Goal: Task Accomplishment & Management: Manage account settings

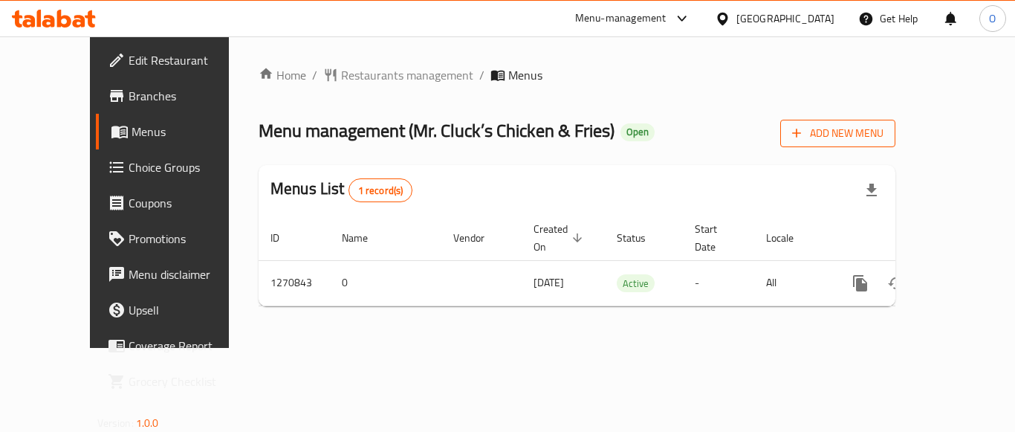
click at [883, 124] on span "Add New Menu" at bounding box center [837, 133] width 91 height 19
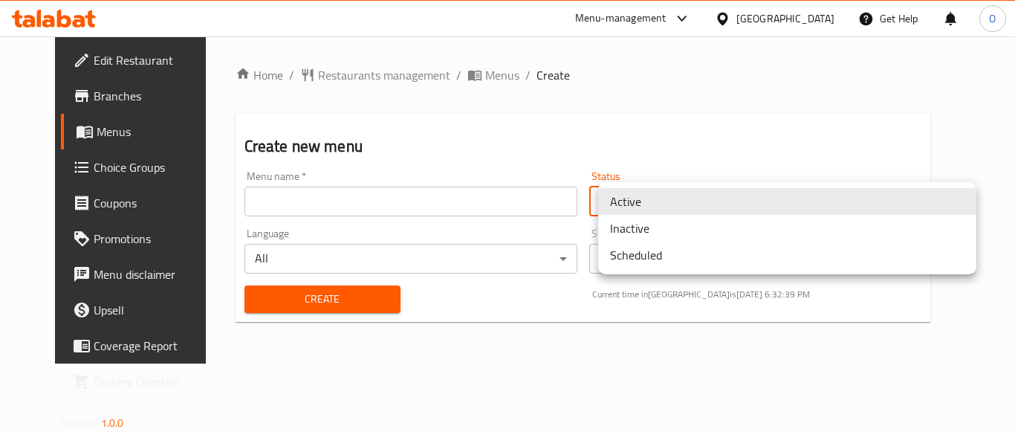
click at [642, 195] on body "​ Menu-management [GEOGRAPHIC_DATA] Get Help O Edit Restaurant Branches Menus C…" at bounding box center [507, 233] width 1015 height 395
click at [636, 227] on li "Inactive" at bounding box center [787, 228] width 378 height 27
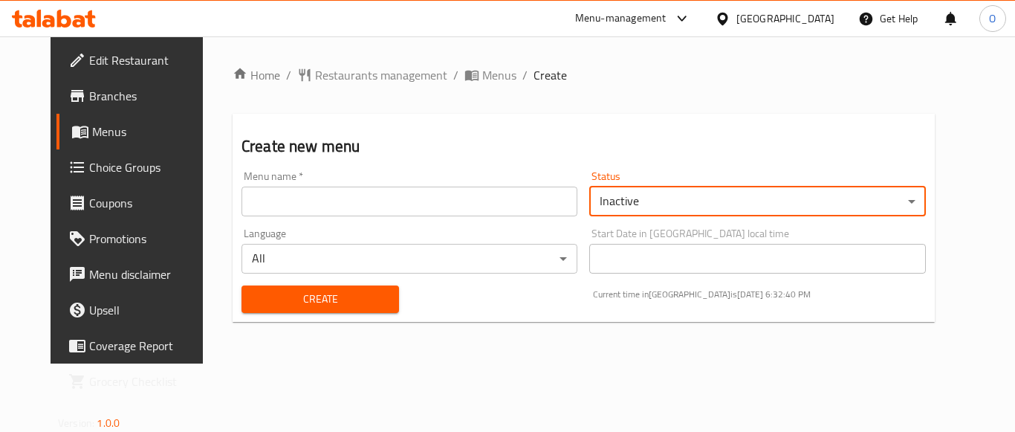
click at [450, 198] on input "text" at bounding box center [409, 201] width 336 height 30
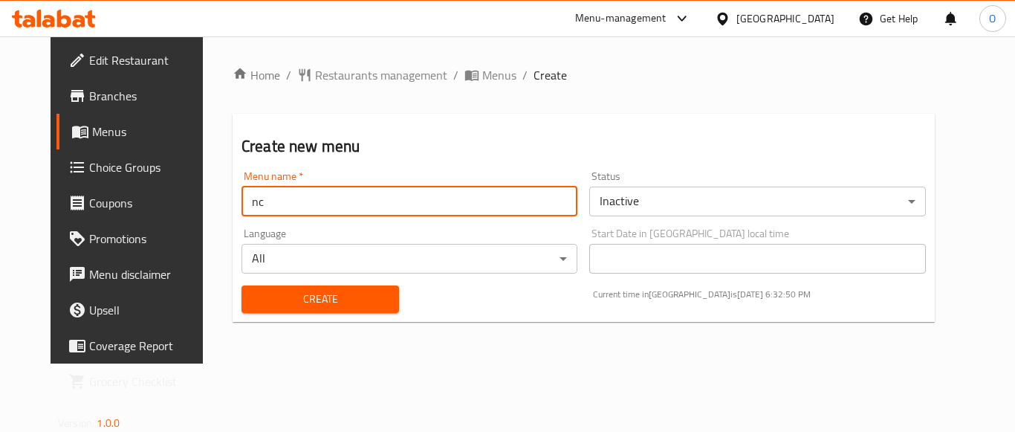
paste input "341926730"
type input "nc 341926730"
click at [311, 303] on span "Create" at bounding box center [320, 299] width 134 height 19
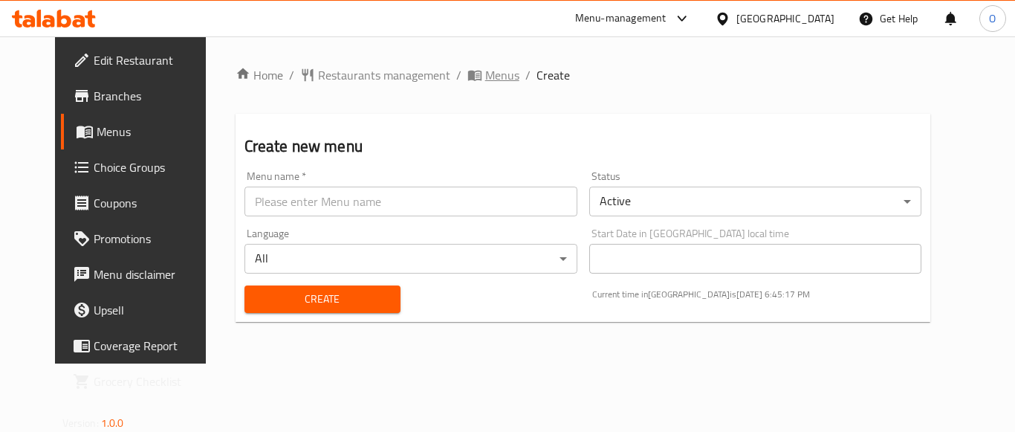
click at [485, 75] on span "Menus" at bounding box center [502, 75] width 34 height 18
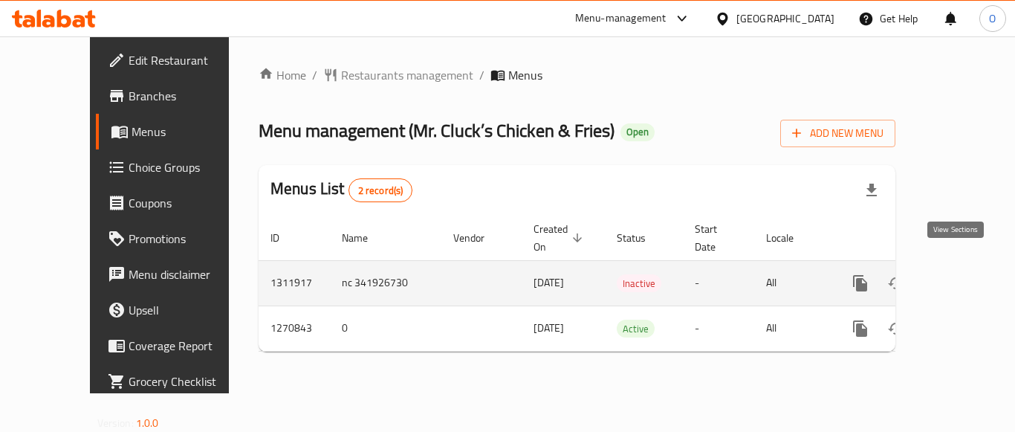
click at [958, 274] on icon "enhanced table" at bounding box center [967, 283] width 18 height 18
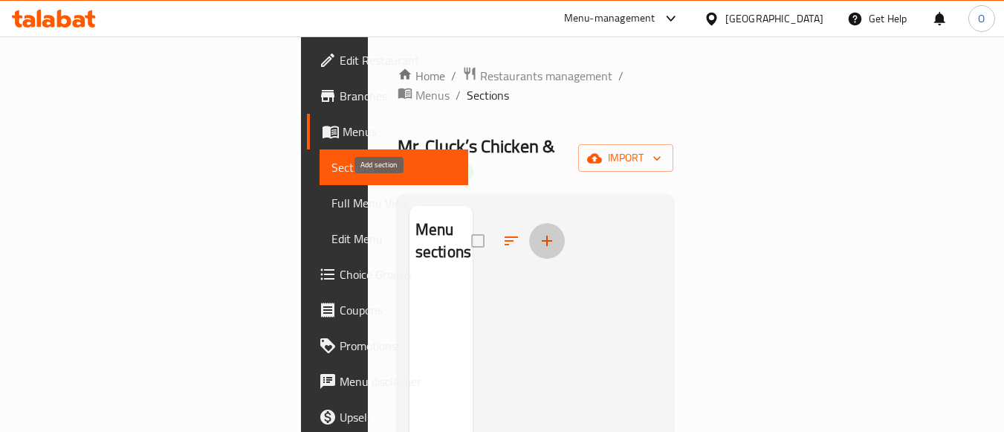
click at [542, 236] on icon "button" at bounding box center [547, 241] width 10 height 10
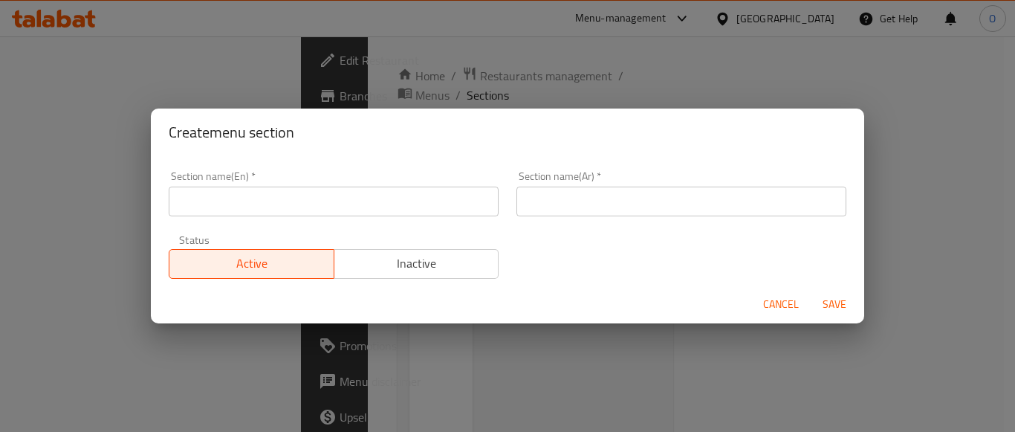
click at [366, 207] on input "text" at bounding box center [334, 201] width 330 height 30
paste input "Chicken Parmesan"
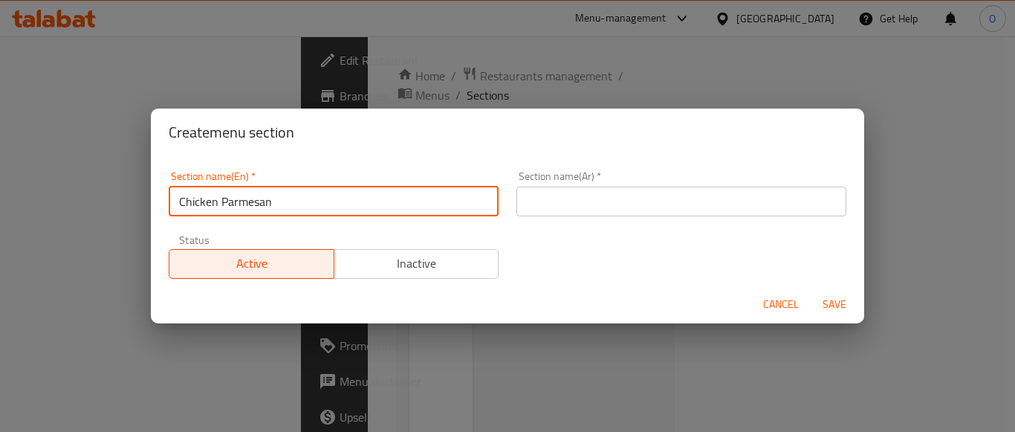
type input "Chicken Parmesan"
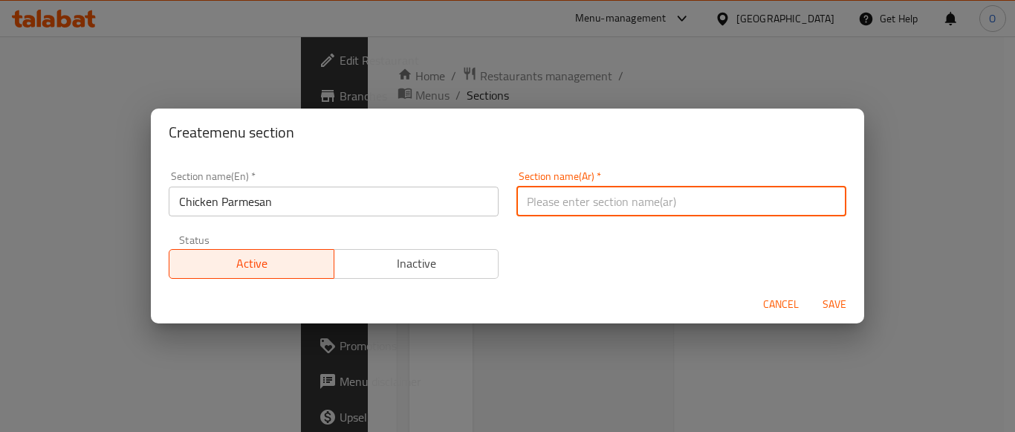
click at [698, 209] on input "text" at bounding box center [681, 201] width 330 height 30
paste input "دجاج بارميزان"
type input "دجاج بارميزان"
click at [839, 314] on button "Save" at bounding box center [835, 303] width 48 height 27
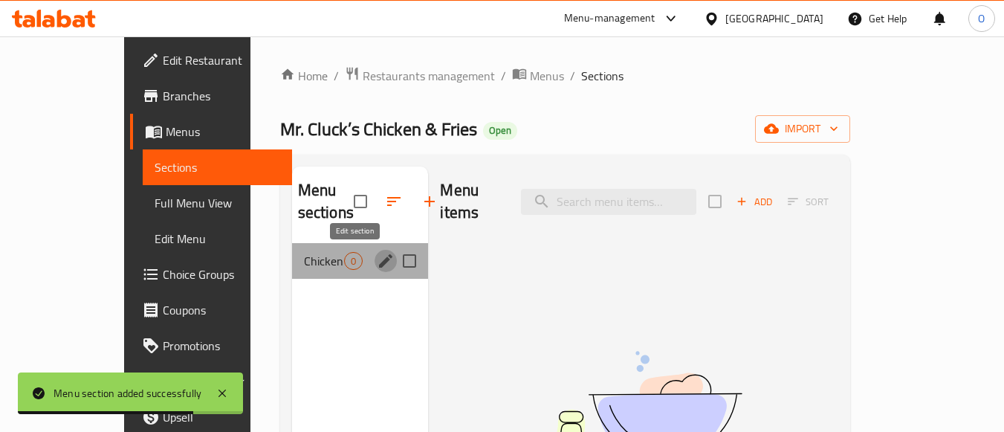
click at [377, 264] on icon "edit" at bounding box center [386, 261] width 18 height 18
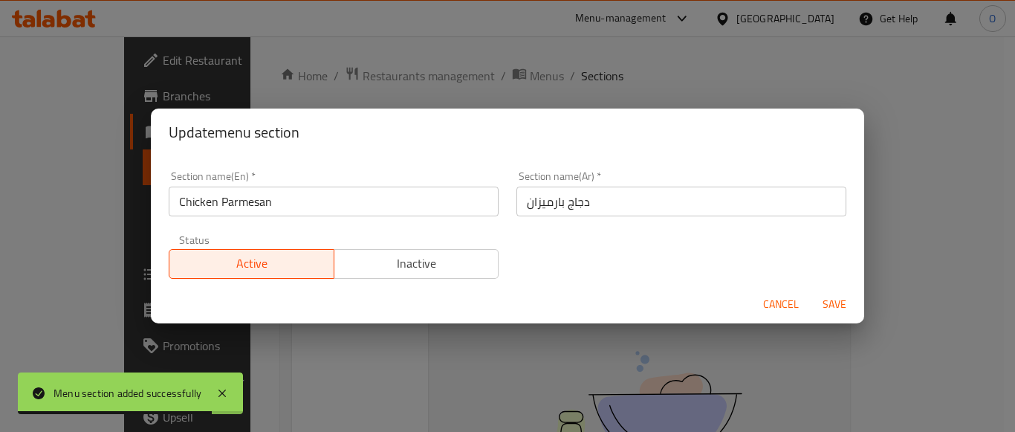
click at [326, 207] on input "Chicken Parmesan" at bounding box center [334, 201] width 330 height 30
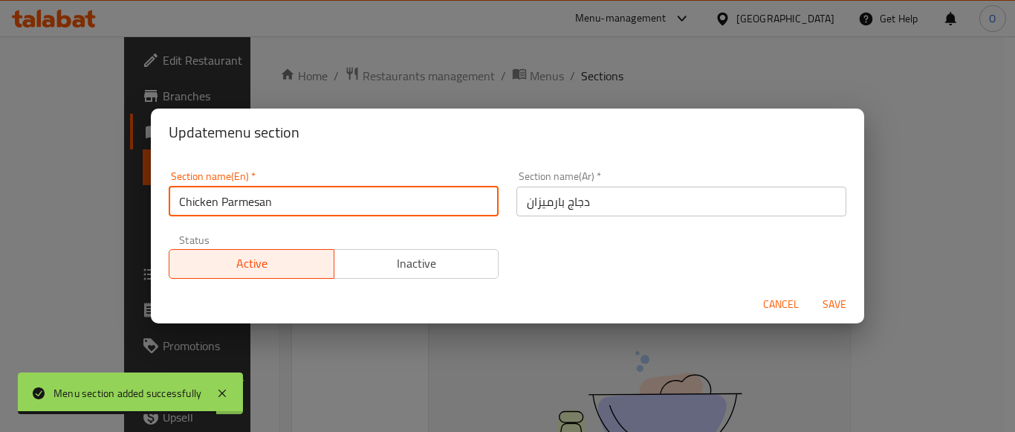
click at [326, 207] on input "Chicken Parmesan" at bounding box center [334, 201] width 330 height 30
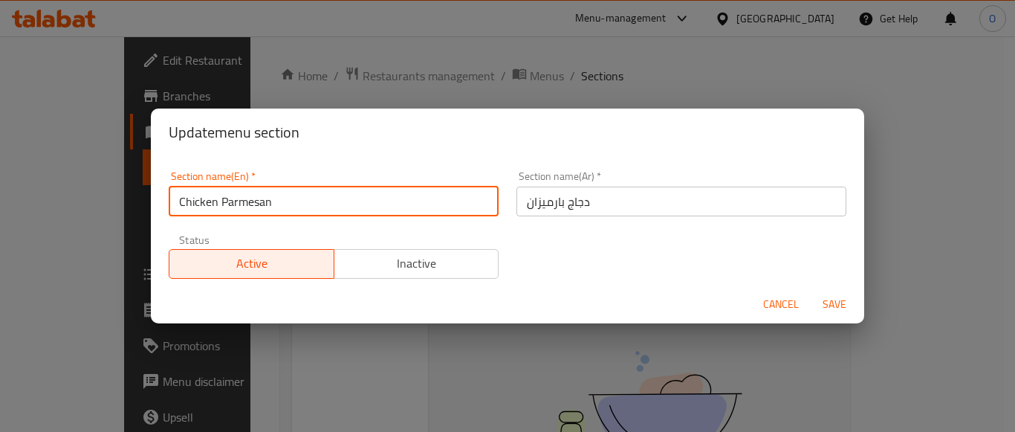
paste input "Fried Chicken Sandwiches"
type input "Fried Chicken Sandwiches"
click at [831, 299] on span "Save" at bounding box center [834, 304] width 36 height 19
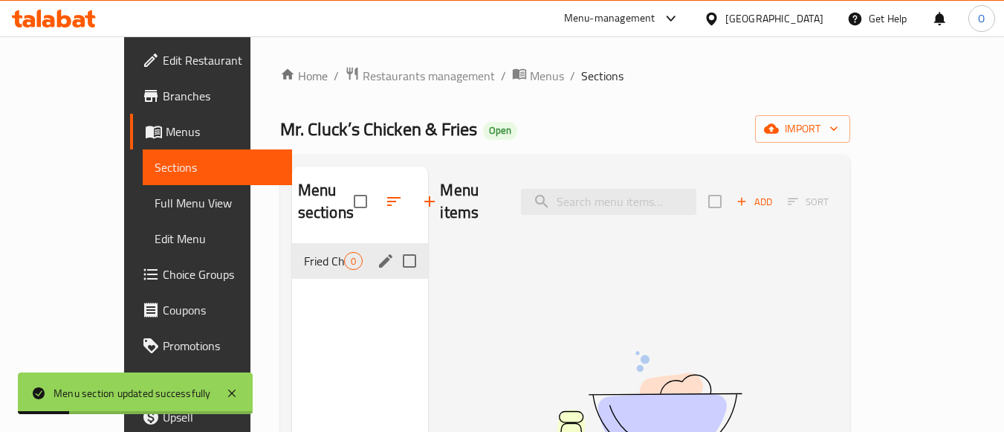
click at [379, 264] on icon "edit" at bounding box center [385, 260] width 13 height 13
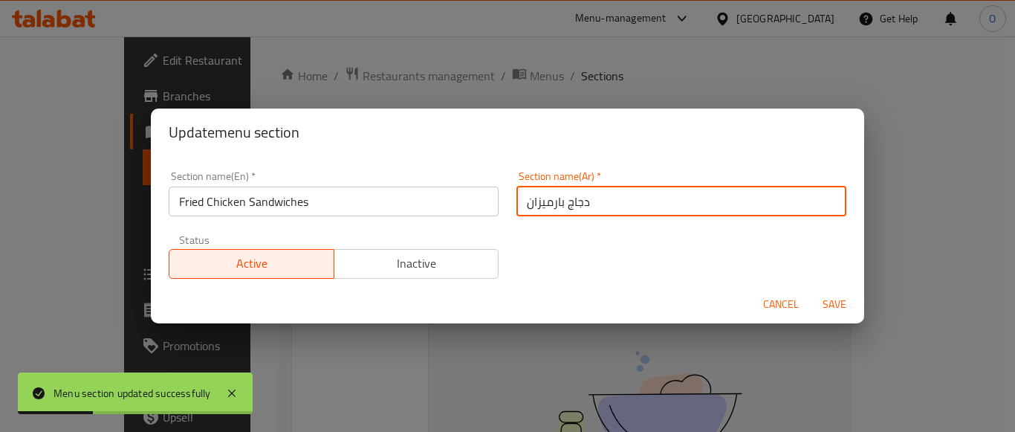
click at [659, 204] on input "دجاج بارميزان" at bounding box center [681, 201] width 330 height 30
paste input "ندويشات الدجاج المقلي"
type input "سندويشات الدجاج المقلي"
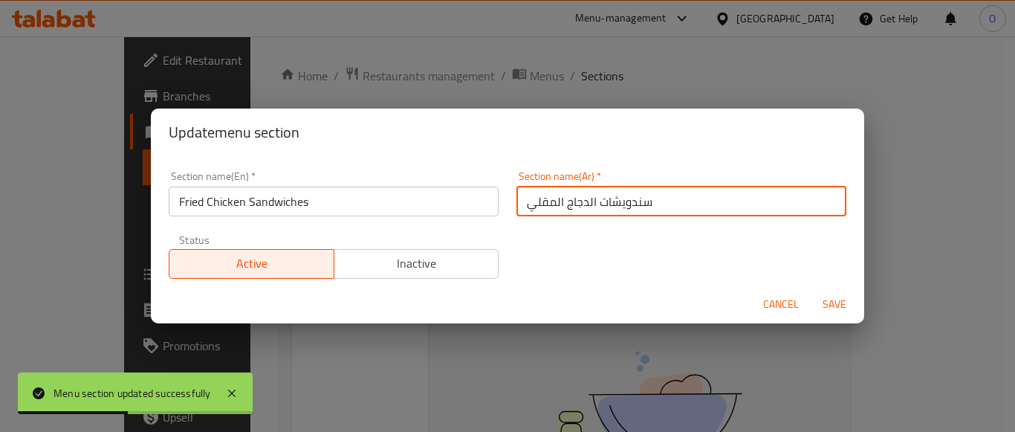
click at [822, 305] on span "Save" at bounding box center [834, 304] width 36 height 19
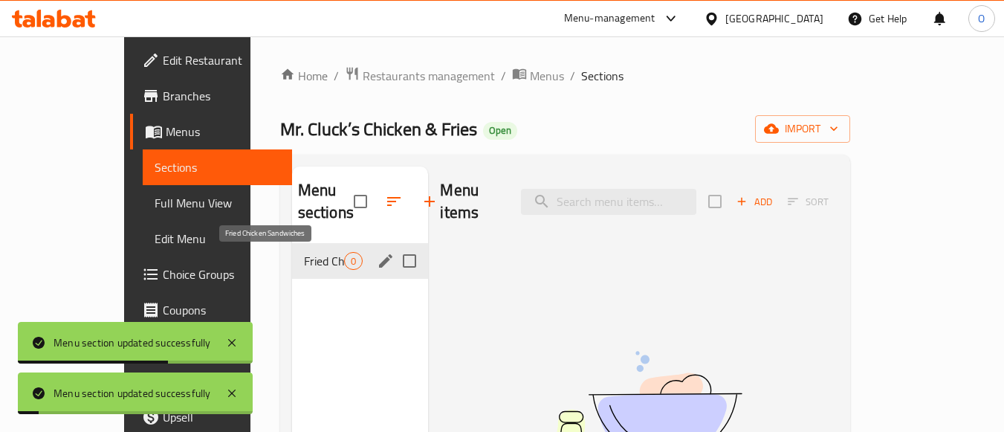
click at [304, 261] on span "Fried Chicken Sandwiches" at bounding box center [324, 261] width 41 height 18
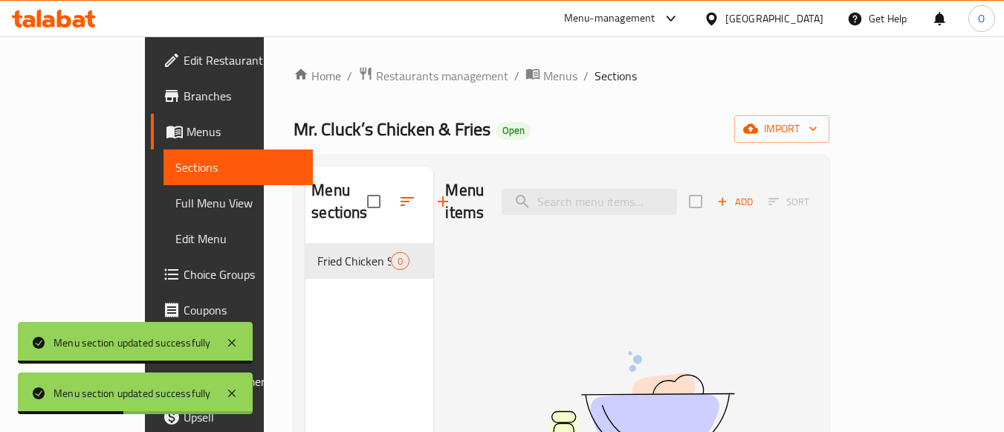
click at [727, 198] on icon "button" at bounding box center [722, 202] width 8 height 8
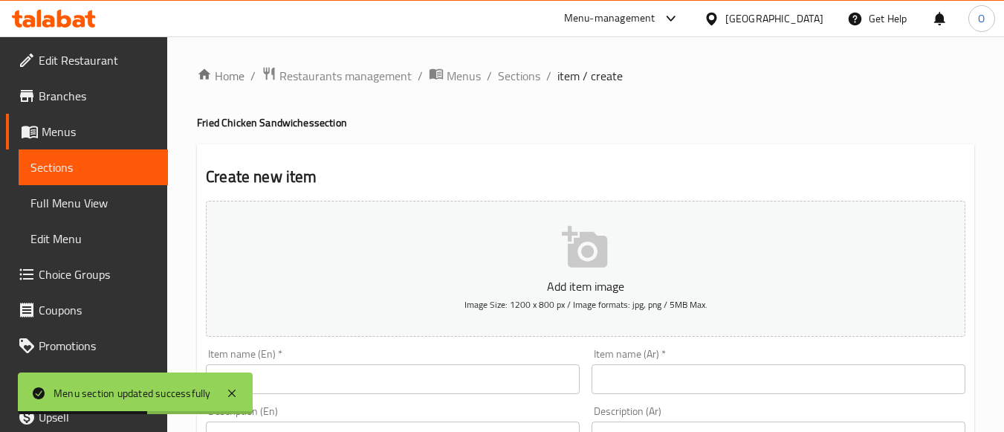
click at [314, 384] on input "text" at bounding box center [393, 379] width 374 height 30
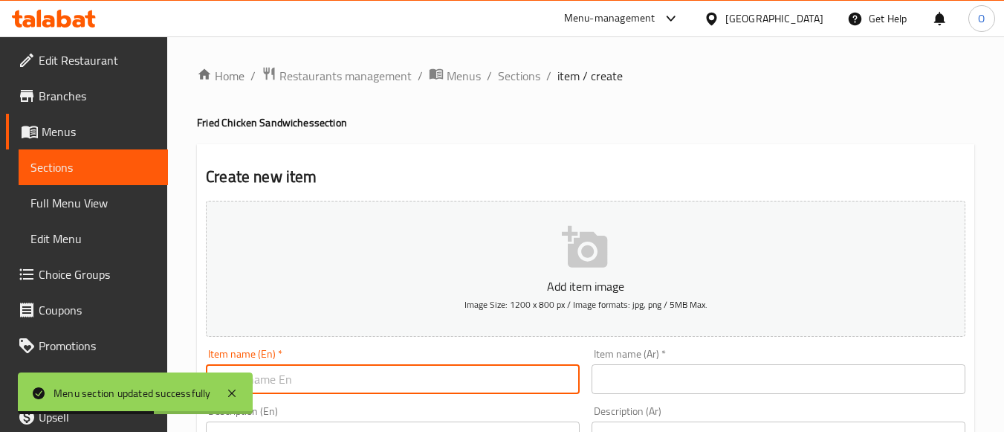
paste input "Chicken Parmesan"
type input "Chicken Parmesan"
click at [723, 371] on input "text" at bounding box center [778, 379] width 374 height 30
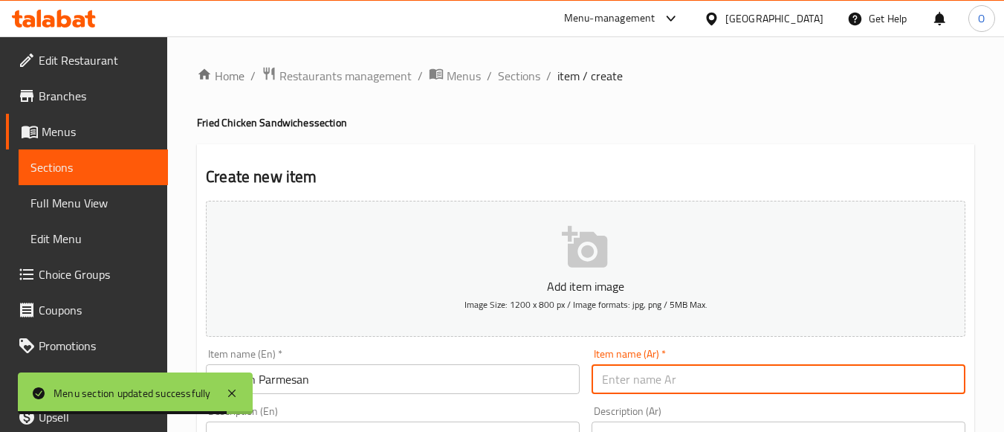
paste input "دجاج بارميزان"
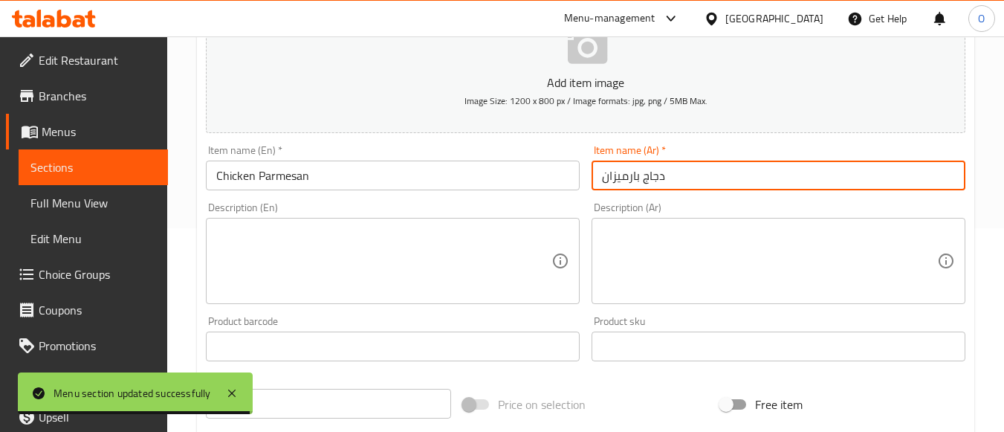
scroll to position [223, 0]
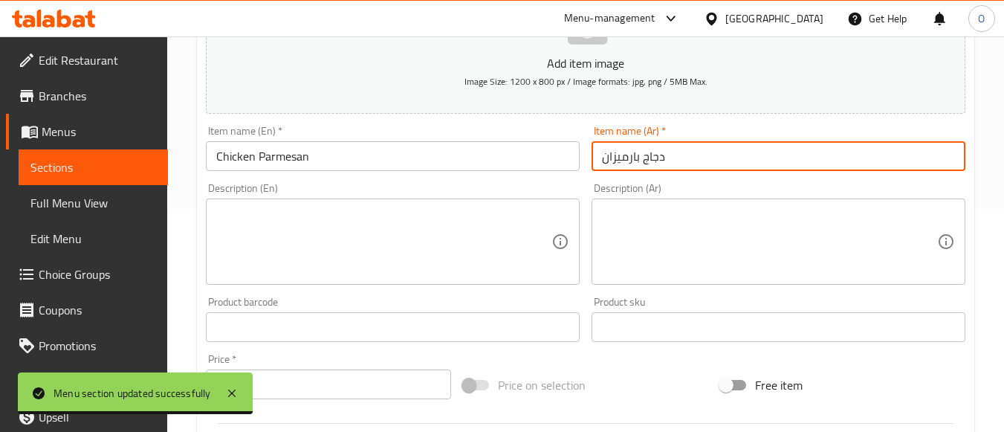
type input "دجاج بارميزان"
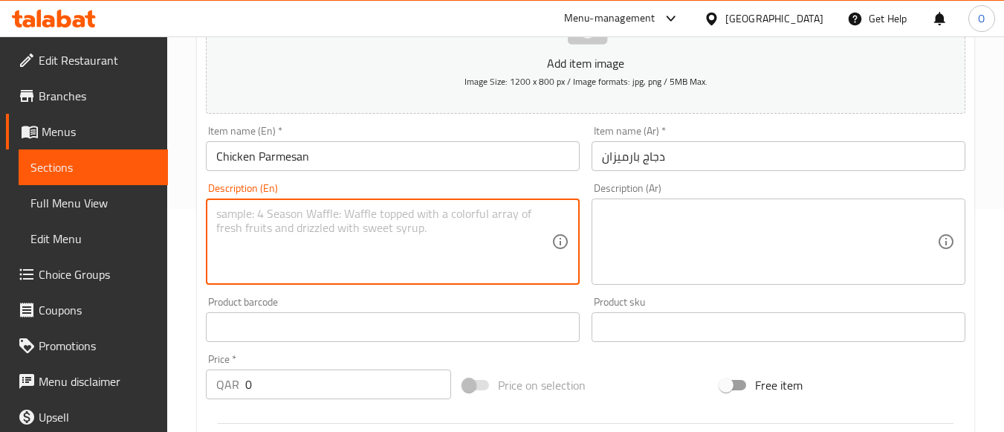
click at [303, 233] on textarea at bounding box center [383, 242] width 335 height 71
paste textarea "An Italian Classic done our way. Crispy Chicken fillet drenched in our marinara…"
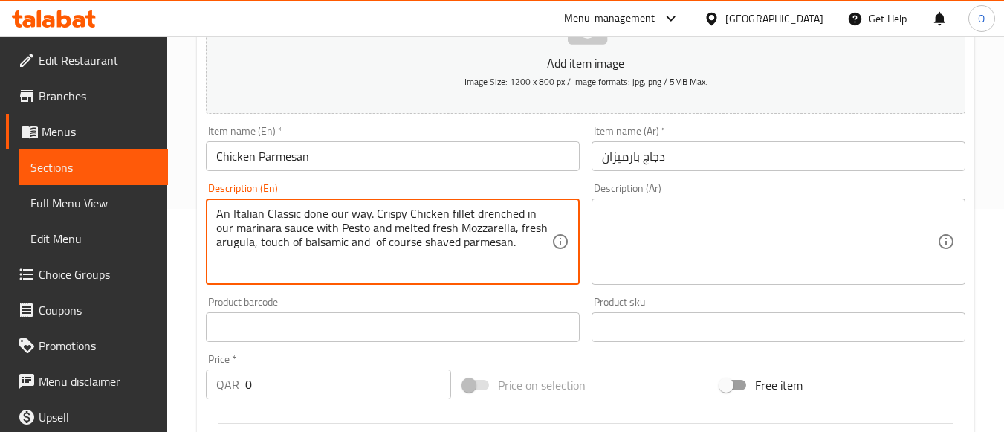
type textarea "An Italian Classic done our way. Crispy Chicken fillet drenched in our marinara…"
click at [656, 228] on textarea at bounding box center [769, 242] width 335 height 71
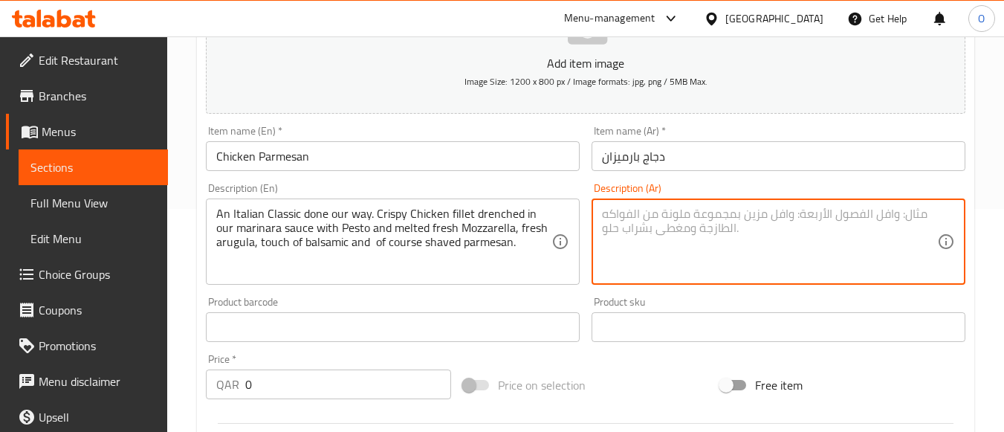
paste textarea "طبق إيطالي [PERSON_NAME] على طريقتنا. فيليه دجاج مقرمش مغموس في صلصة مارينارا م…"
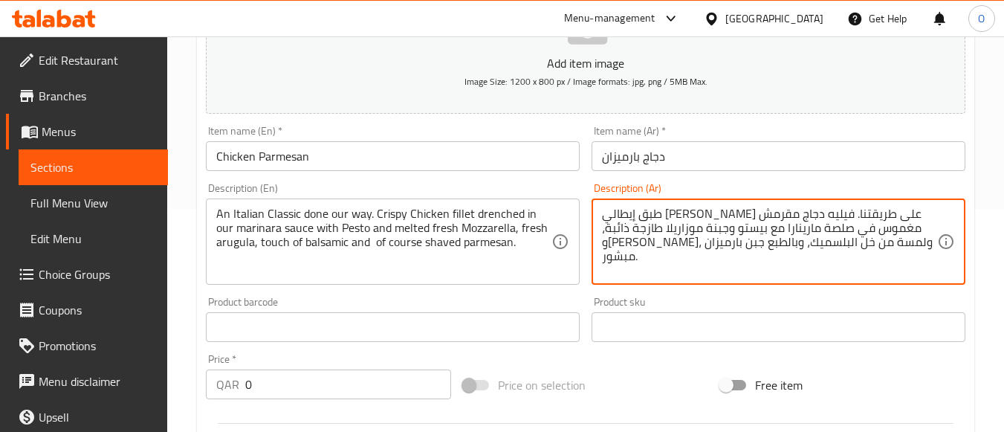
type textarea "طبق إيطالي [PERSON_NAME] على طريقتنا. فيليه دجاج مقرمش مغموس في صلصة مارينارا م…"
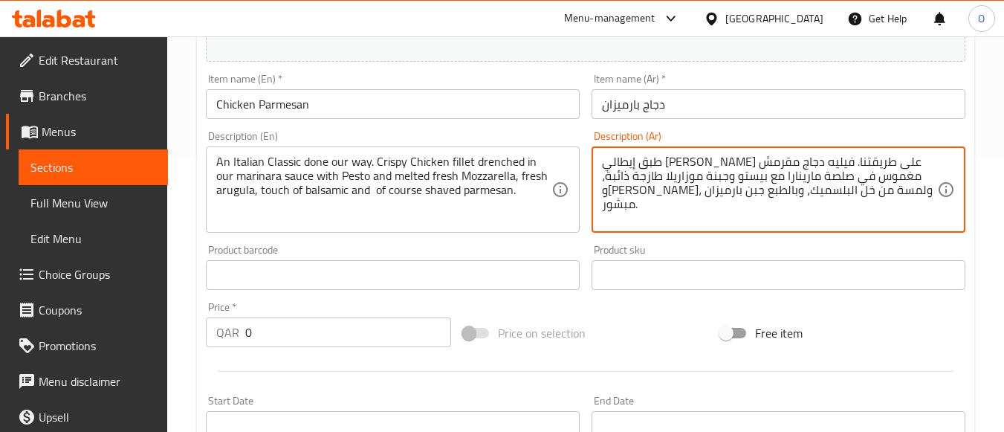
scroll to position [297, 0]
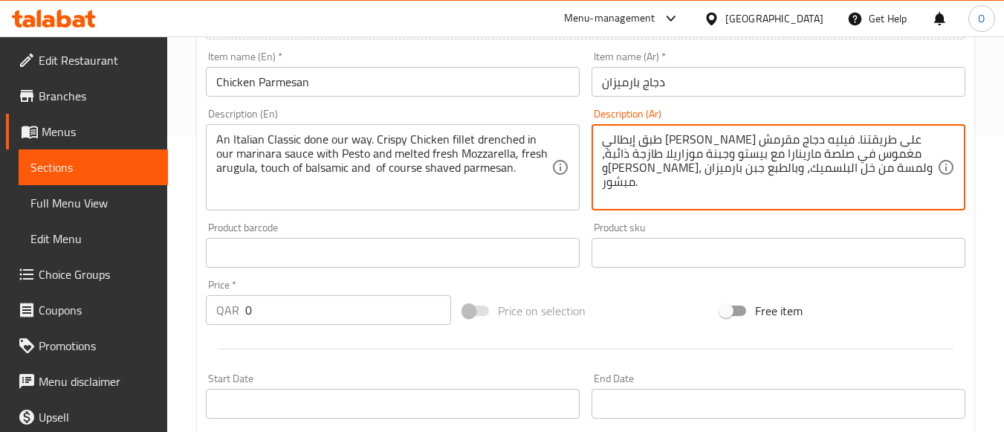
drag, startPoint x: 228, startPoint y: 331, endPoint x: 212, endPoint y: 331, distance: 15.6
click at [212, 331] on div "Add item image Image Size: 1200 x 800 px / Image formats: jpg, png / 5MB Max. I…" at bounding box center [585, 217] width 771 height 640
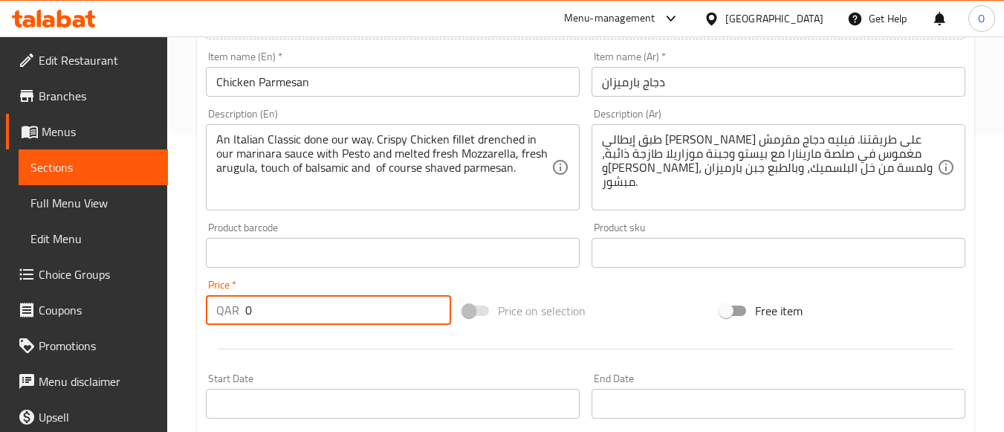
paste input ".450"
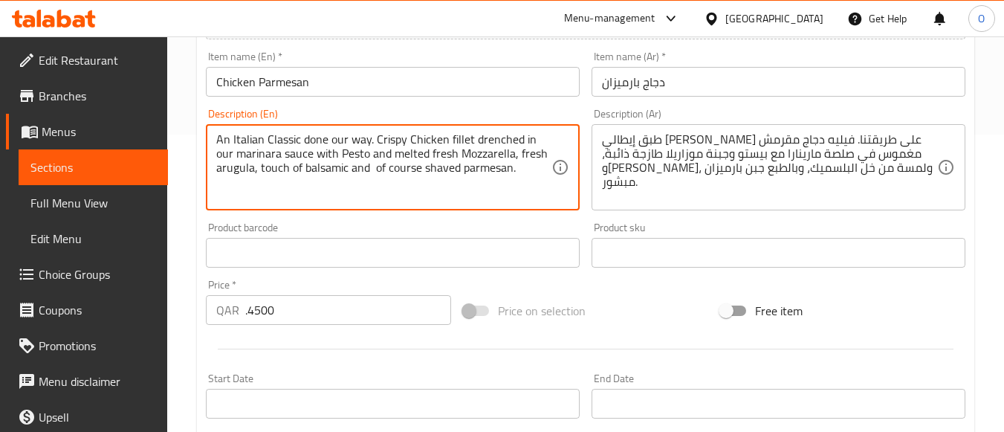
click at [241, 173] on textarea "An Italian Classic done our way. Crispy Chicken fillet drenched in our marinara…" at bounding box center [383, 167] width 335 height 71
click at [274, 322] on input ".4500" at bounding box center [348, 310] width 206 height 30
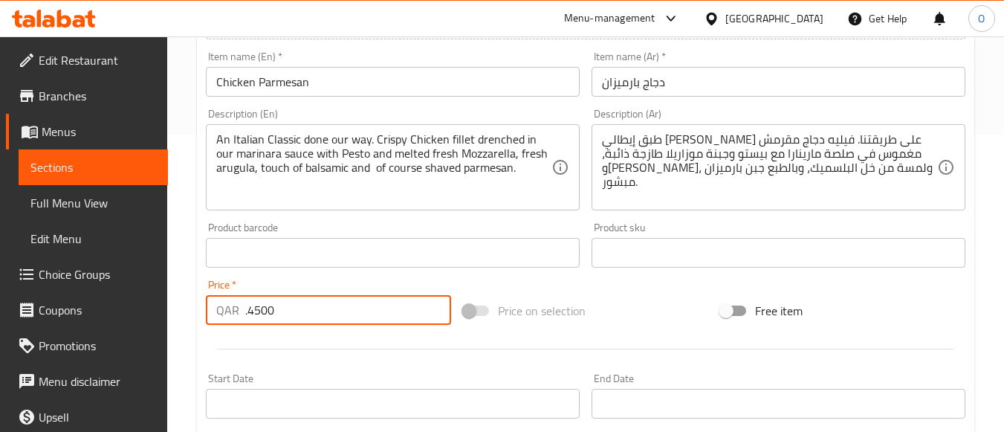
click at [274, 322] on input ".4500" at bounding box center [348, 310] width 206 height 30
type input "45"
click at [271, 355] on div at bounding box center [585, 349] width 771 height 36
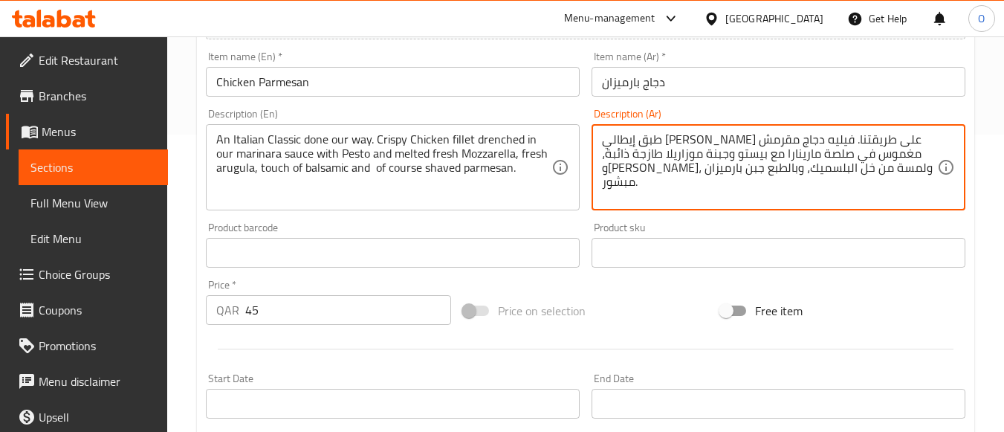
click at [655, 156] on textarea "طبق إيطالي [PERSON_NAME] على طريقتنا. فيليه دجاج مقرمش مغموس في صلصة مارينارا م…" at bounding box center [769, 167] width 335 height 71
paste textarea "نُقدمه بطريقتنا الخاصة فيليه دجاج مقرمش مغمور بصلصة مارينارا الخاصة بنا مع بيست…"
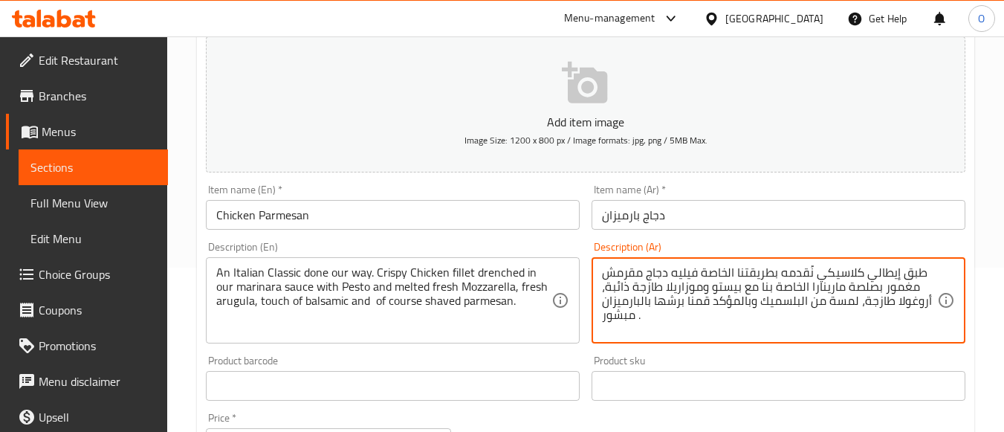
scroll to position [149, 0]
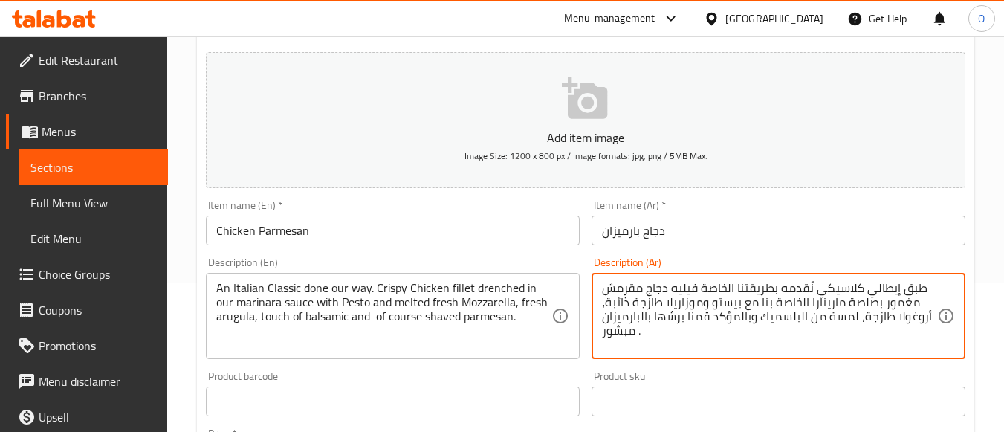
type textarea "طبق إيطالي كلاسيكي نُقدمه بطريقتنا الخاصة فيليه دجاج مقرمش مغمور بصلصة مارينارا…"
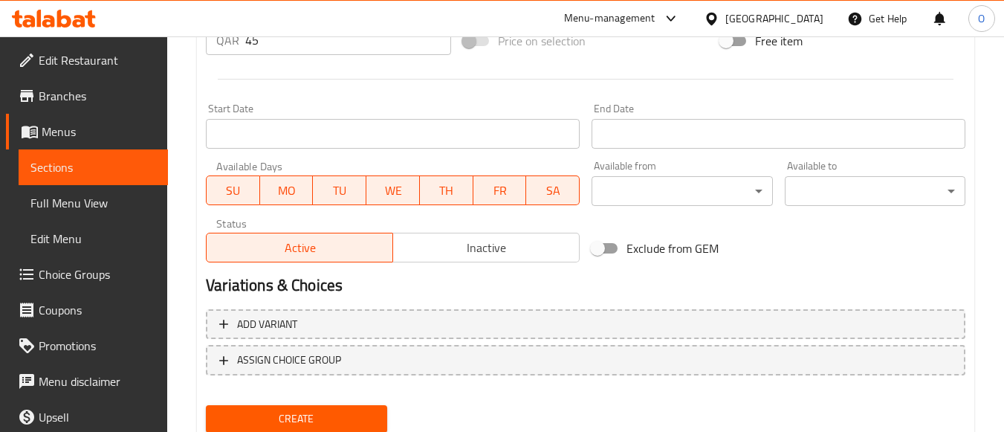
scroll to position [618, 0]
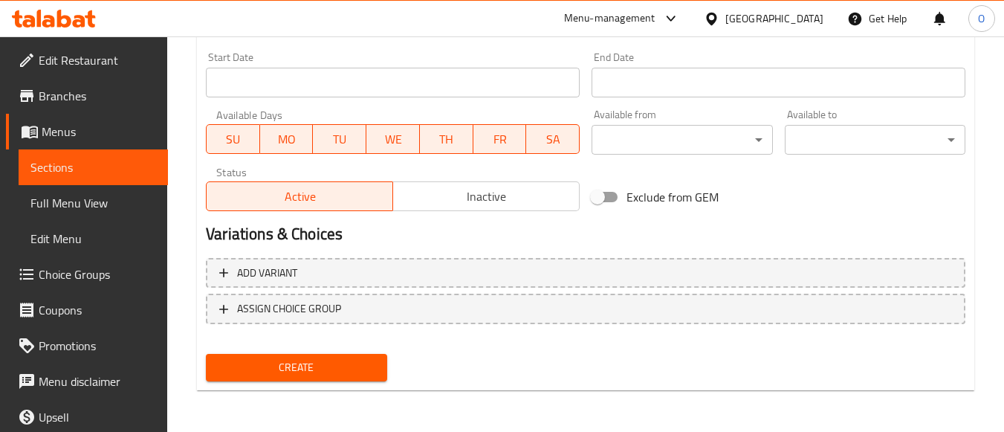
click at [301, 360] on span "Create" at bounding box center [296, 367] width 157 height 19
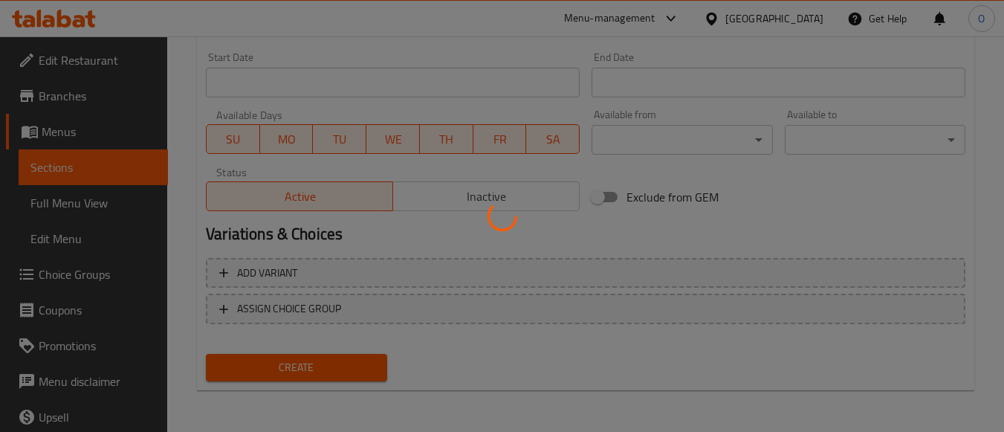
type input "0"
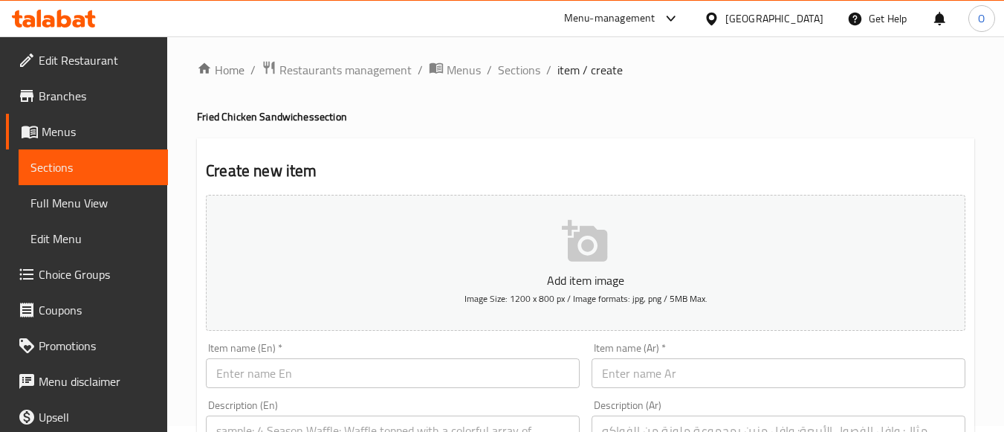
scroll to position [0, 0]
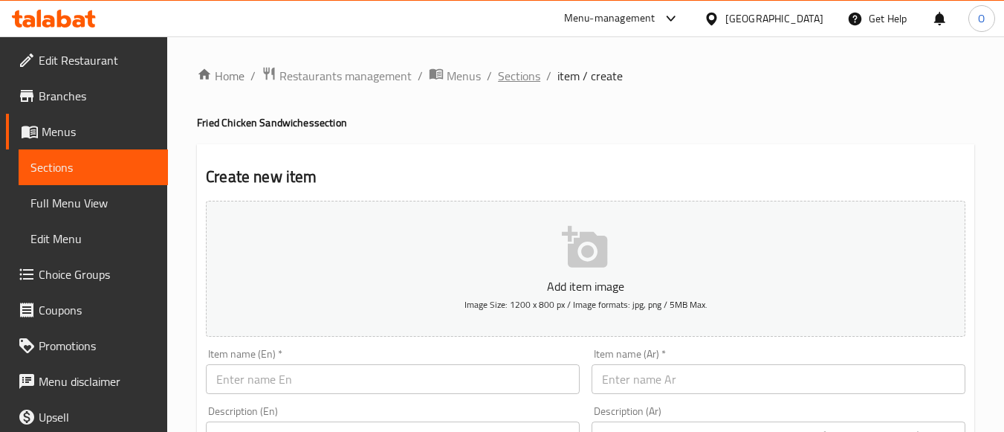
click at [535, 77] on span "Sections" at bounding box center [519, 76] width 42 height 18
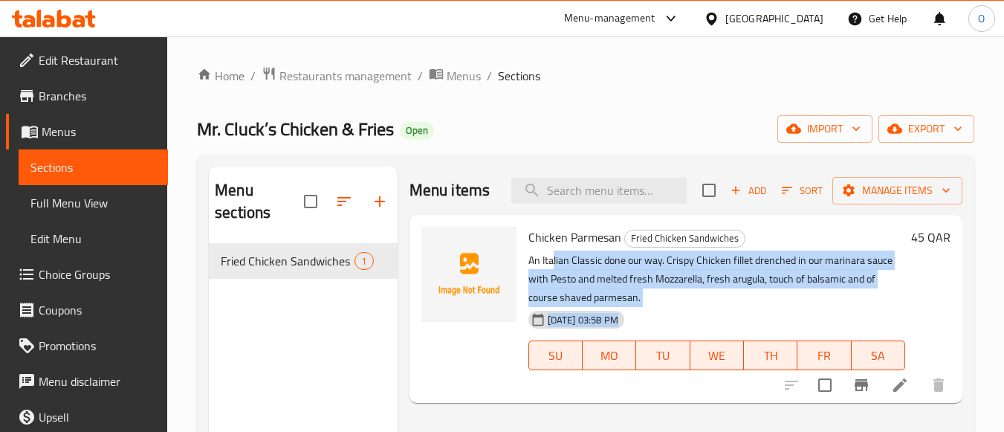
drag, startPoint x: 551, startPoint y: 258, endPoint x: 912, endPoint y: 290, distance: 362.5
click at [912, 290] on div "Chicken Parmesan Fried Chicken Sandwiches An Italian Classic done our way. Cris…" at bounding box center [739, 309] width 434 height 176
click at [756, 276] on p "An Italian Classic done our way. Crispy Chicken fillet drenched in our marinara…" at bounding box center [716, 279] width 377 height 56
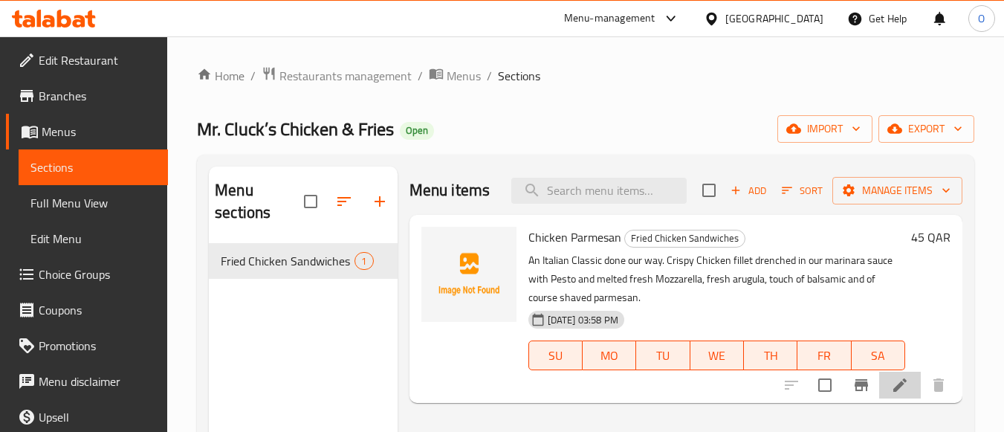
click at [913, 385] on li at bounding box center [900, 384] width 42 height 27
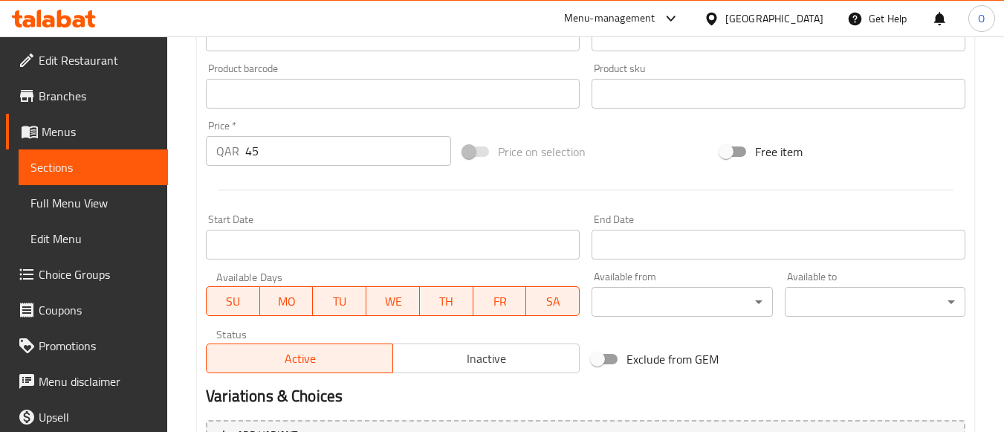
scroll to position [395, 0]
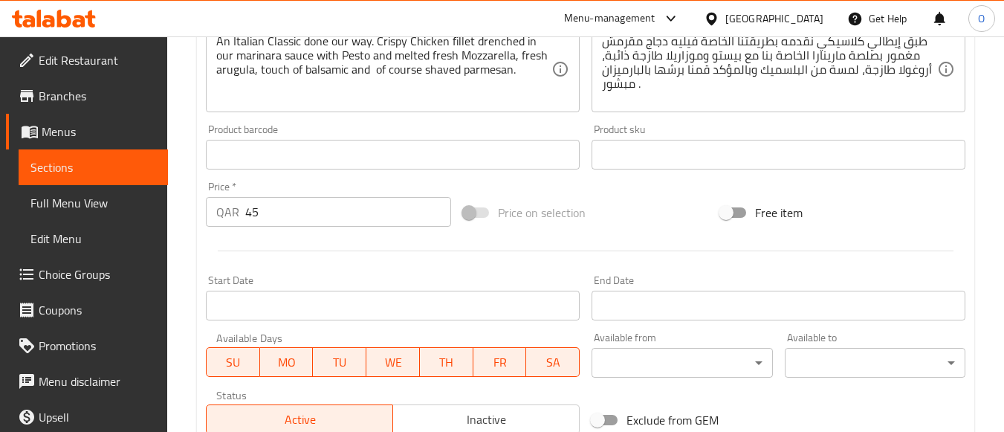
click at [245, 208] on input "45" at bounding box center [348, 212] width 206 height 30
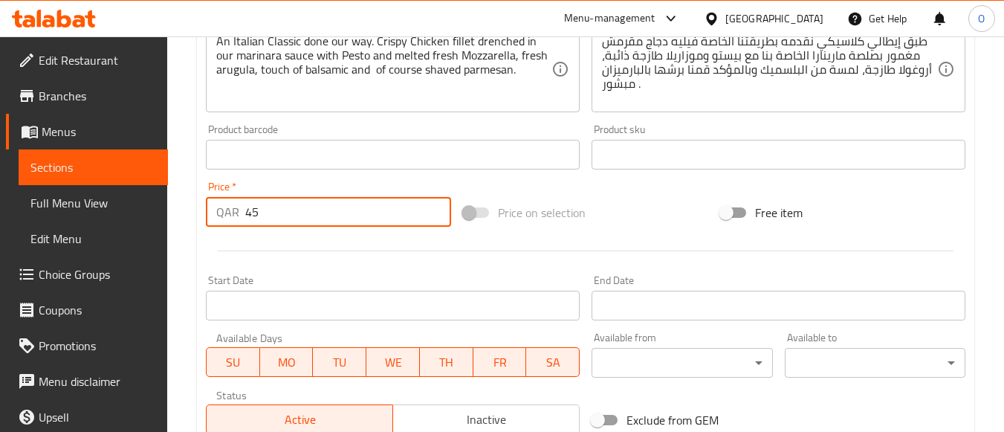
click at [245, 208] on input "45" at bounding box center [348, 212] width 206 height 30
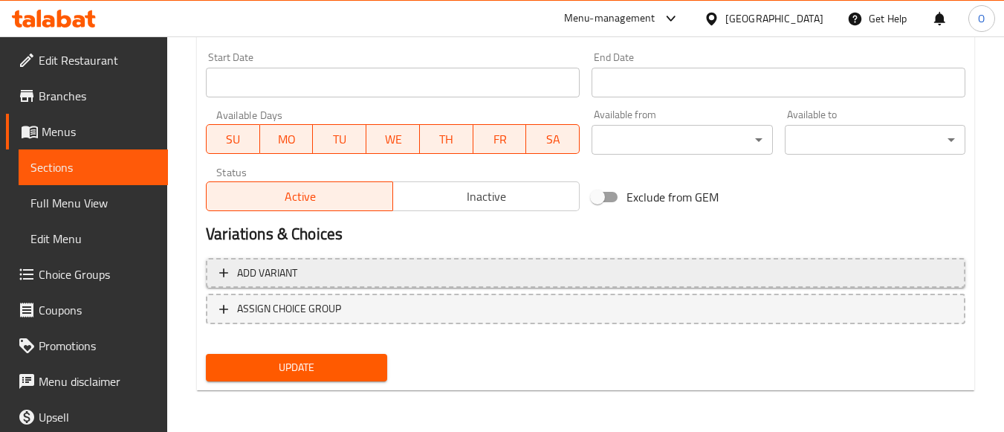
type input "0"
click at [524, 267] on span "Add variant" at bounding box center [585, 273] width 733 height 19
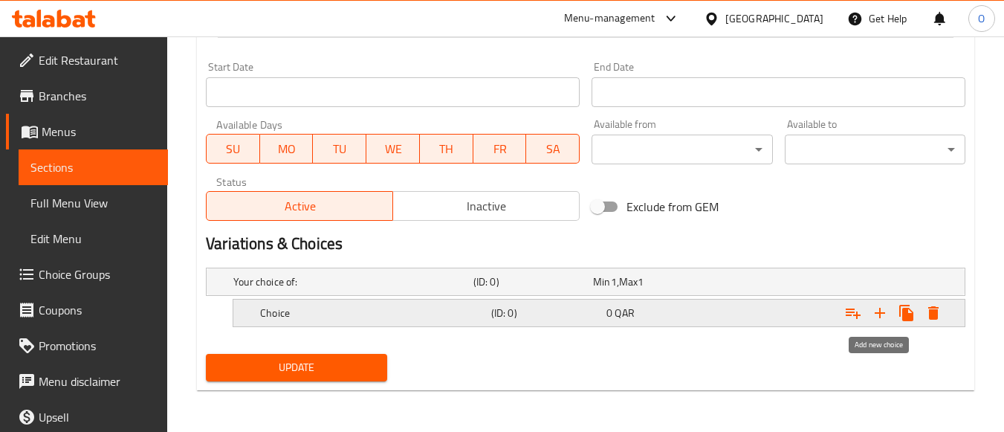
click at [887, 313] on icon "Expand" at bounding box center [880, 313] width 18 height 18
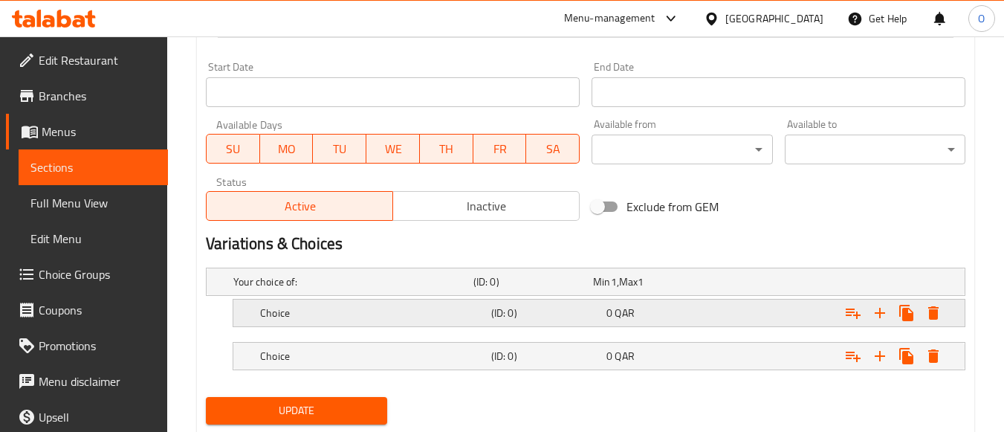
click at [517, 314] on h5 "(ID: 0)" at bounding box center [545, 312] width 109 height 15
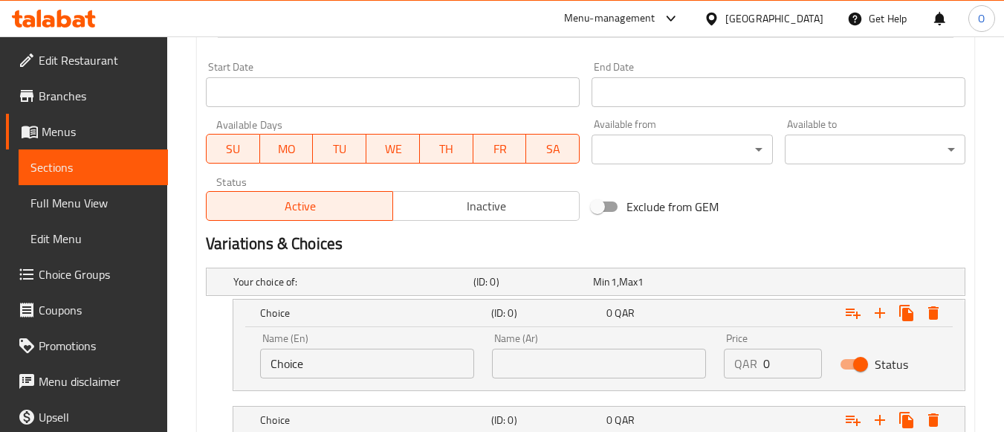
click at [311, 371] on input "Choice" at bounding box center [367, 363] width 214 height 30
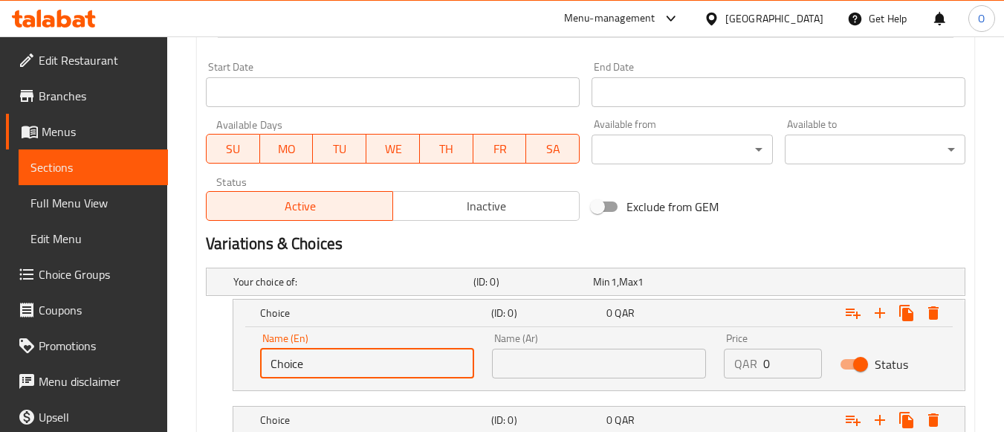
click at [311, 371] on input "Choice" at bounding box center [367, 363] width 214 height 30
drag, startPoint x: 274, startPoint y: 374, endPoint x: 265, endPoint y: 374, distance: 8.9
click at [265, 374] on input "regulare" at bounding box center [367, 363] width 214 height 30
type input "Regulare"
click at [810, 361] on input "1" at bounding box center [792, 363] width 59 height 30
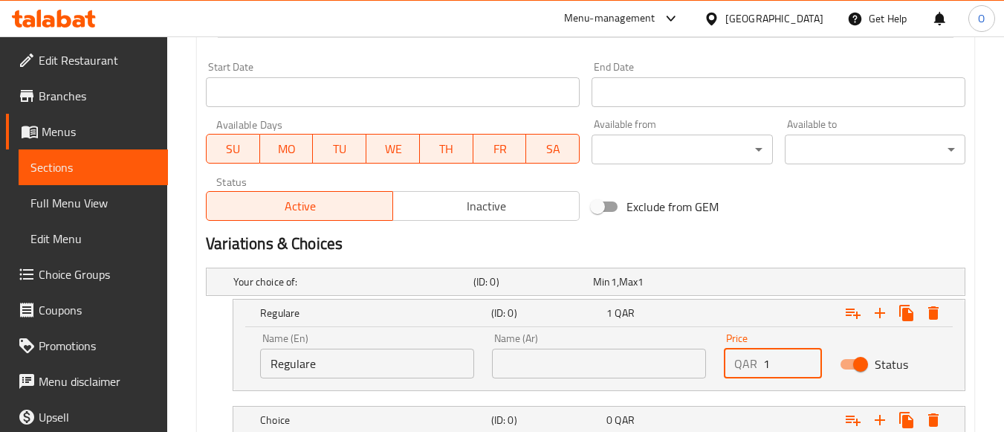
drag, startPoint x: 776, startPoint y: 359, endPoint x: 760, endPoint y: 367, distance: 18.3
click at [760, 367] on div "QAR 1 Price" at bounding box center [773, 363] width 98 height 30
paste input "45"
type input "45"
click at [371, 399] on nav at bounding box center [585, 400] width 759 height 12
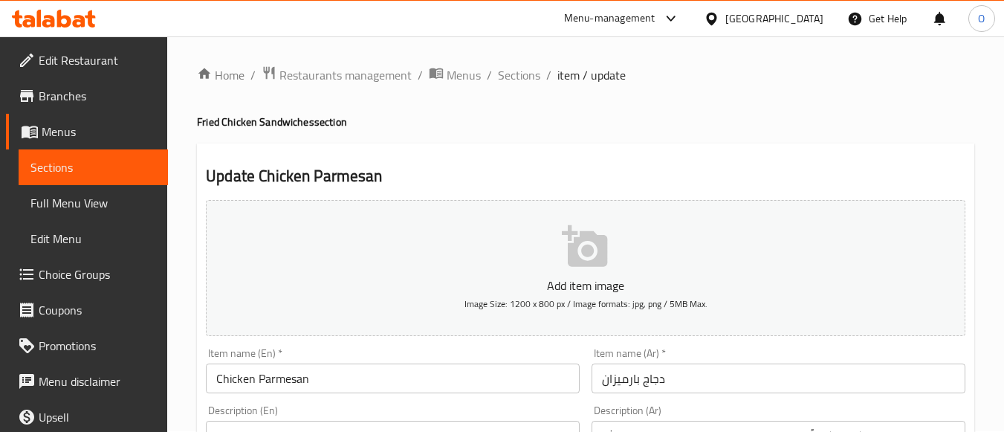
scroll to position [0, 0]
click at [516, 83] on span "Sections" at bounding box center [519, 76] width 42 height 18
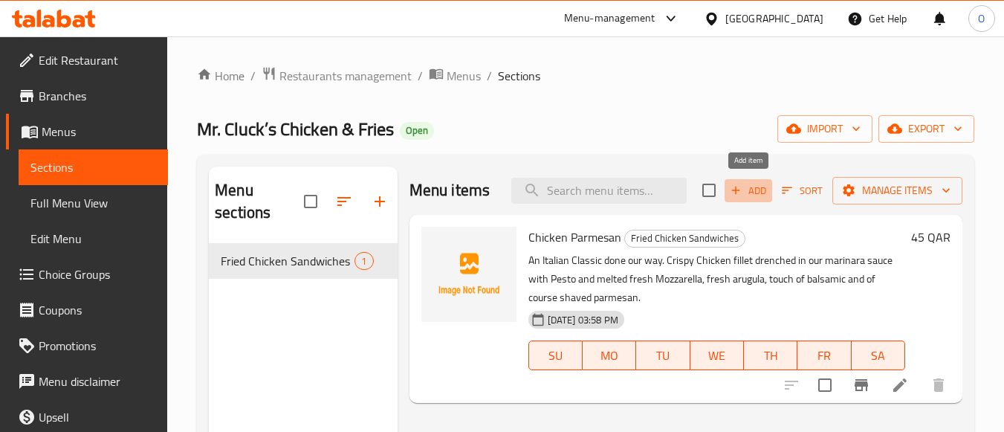
click at [736, 195] on icon "button" at bounding box center [735, 190] width 13 height 13
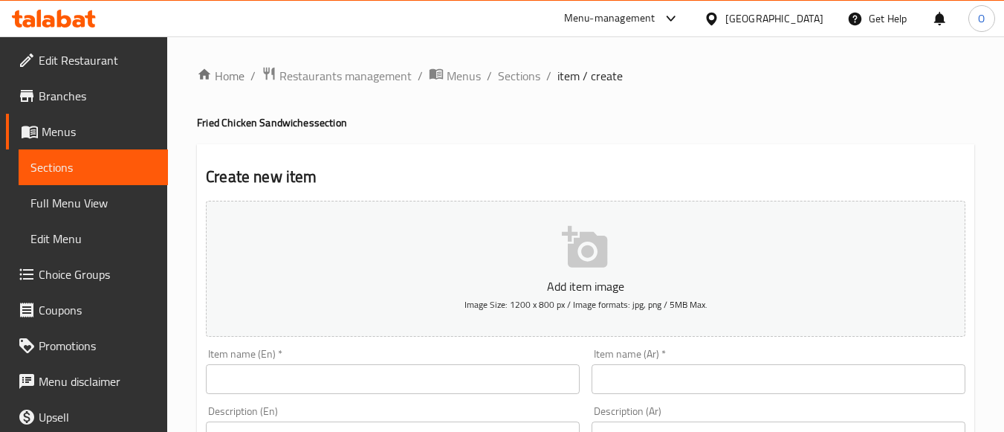
click at [301, 373] on input "text" at bounding box center [393, 379] width 374 height 30
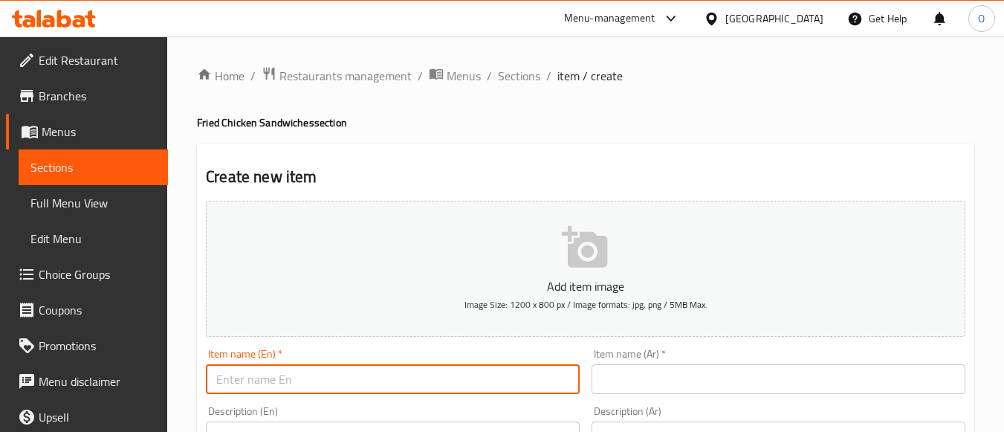
paste input "Duck Confit Burger"
type input "Duck Confit Burger"
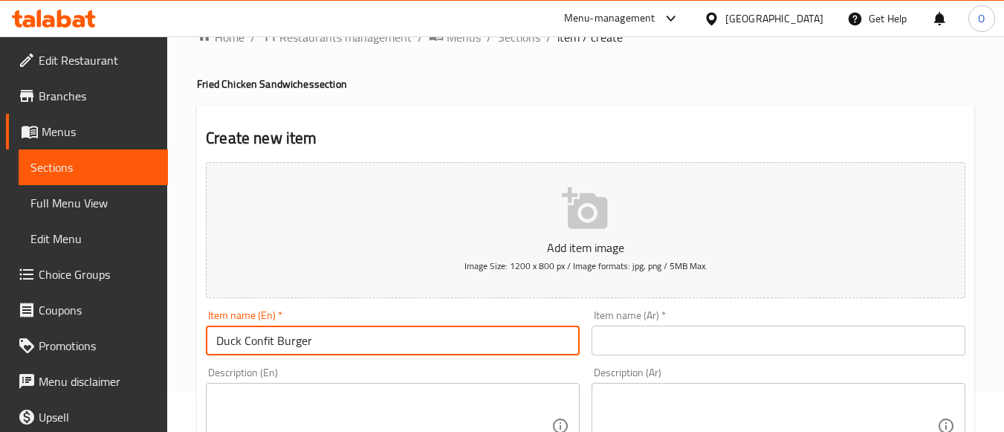
scroll to position [74, 0]
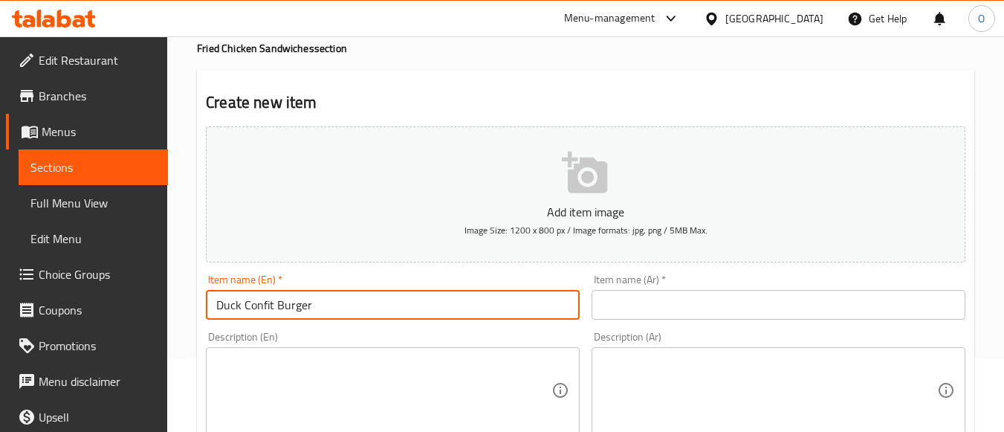
click at [305, 355] on textarea at bounding box center [383, 390] width 335 height 71
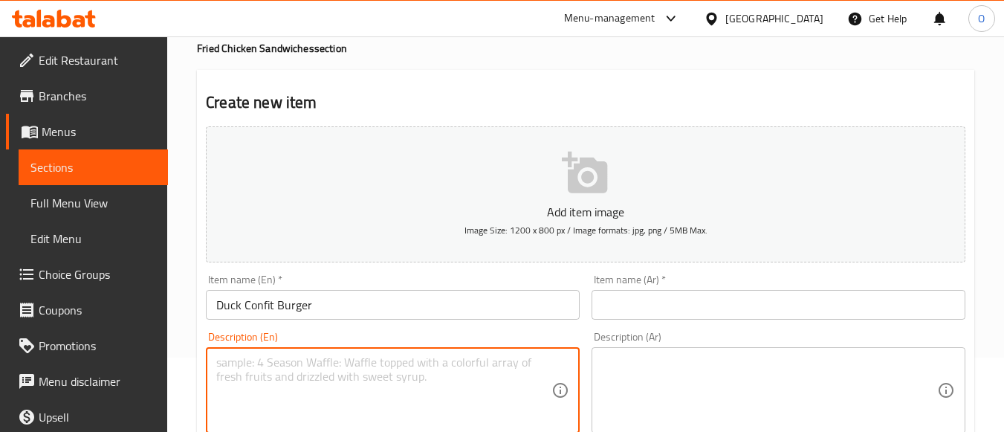
paste textarea "Pulled duck confit smothered in Hoisin Bulgogi stuffed inside a buttery soft Br…"
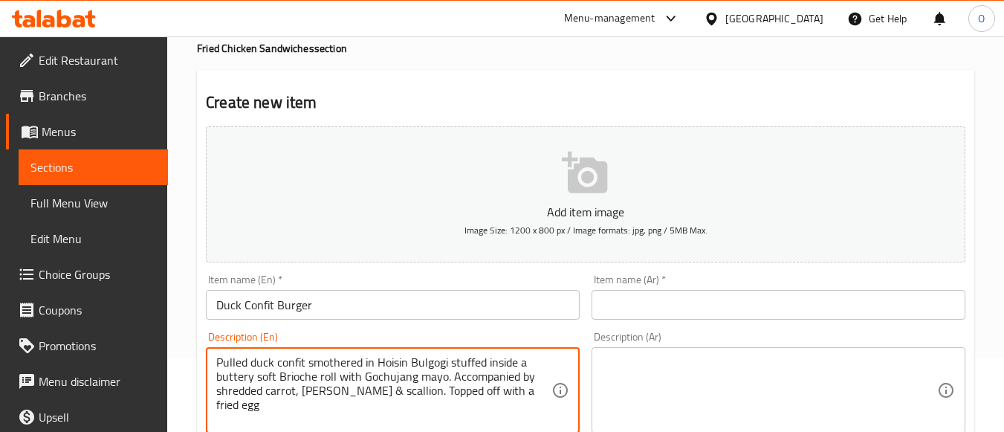
type textarea "Pulled duck confit smothered in Hoisin Bulgogi stuffed inside a buttery soft Br…"
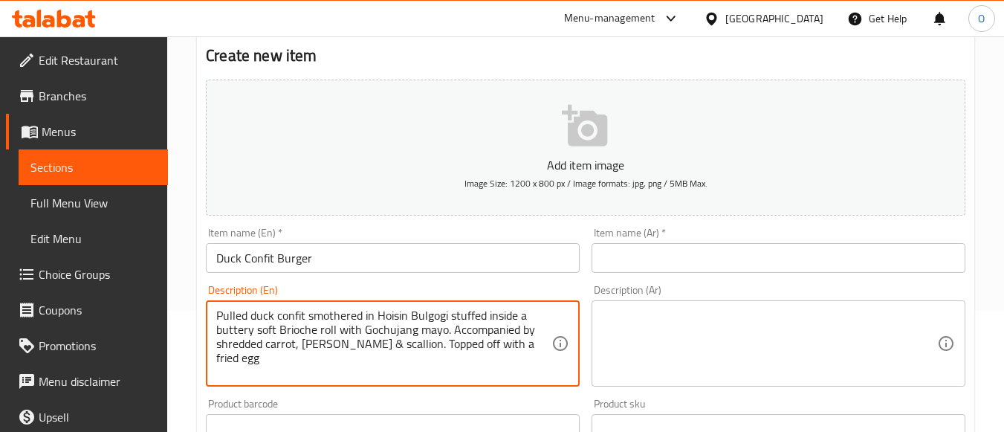
scroll to position [371, 0]
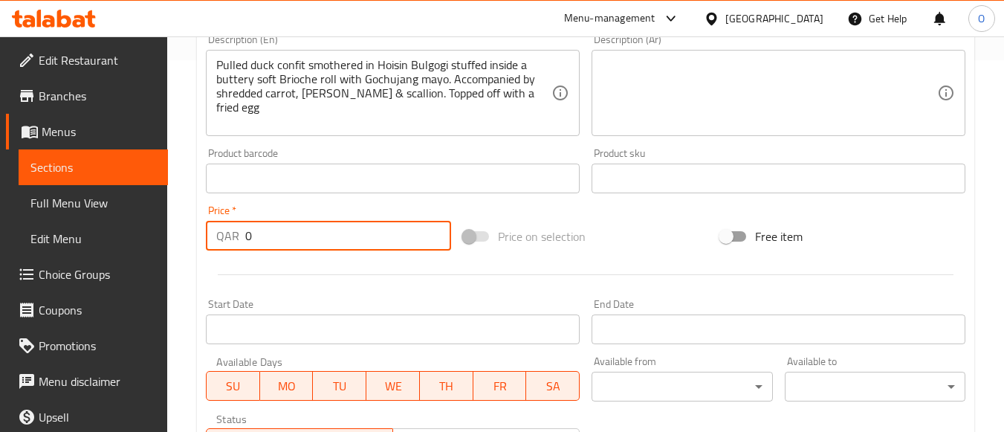
click at [236, 241] on div "QAR 0 Price *" at bounding box center [328, 236] width 245 height 30
type input "44"
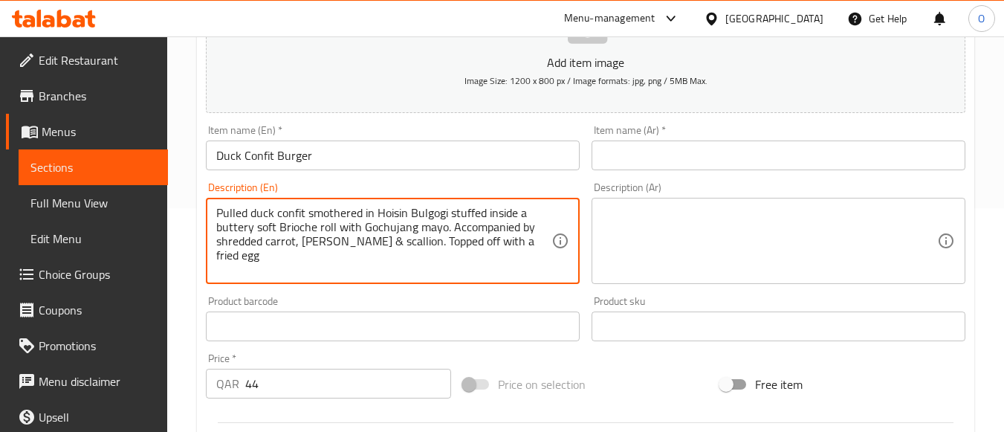
scroll to position [223, 0]
click at [689, 157] on input "text" at bounding box center [778, 156] width 374 height 30
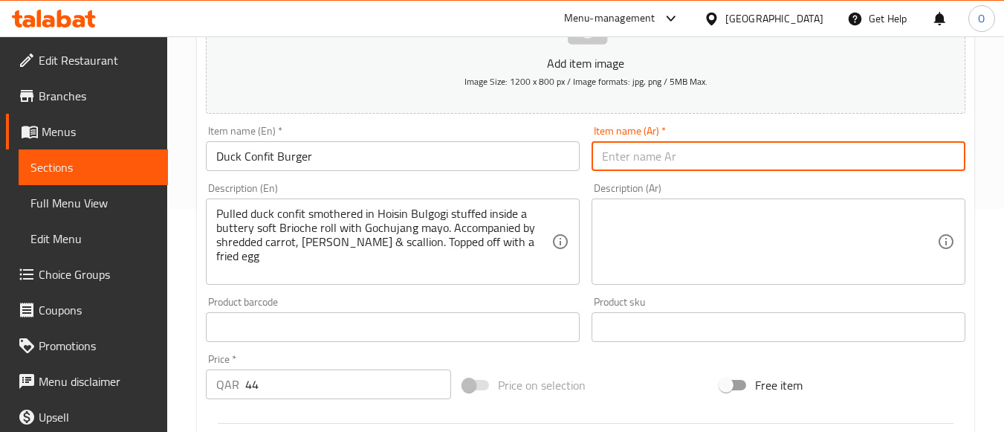
paste input "برغر كونفي البط"
type input "برغر كونفي البط"
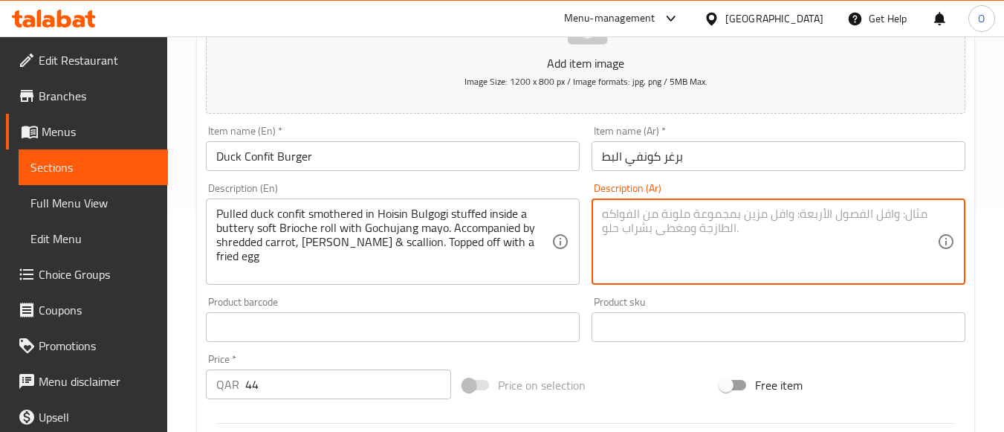
click at [820, 229] on textarea at bounding box center [769, 242] width 335 height 71
paste textarea "لحم بط كونفي مسحب مغطى بصوص هويسين بولغوجي، محشو داخل رغيف بريوش طري بزبدة مع […"
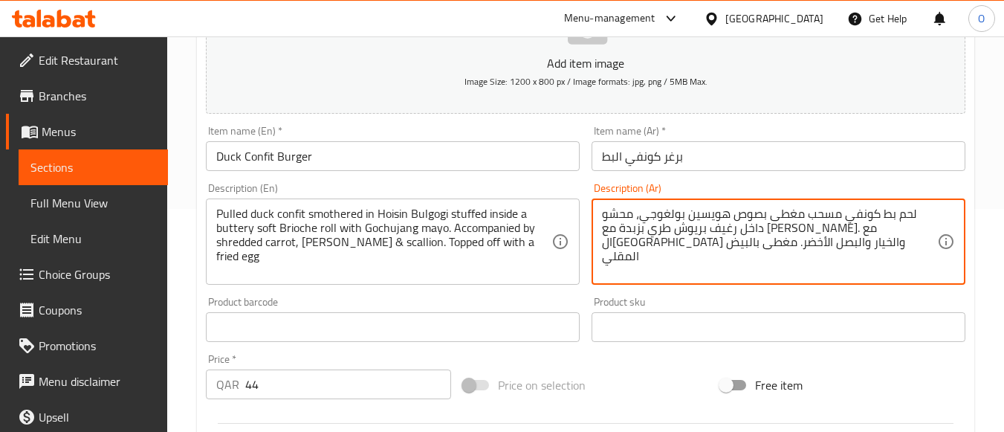
type textarea "لحم بط كونفي مسحب مغطى بصوص هويسين بولغوجي، محشو داخل رغيف بريوش طري بزبدة مع […"
click at [743, 224] on textarea "لحم بط كونفي مسحب مغطى بصوص هويسين بولغوجي، محشو داخل رغيف بريوش طري بزبدة مع […" at bounding box center [769, 242] width 335 height 71
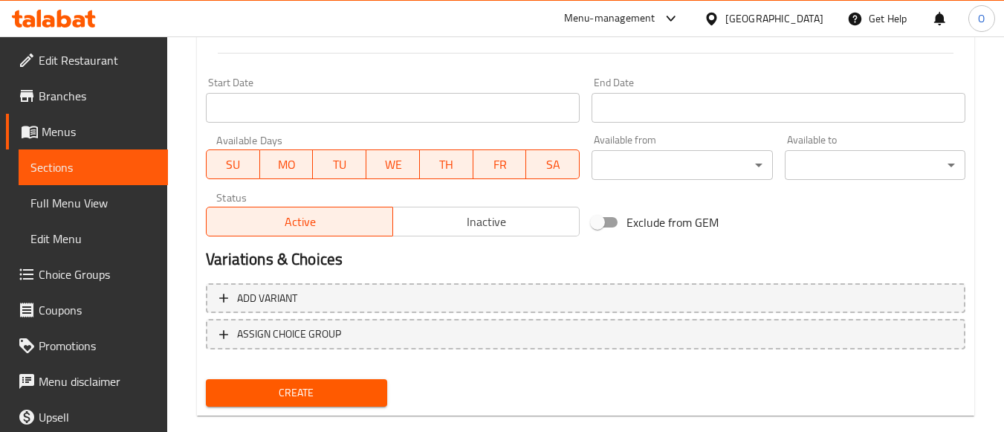
scroll to position [594, 0]
click at [302, 400] on span "Create" at bounding box center [296, 391] width 157 height 19
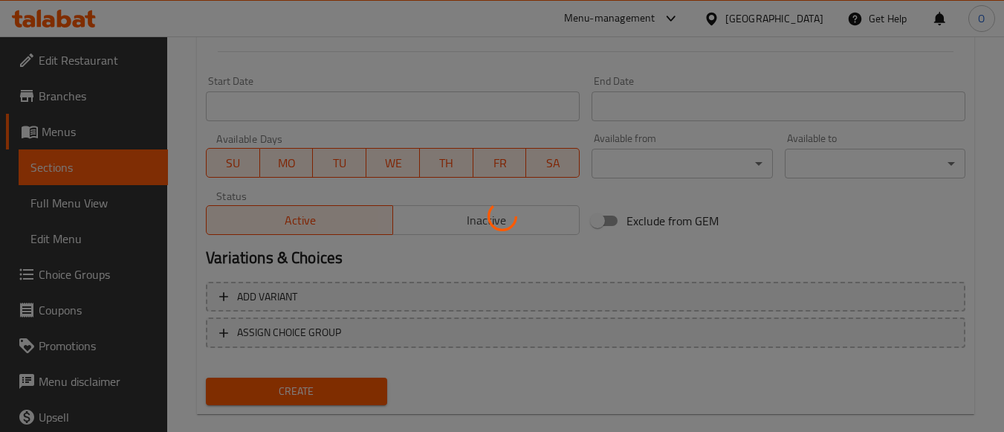
type input "0"
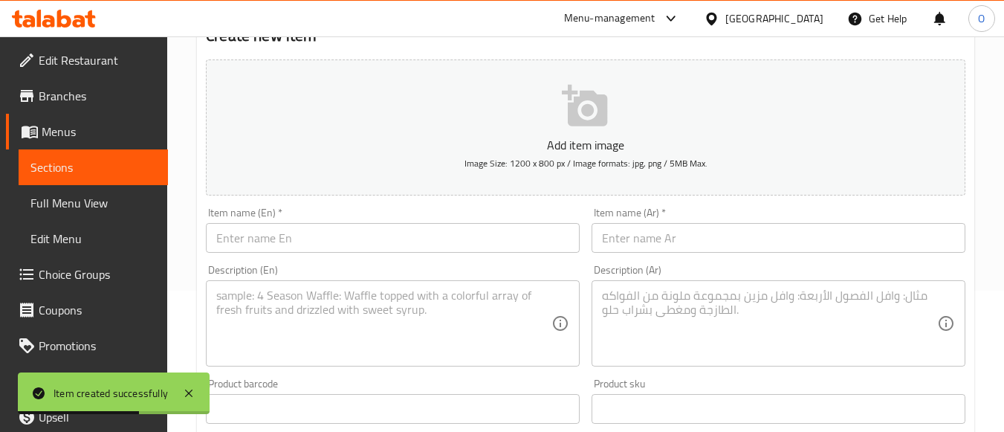
scroll to position [0, 0]
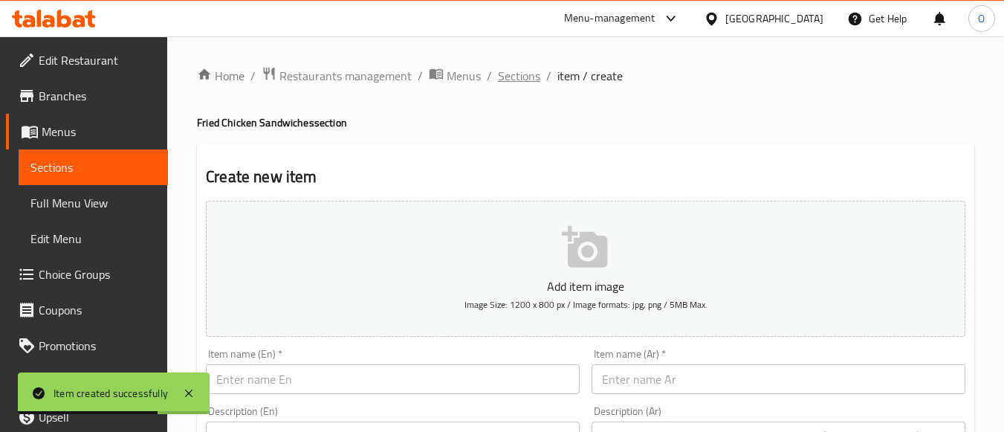
click at [510, 77] on span "Sections" at bounding box center [519, 76] width 42 height 18
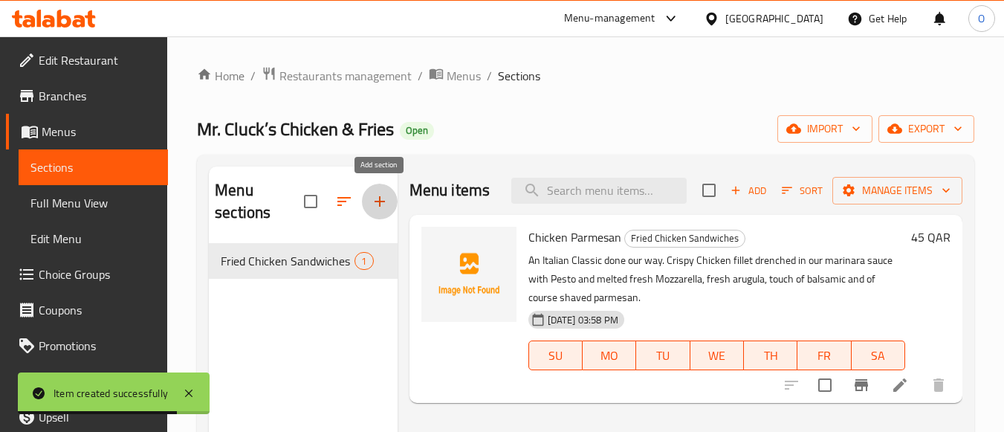
click at [371, 201] on icon "button" at bounding box center [380, 201] width 18 height 18
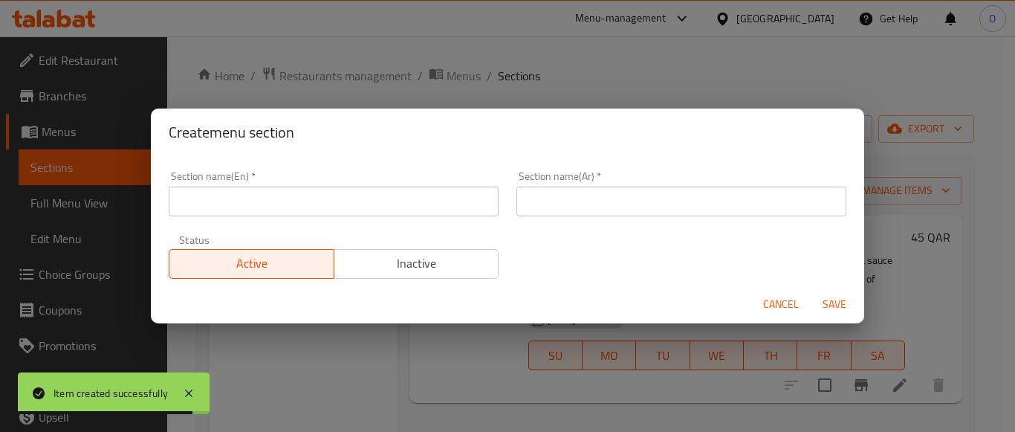
click at [253, 195] on input "text" at bounding box center [334, 201] width 330 height 30
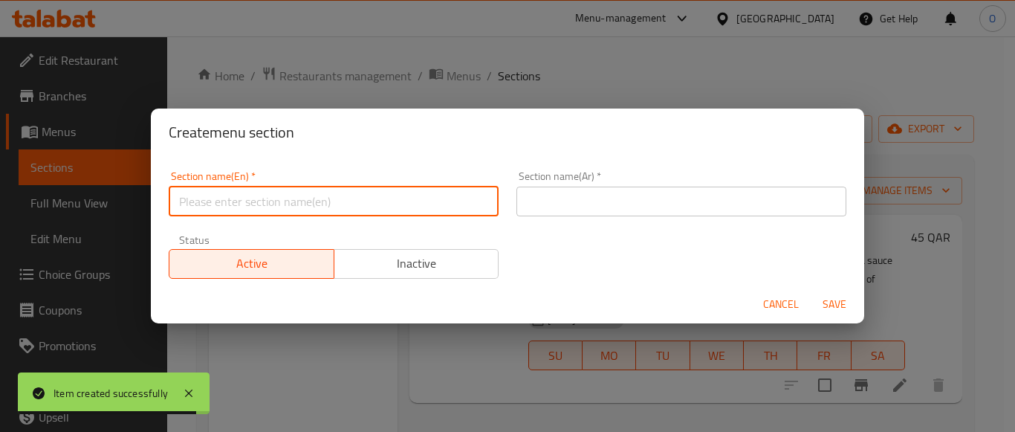
paste input "Classic Burgers"
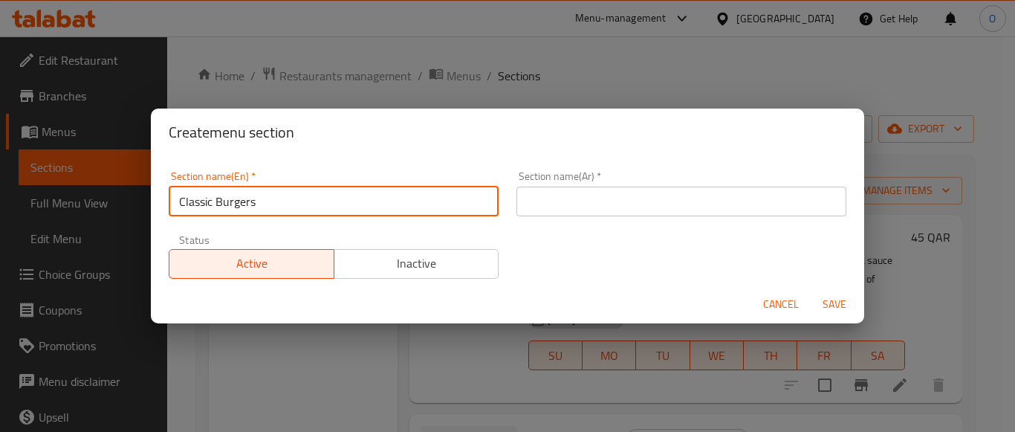
type input "Classic Burgers"
click at [750, 199] on input "text" at bounding box center [681, 201] width 330 height 30
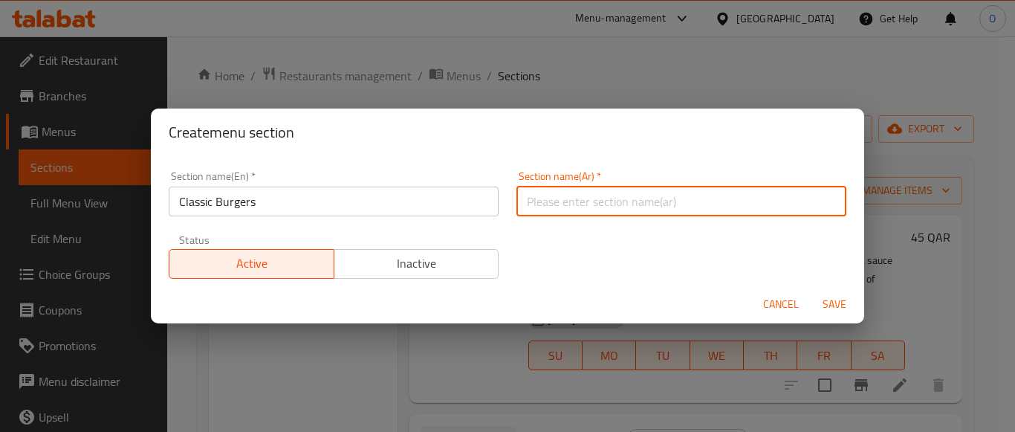
paste input "البرجر الكلاسيكي"
type input "البرجر الكلاسيكي"
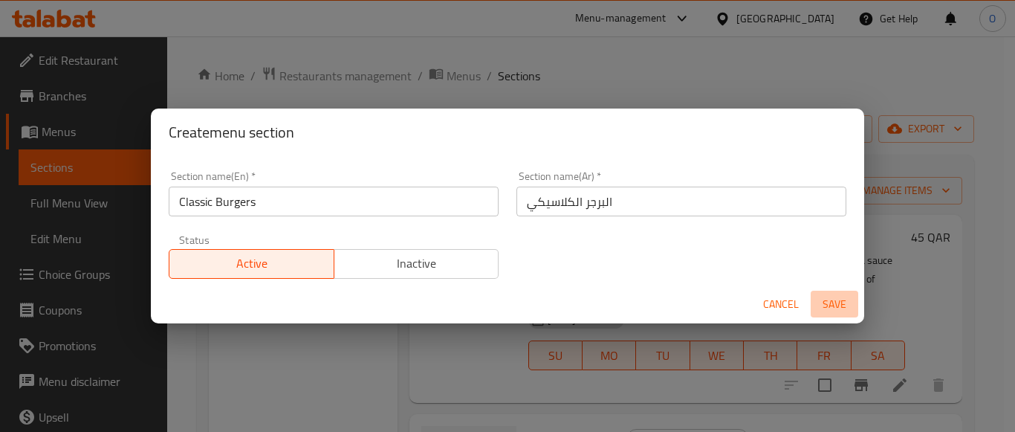
click at [825, 299] on span "Save" at bounding box center [834, 304] width 36 height 19
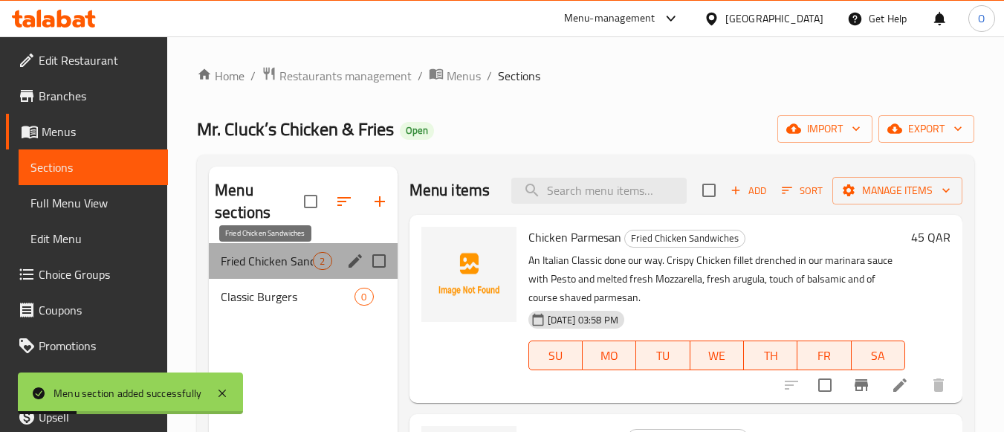
click at [293, 259] on span "Fried Chicken Sandwiches" at bounding box center [267, 261] width 92 height 18
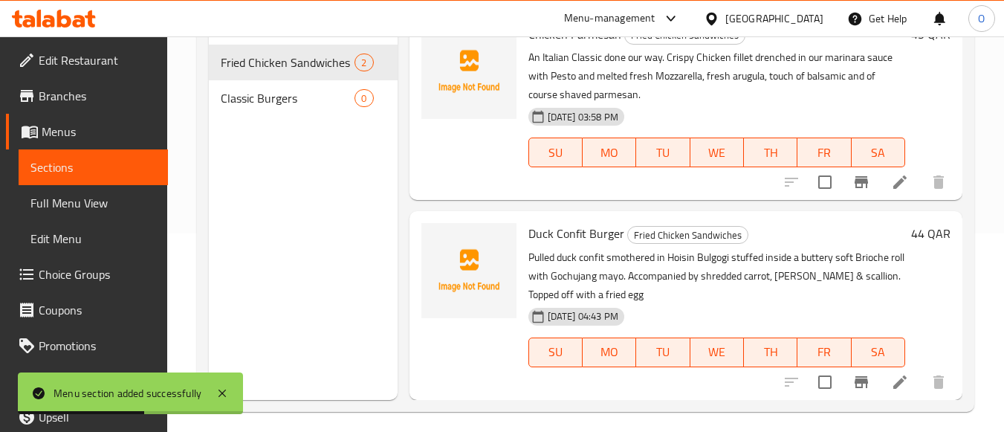
scroll to position [208, 0]
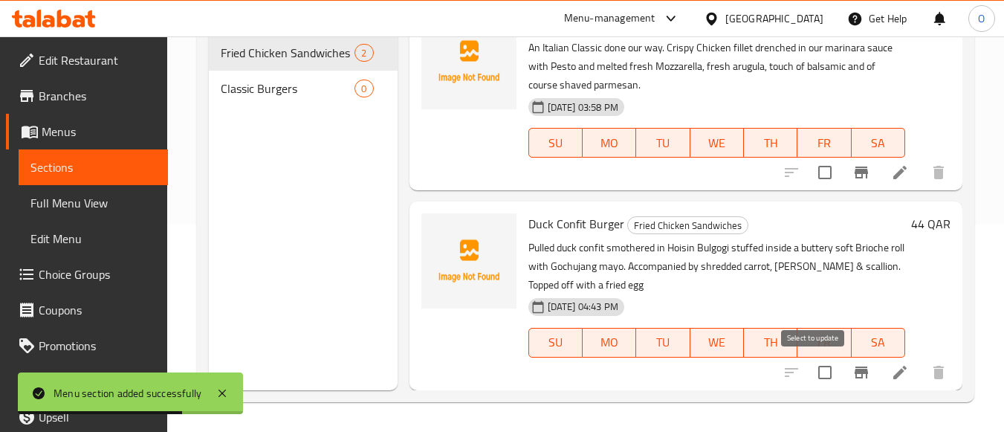
click at [817, 371] on input "checkbox" at bounding box center [824, 372] width 31 height 31
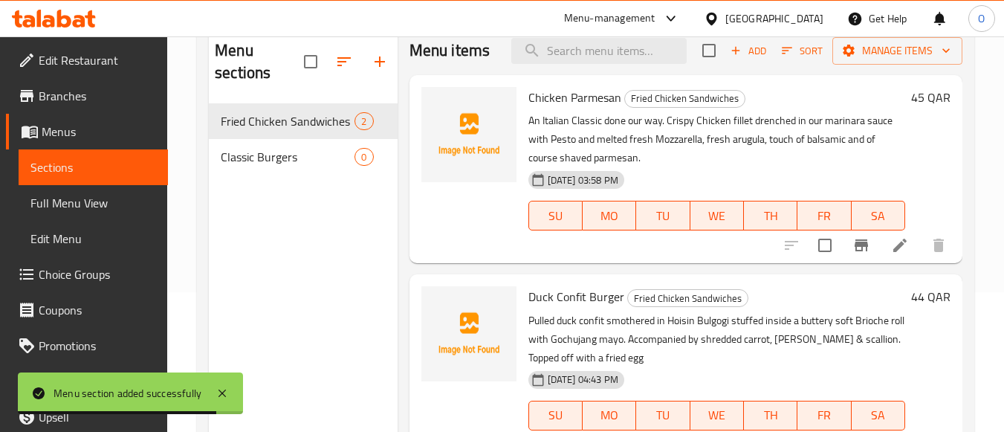
scroll to position [0, 0]
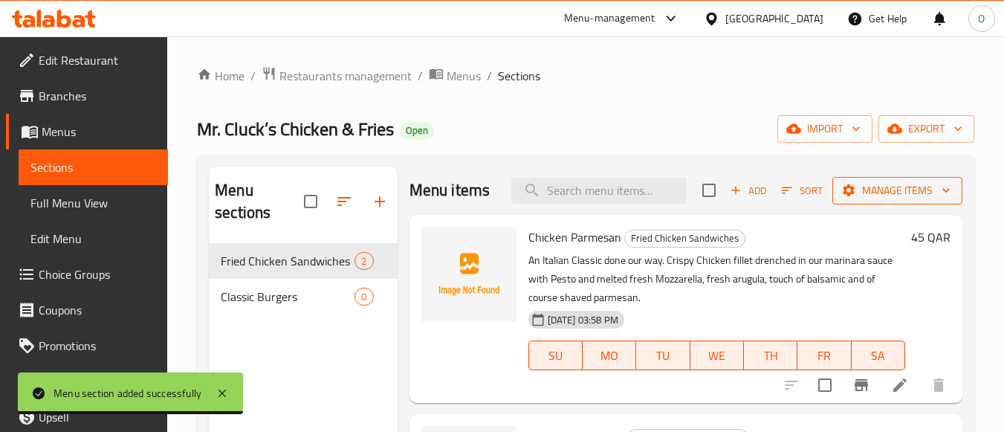
click at [886, 195] on span "Manage items" at bounding box center [897, 190] width 106 height 19
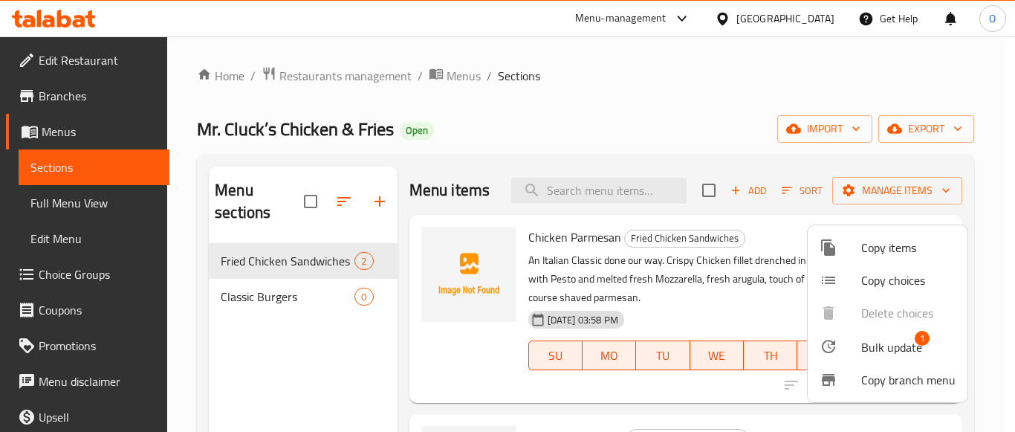
click at [880, 340] on span "Bulk update" at bounding box center [891, 347] width 61 height 18
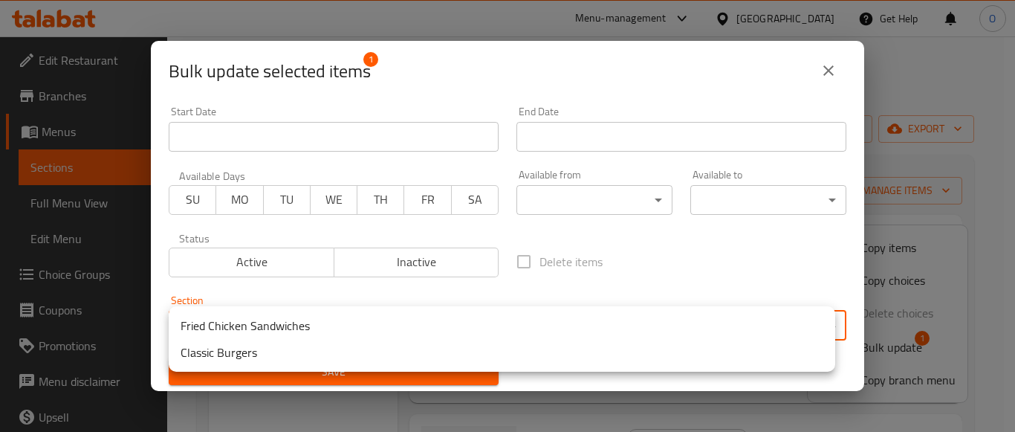
click at [458, 330] on body "​ Menu-management [GEOGRAPHIC_DATA] Get Help O Edit Restaurant Branches Menus S…" at bounding box center [507, 233] width 1015 height 395
click at [265, 356] on li "Classic Burgers" at bounding box center [502, 352] width 666 height 27
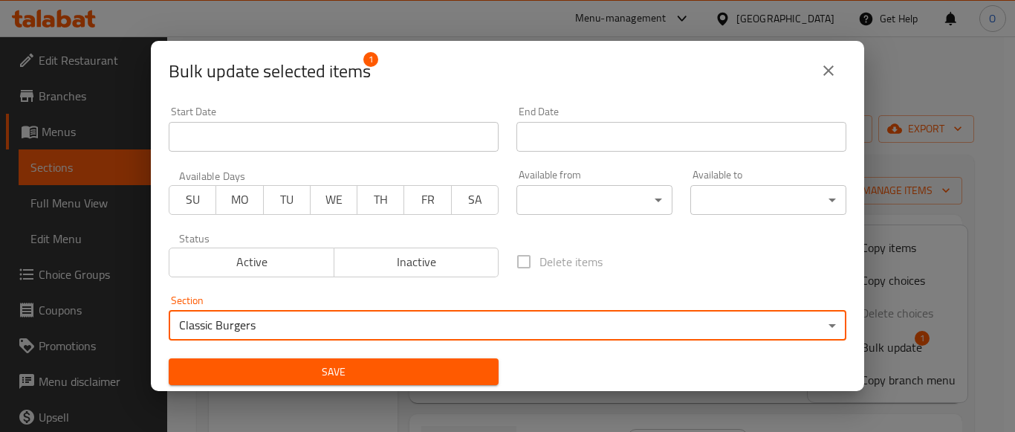
click at [256, 374] on span "Save" at bounding box center [334, 372] width 306 height 19
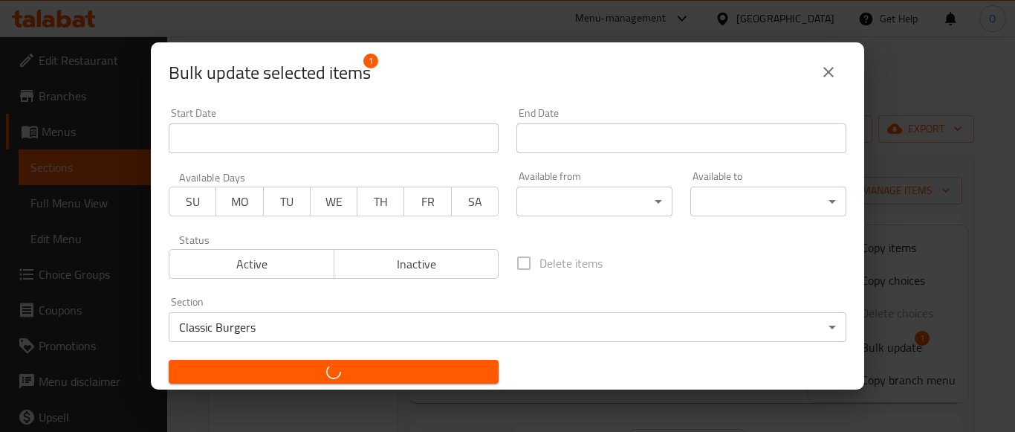
checkbox input "false"
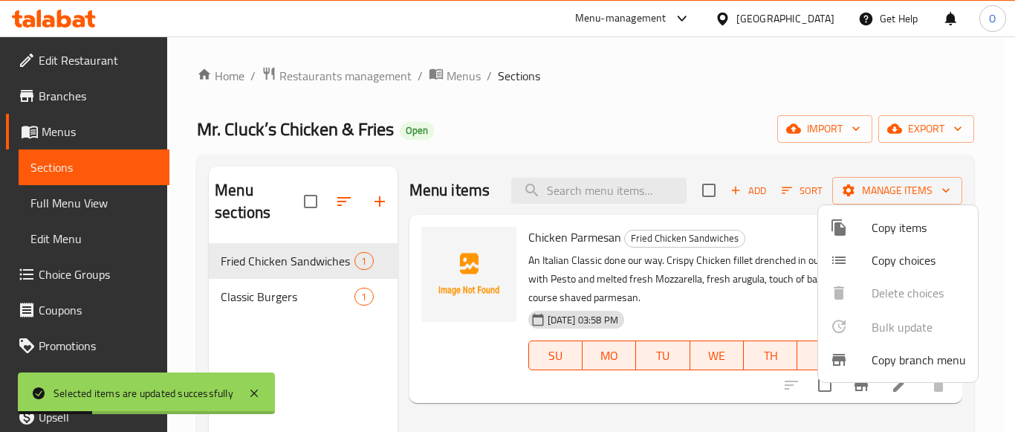
click at [316, 305] on div at bounding box center [507, 216] width 1015 height 432
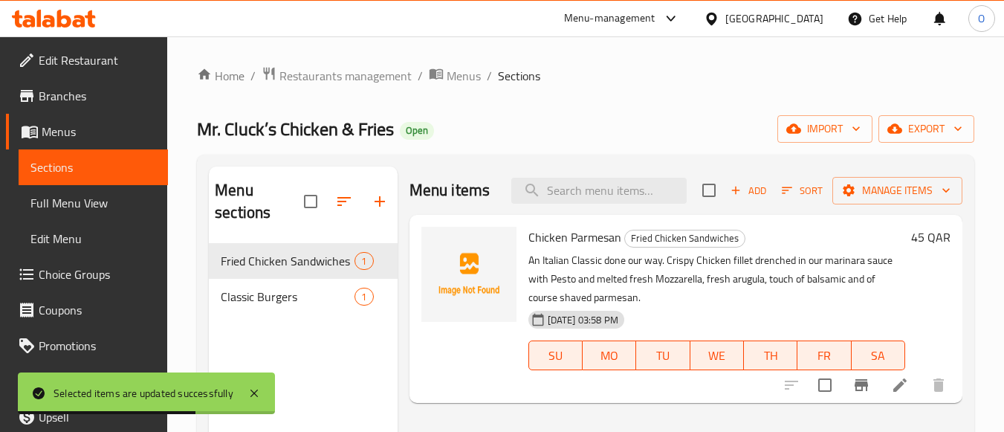
click at [316, 305] on div "Classic Burgers 1" at bounding box center [303, 297] width 188 height 36
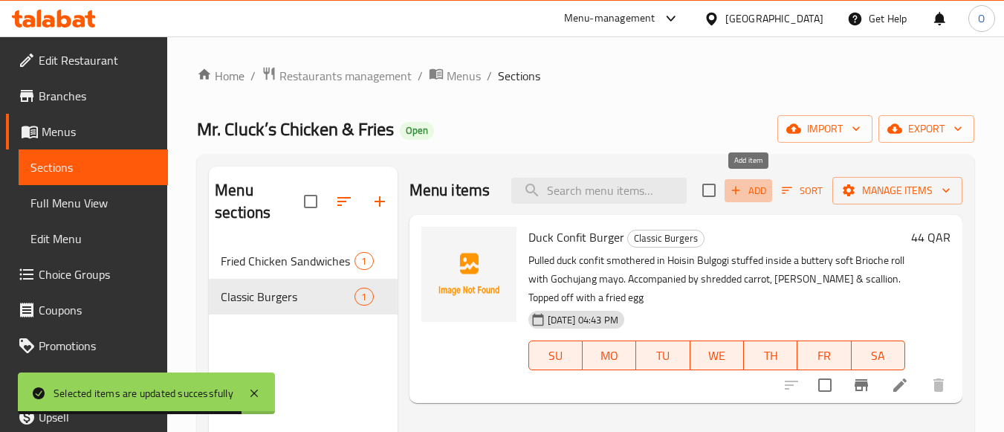
click at [750, 189] on span "Add" at bounding box center [748, 190] width 40 height 17
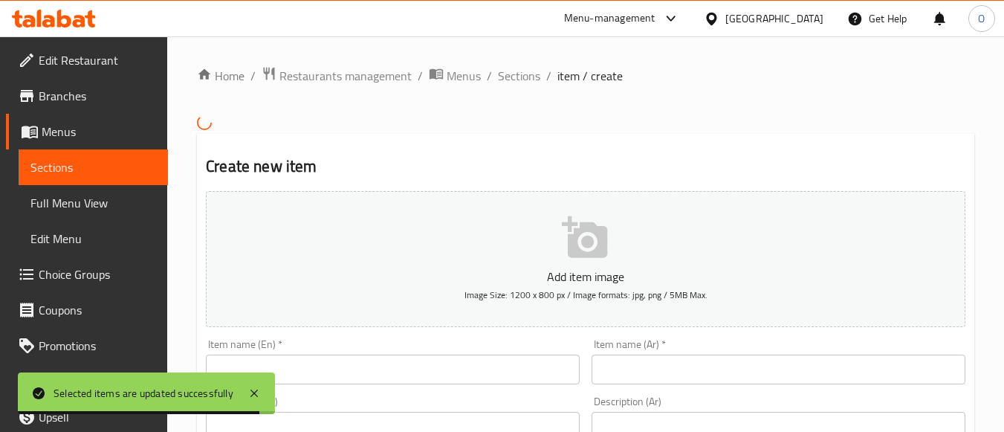
click at [342, 360] on input "text" at bounding box center [393, 369] width 374 height 30
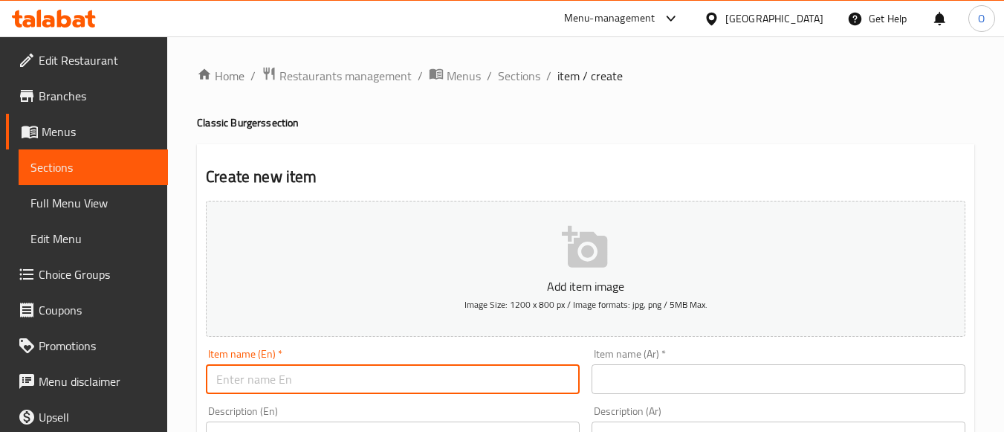
paste input "The Mushroom Burger"
type input "The Mushroom Burger"
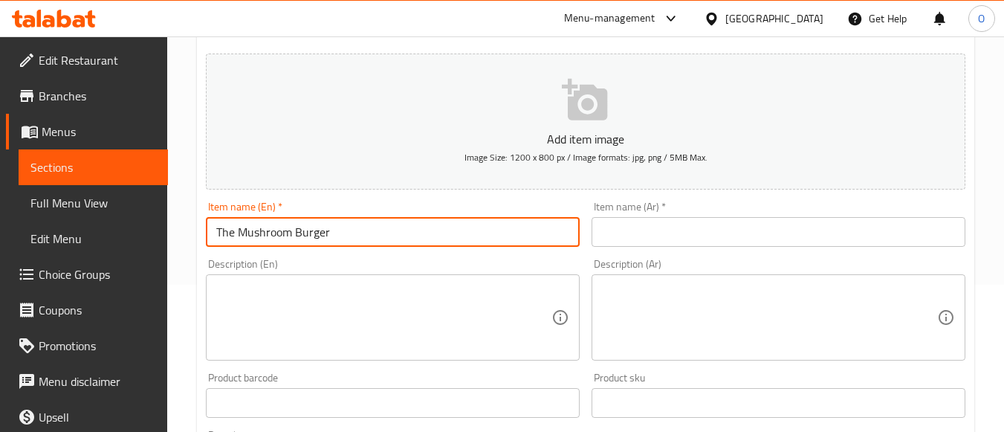
scroll to position [149, 0]
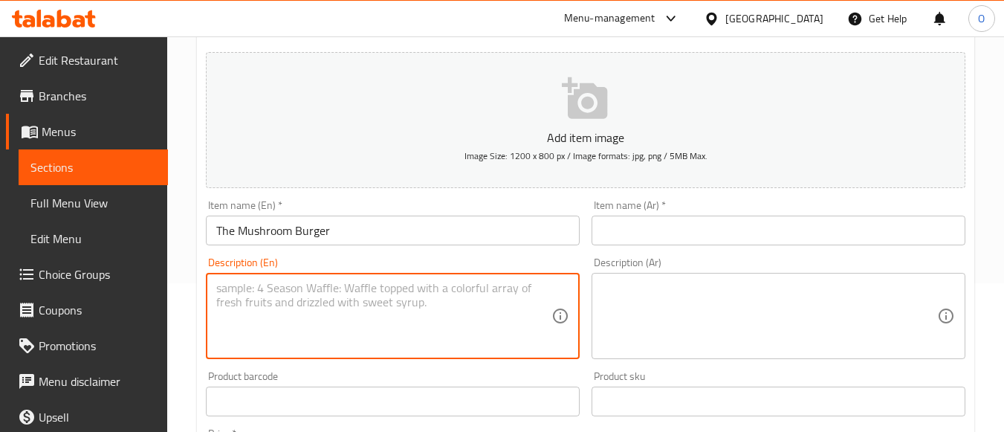
click at [321, 309] on textarea at bounding box center [383, 316] width 335 height 71
paste textarea "Perfectly cooked premium wagyu beef patty served on a soft Brioche roll with Tr…"
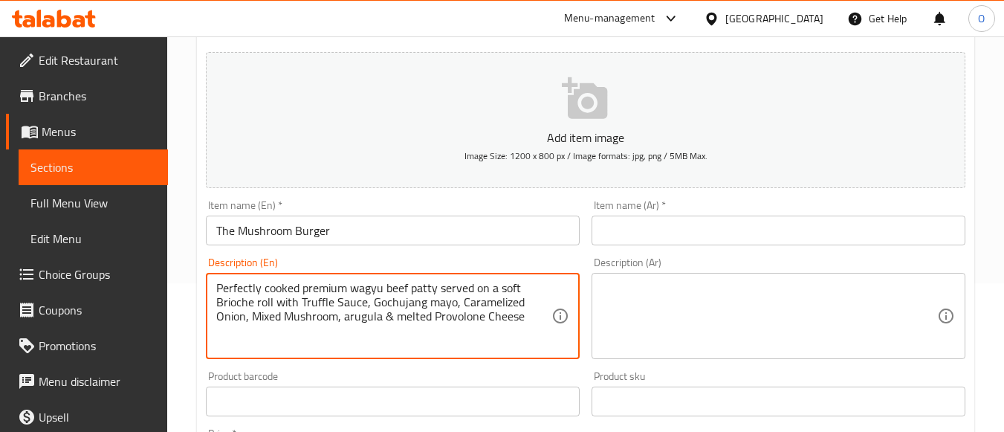
type textarea "Perfectly cooked premium wagyu beef patty served on a soft Brioche roll with Tr…"
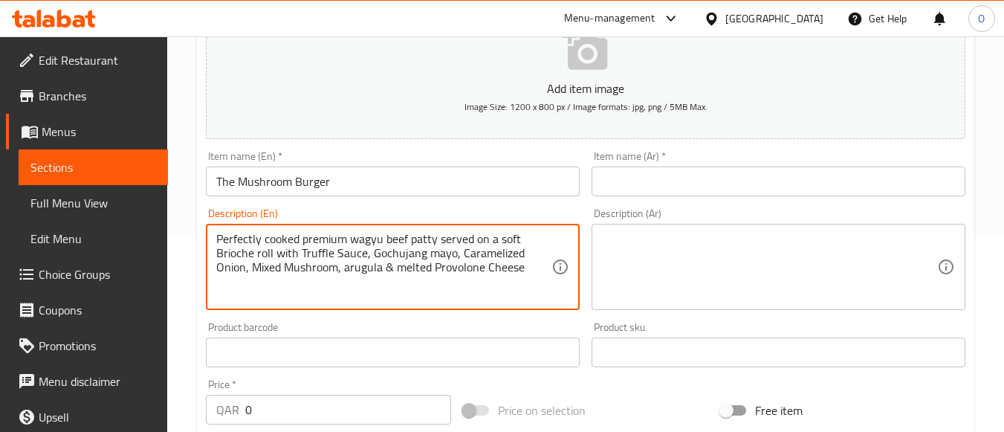
scroll to position [223, 0]
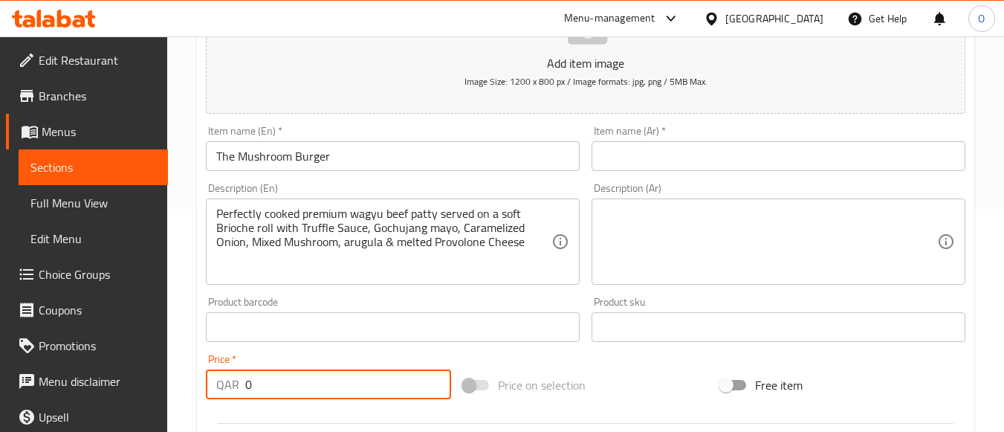
drag, startPoint x: 255, startPoint y: 383, endPoint x: 239, endPoint y: 386, distance: 16.0
click at [239, 386] on div "QAR 0 Price *" at bounding box center [328, 384] width 245 height 30
type input "41"
click at [656, 220] on textarea at bounding box center [769, 242] width 335 height 71
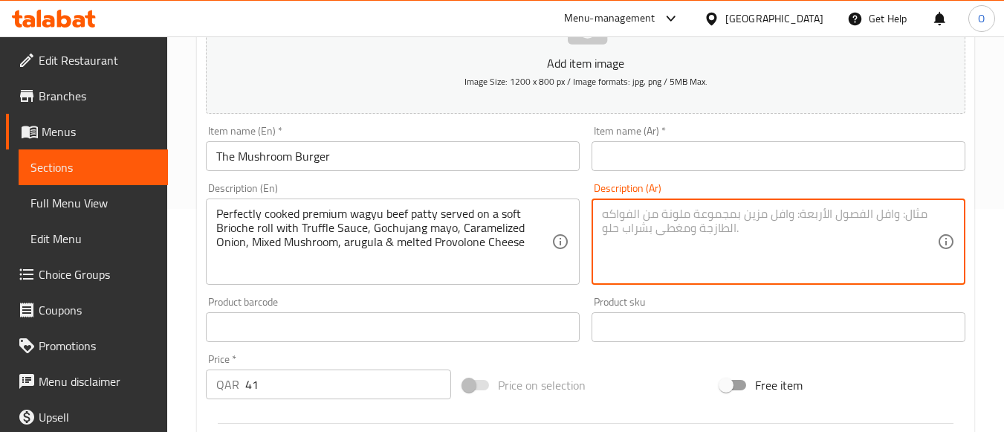
paste textarea "فطيرة لحم واغيو فاخرة مطبوخة بشكل مثالي تقدم على لفائف بريوش طرية مع صلصة الكمأ…"
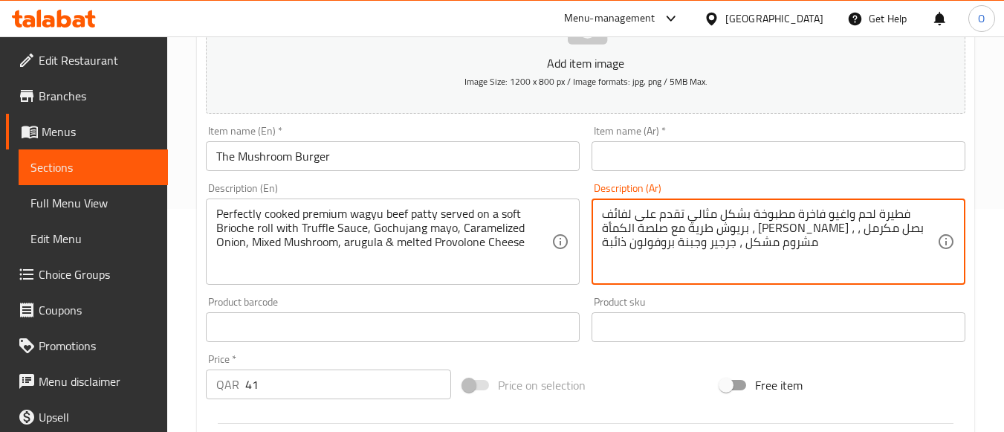
type textarea "فطيرة لحم واغيو فاخرة مطبوخة بشكل مثالي تقدم على لفائف بريوش طرية مع صلصة الكمأ…"
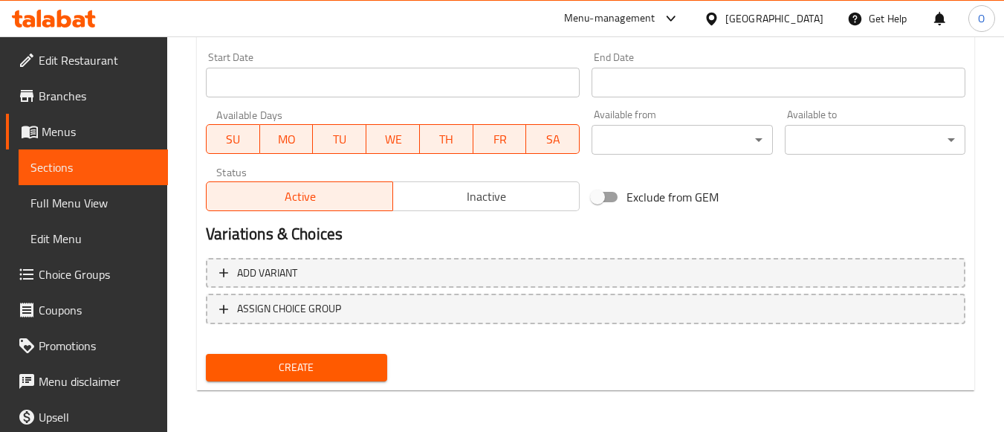
click at [302, 377] on button "Create" at bounding box center [296, 367] width 181 height 27
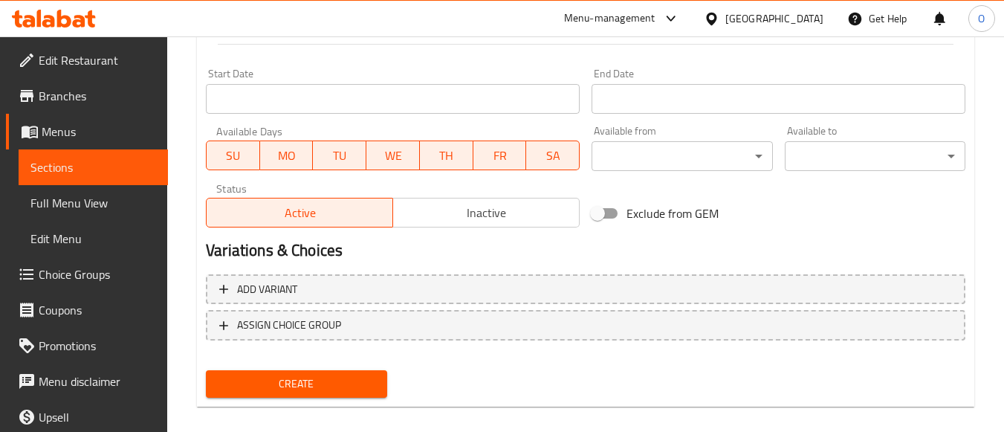
scroll to position [163, 0]
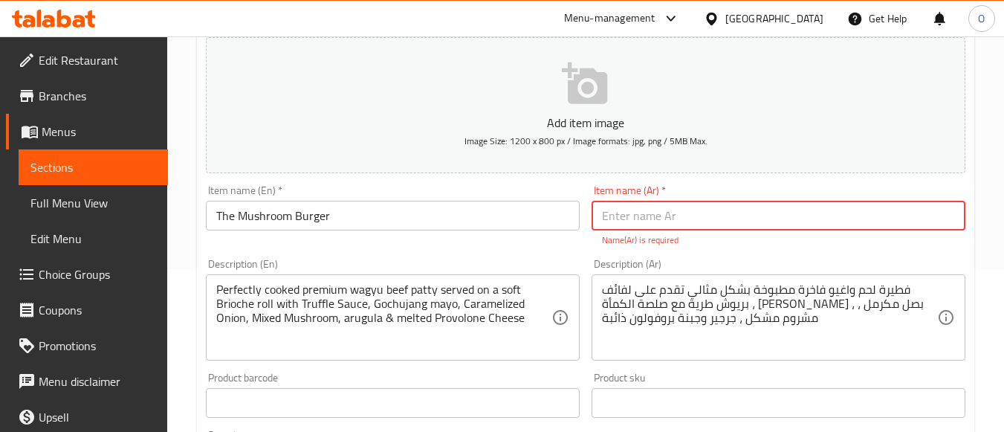
click at [643, 214] on input "text" at bounding box center [778, 216] width 374 height 30
paste input "برجر مشروم الكمأة"
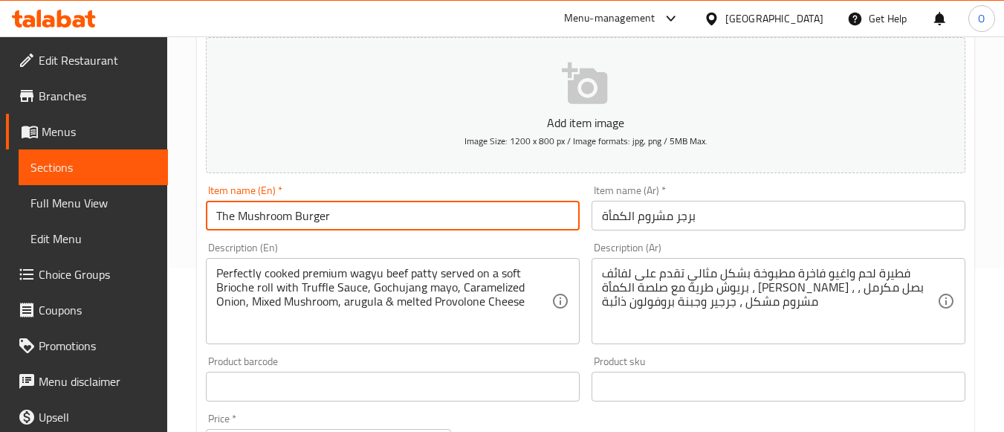
click at [306, 224] on input "The Mushroom Burger" at bounding box center [393, 216] width 374 height 30
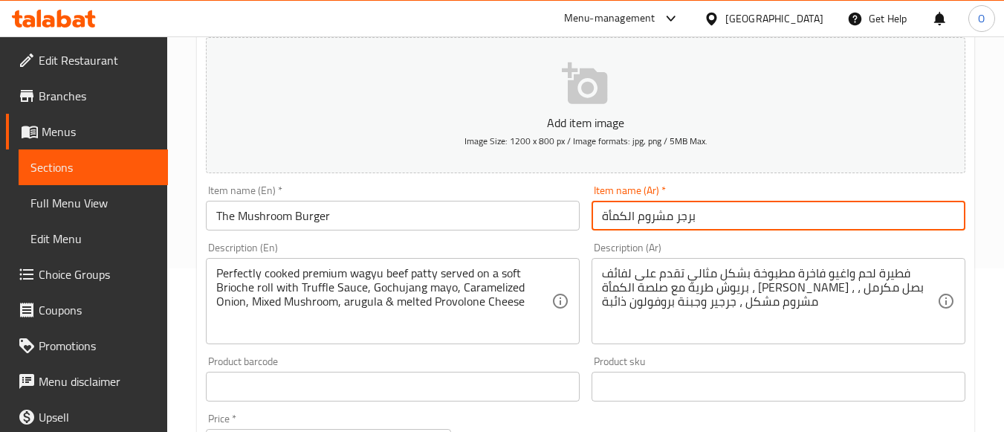
click at [620, 215] on input "برجر مشروم الكمأة" at bounding box center [778, 216] width 374 height 30
click at [325, 221] on input "The Mushroom Burger" at bounding box center [393, 216] width 374 height 30
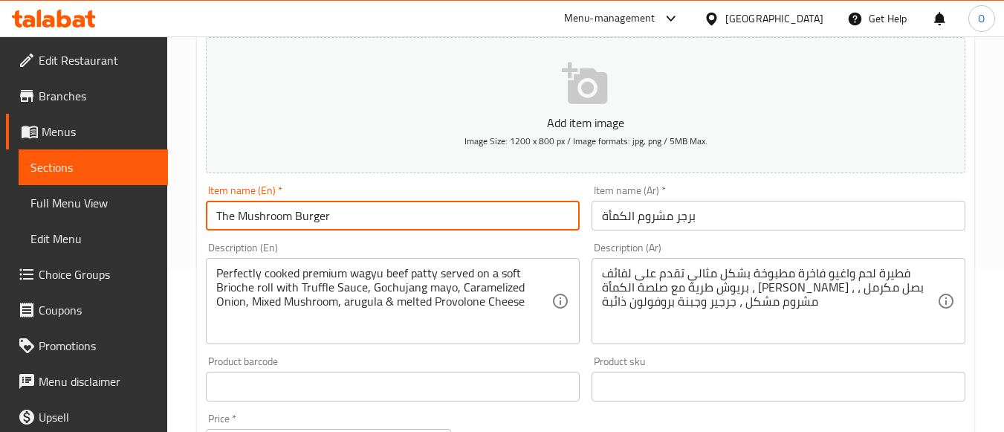
click at [325, 221] on input "The Mushroom Burger" at bounding box center [393, 216] width 374 height 30
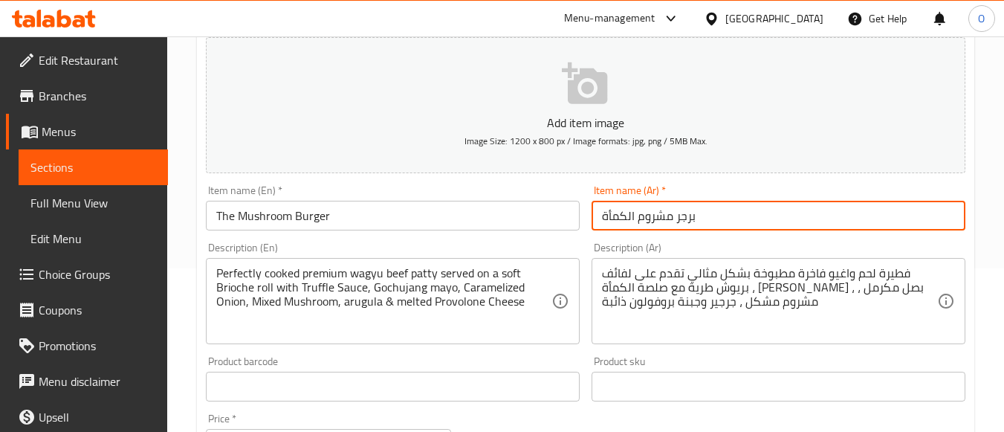
click at [644, 215] on input "برجر مشروم الكمأة" at bounding box center [778, 216] width 374 height 30
paste input "الفطر"
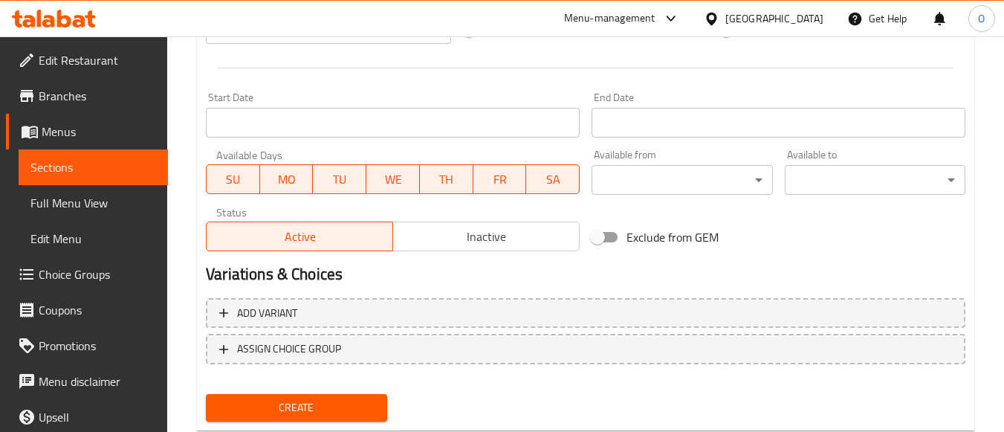
scroll to position [618, 0]
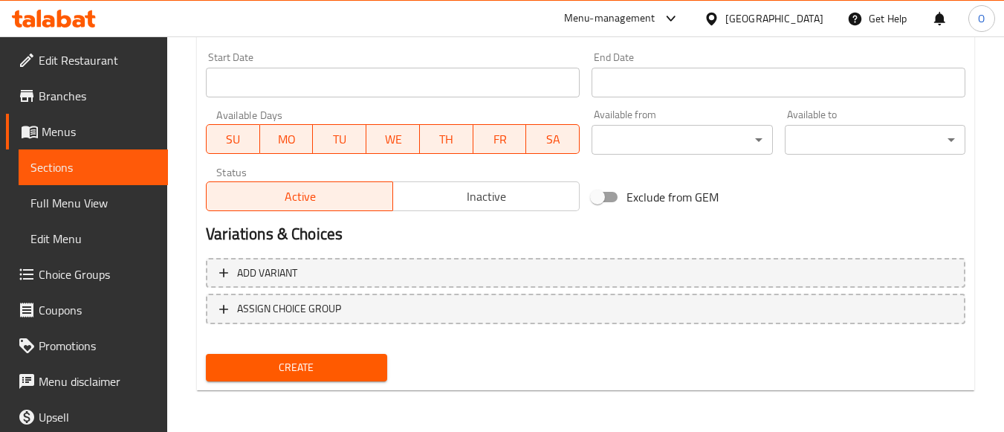
type input "برجر الفطر"
click at [310, 381] on button "Create" at bounding box center [296, 367] width 181 height 27
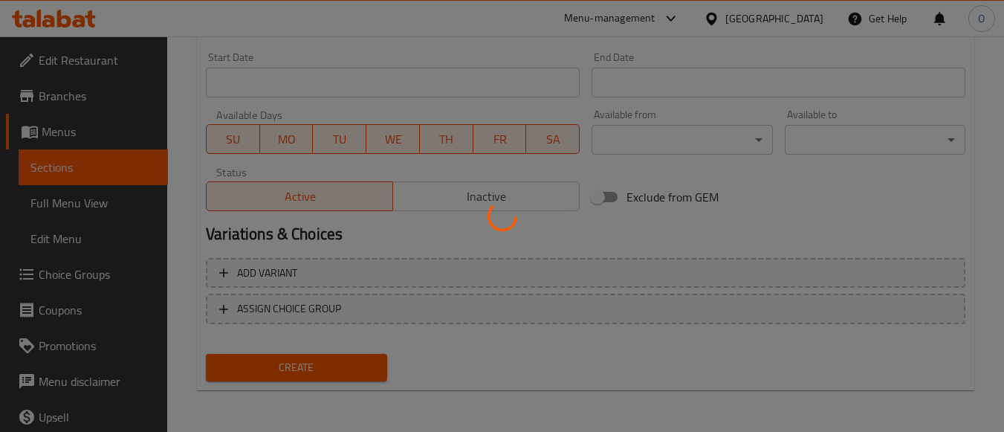
type input "0"
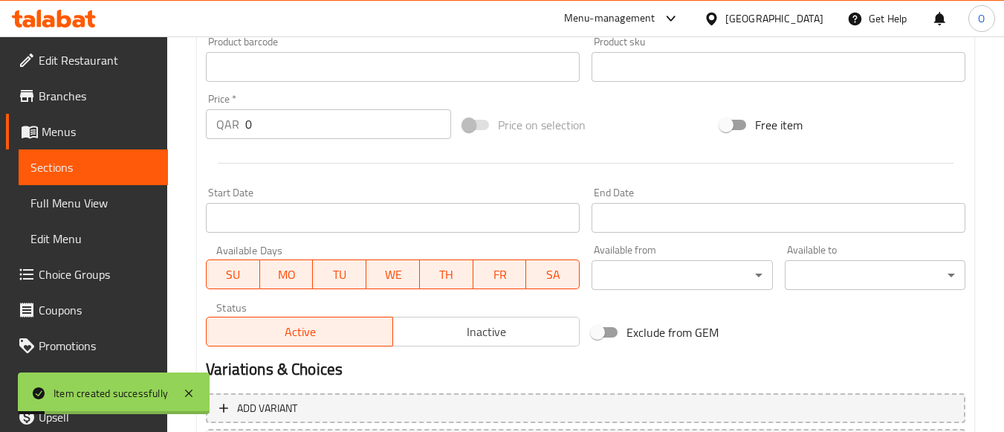
scroll to position [321, 0]
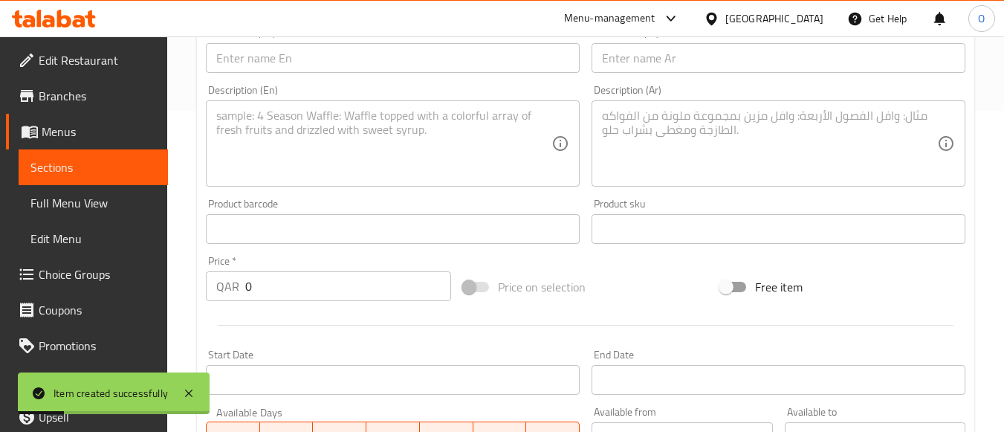
click at [289, 65] on input "text" at bounding box center [393, 58] width 374 height 30
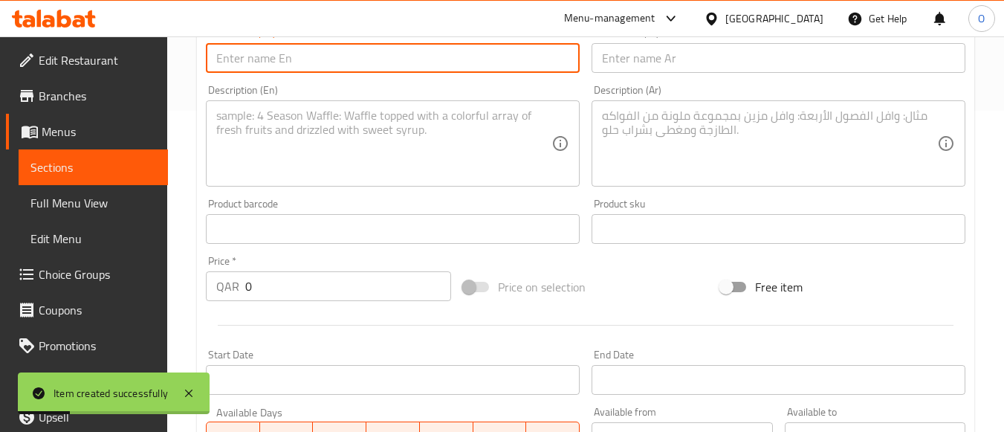
paste input "English Breakfast"
type input "English Breakfast"
click at [392, 164] on textarea at bounding box center [383, 143] width 335 height 71
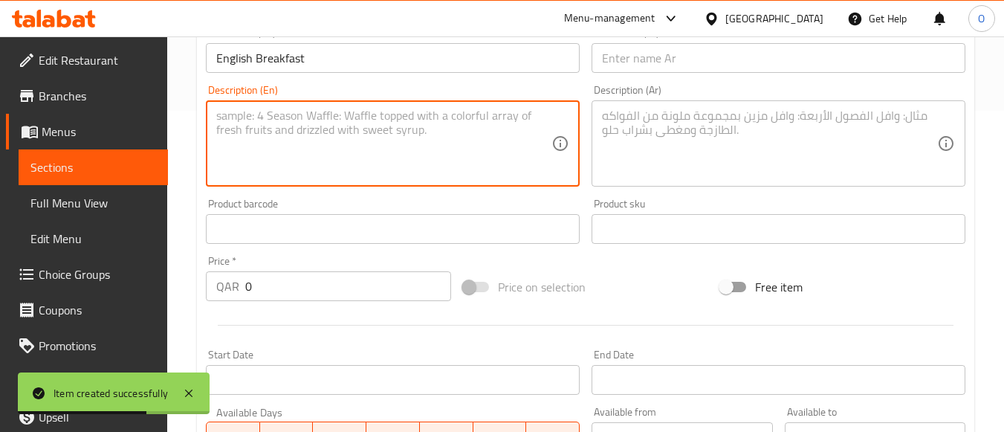
paste textarea "Juicy, premium wagyu beef patty served on a soft Brioche roll sauced up with Ch…"
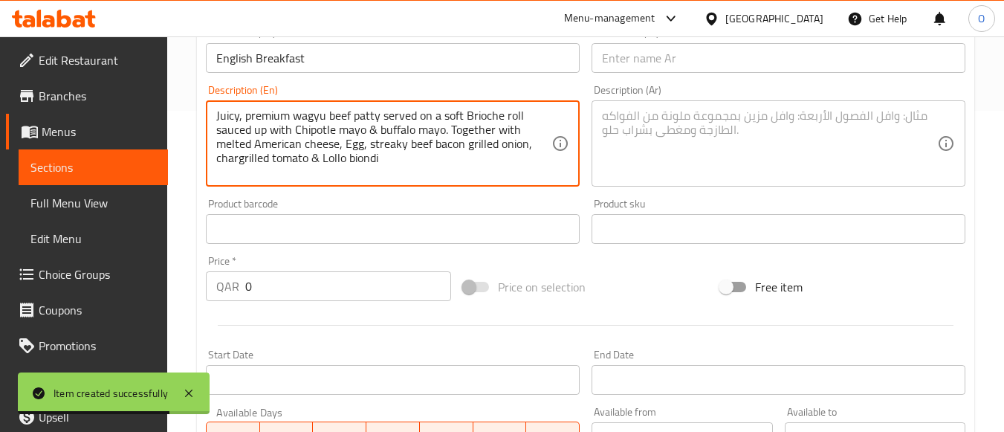
type textarea "Juicy, premium wagyu beef patty served on a soft Brioche roll sauced up with Ch…"
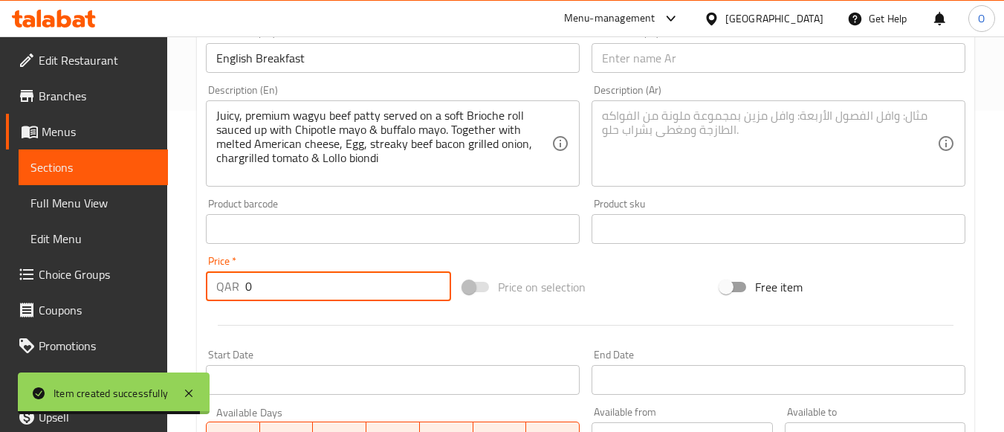
drag, startPoint x: 258, startPoint y: 282, endPoint x: 238, endPoint y: 290, distance: 21.7
click at [238, 290] on div "QAR 0 Price *" at bounding box center [328, 286] width 245 height 30
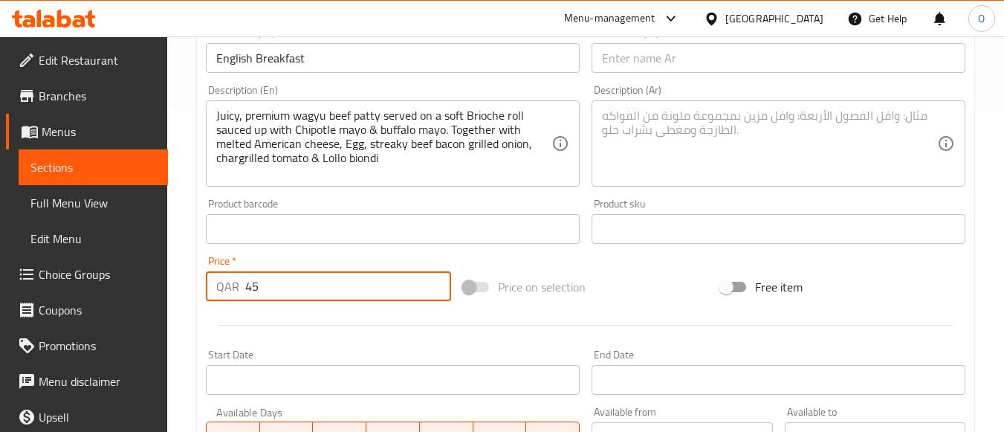
type input "45"
click at [728, 143] on textarea at bounding box center [769, 143] width 335 height 71
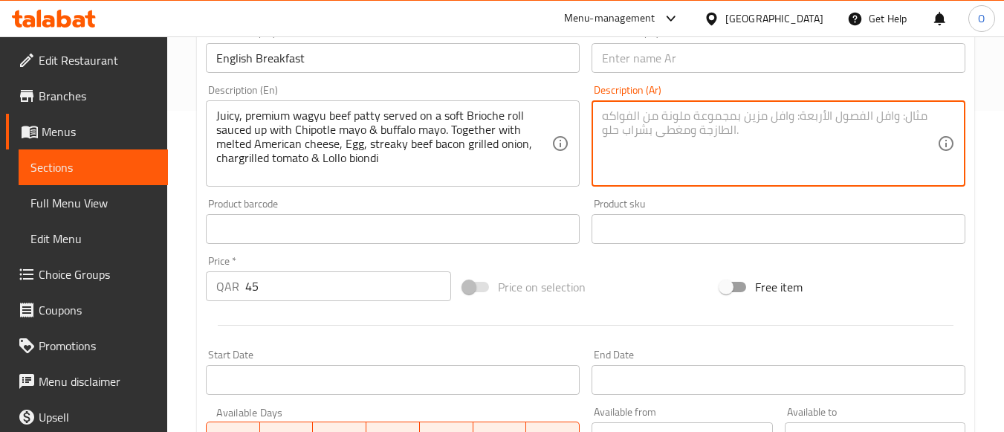
paste textarea "برجر لحم وَاغيو عالي الجودة، غني بالعصارة، يقدم على خبز بريوش طري مع صلصة مايون…"
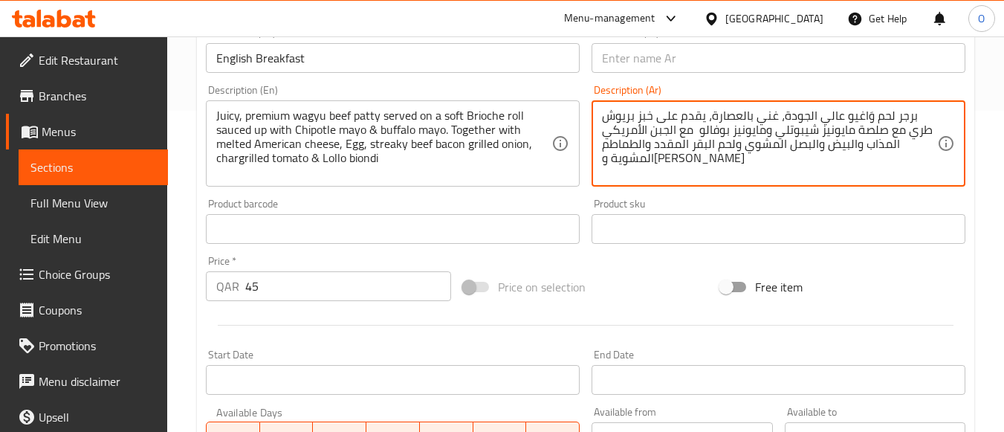
type textarea "برجر لحم وَاغيو عالي الجودة، غني بالعصارة، يقدم على خبز بريوش طري مع صلصة مايون…"
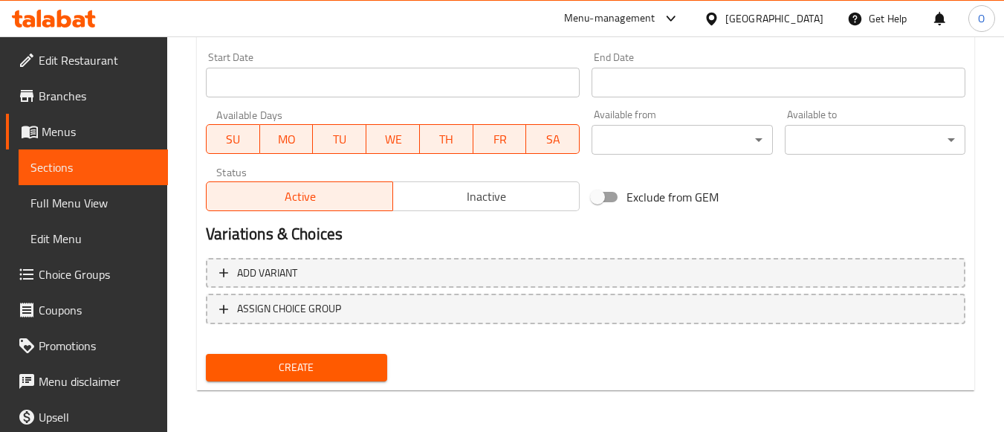
click at [296, 360] on span "Create" at bounding box center [296, 367] width 157 height 19
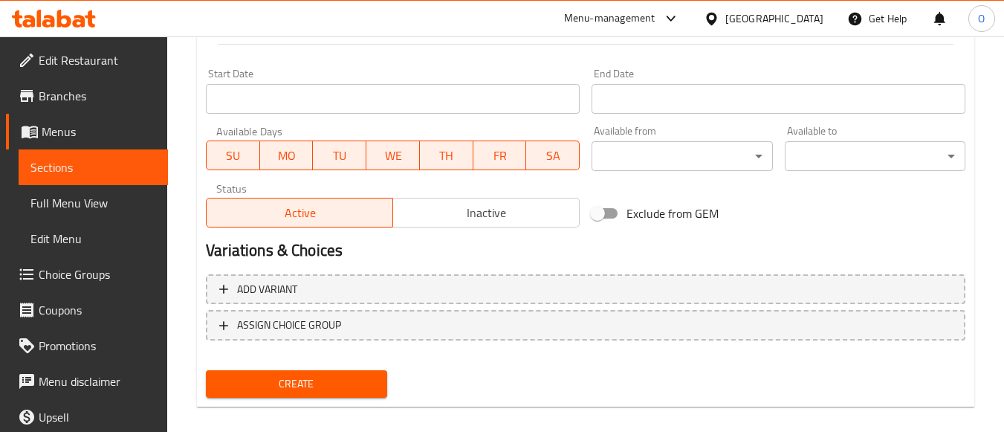
scroll to position [163, 0]
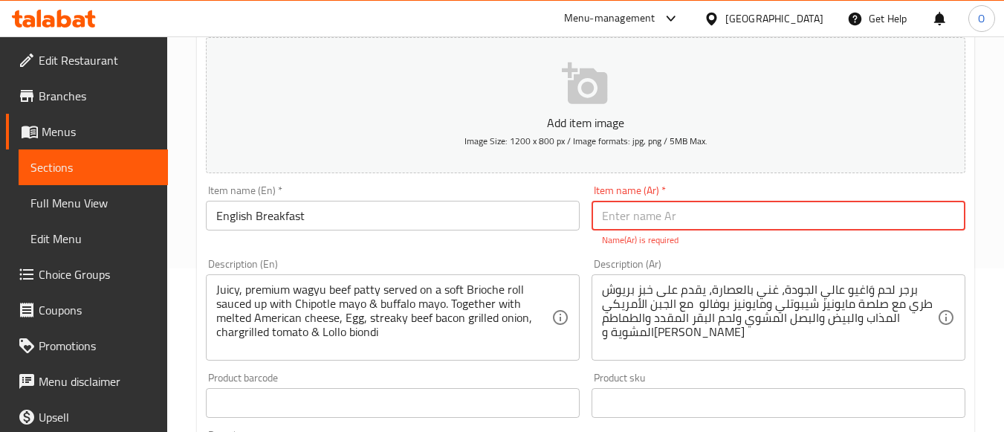
paste input "إفطار إنجليزي"
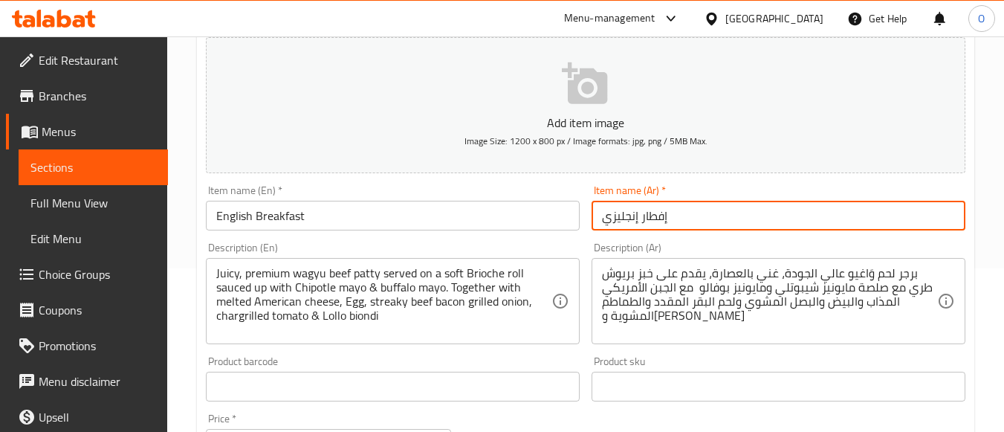
type input "إفطار إنجليزي"
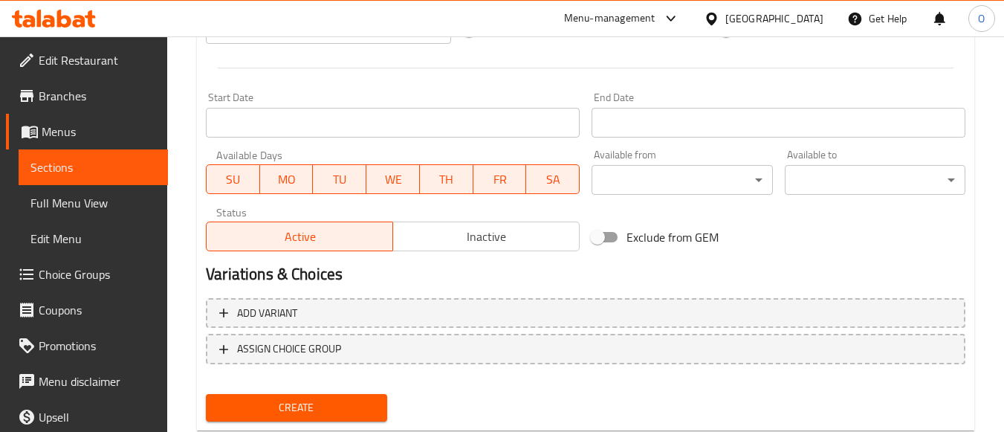
scroll to position [618, 0]
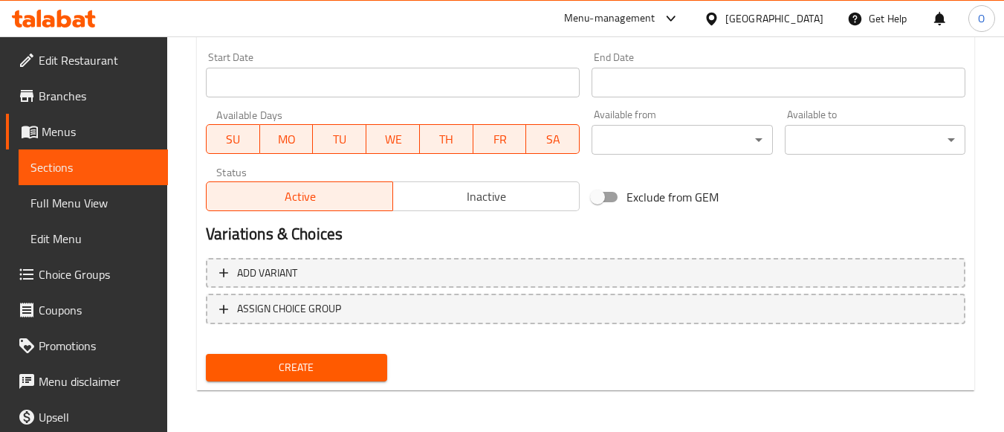
click at [307, 381] on button "Create" at bounding box center [296, 367] width 181 height 27
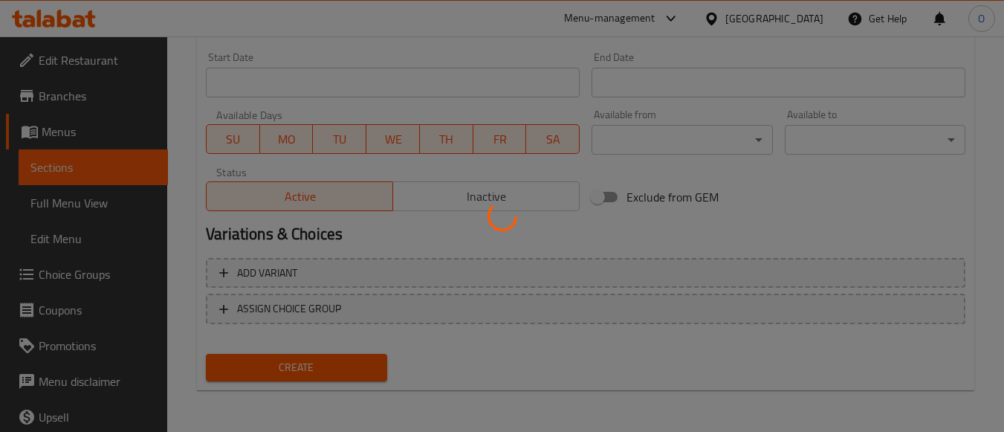
type input "0"
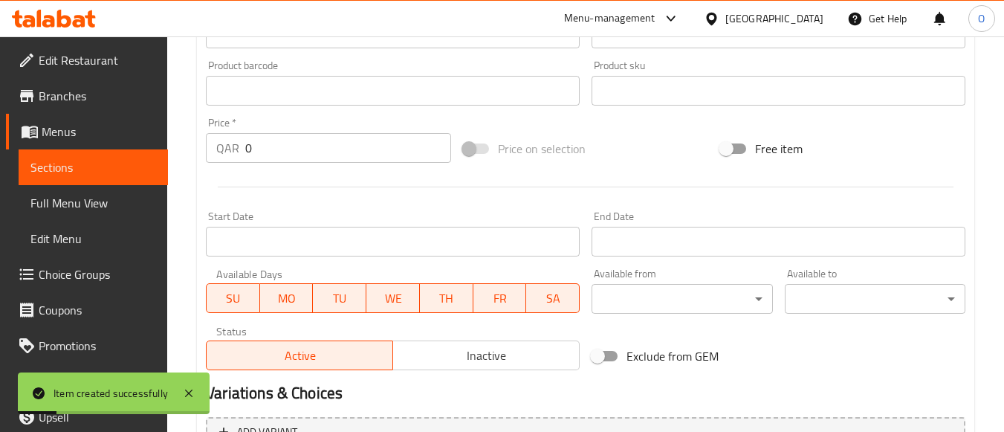
scroll to position [321, 0]
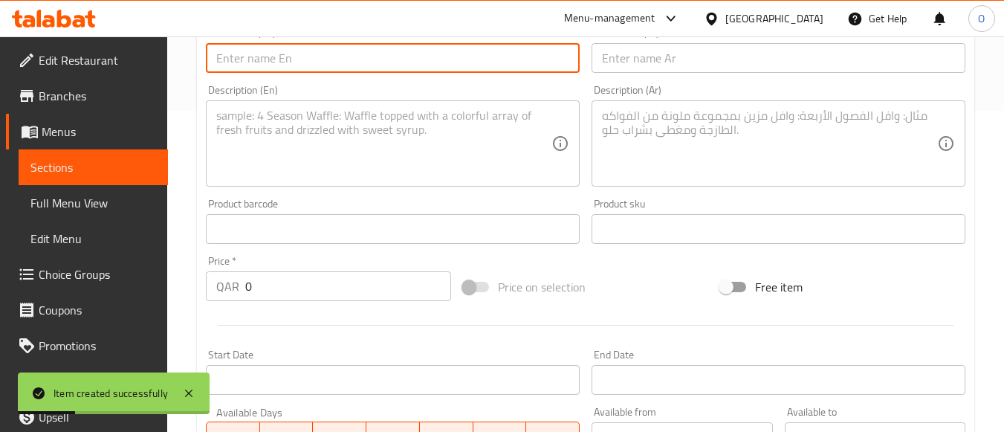
click at [301, 60] on input "text" at bounding box center [393, 58] width 374 height 30
paste input "The Double Double"
type input "The Double Double"
click at [358, 174] on textarea at bounding box center [383, 143] width 335 height 71
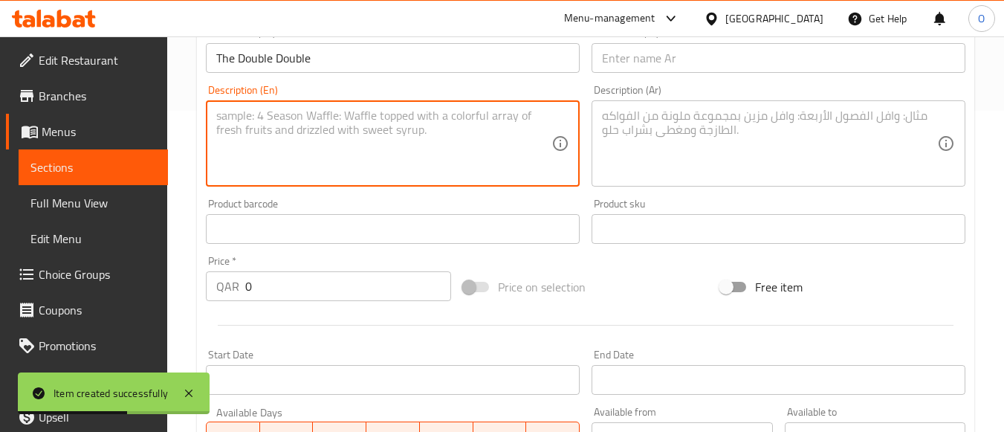
paste textarea "We’ve drawn inspiration from the widely popular animal style burger. Double sta…"
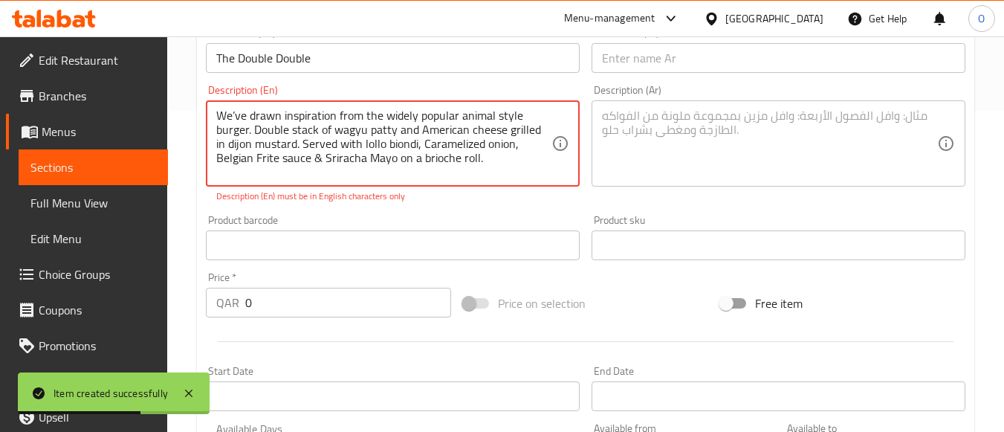
type textarea "We’ve drawn inspiration from the widely popular animal style burger. Double sta…"
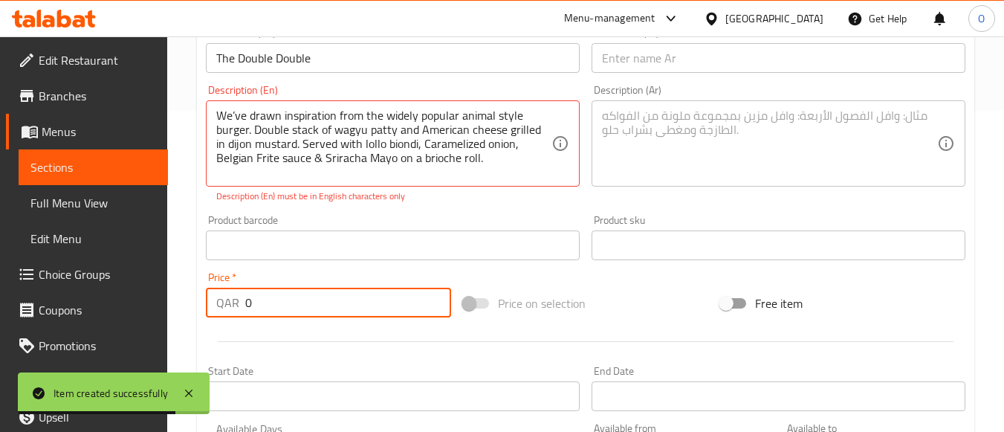
drag, startPoint x: 252, startPoint y: 311, endPoint x: 211, endPoint y: 315, distance: 41.0
click at [211, 315] on div "QAR 0 Price *" at bounding box center [328, 303] width 245 height 30
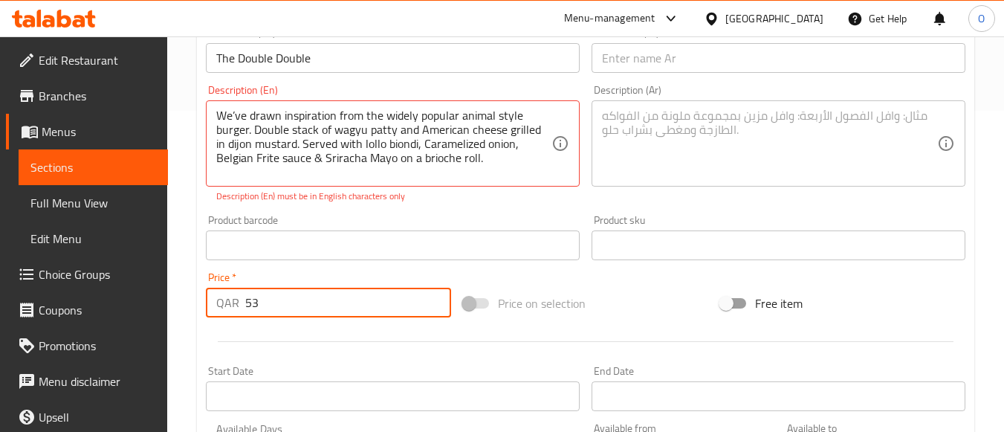
type input "53"
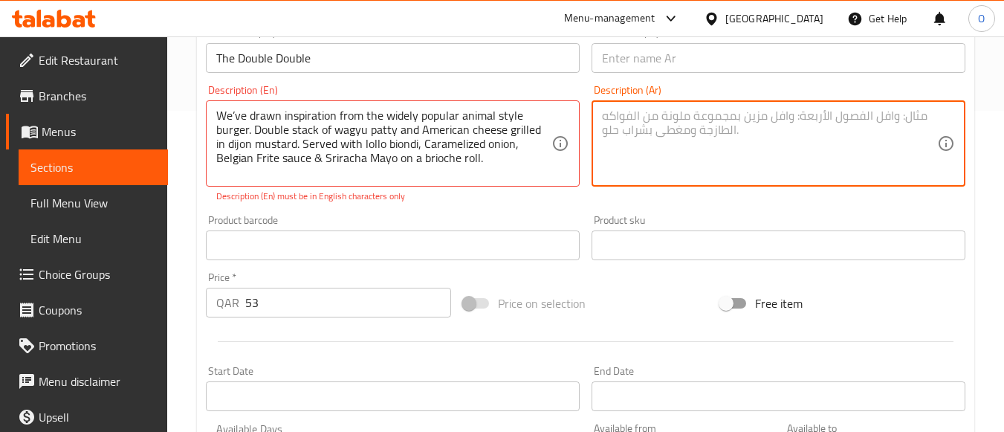
click at [760, 138] on textarea at bounding box center [769, 143] width 335 height 71
paste textarea "استلهمناه من برغر الأنيمال ستايل الشهير. طبقتان من شرائح الواجيو مع الجبنة الأم…"
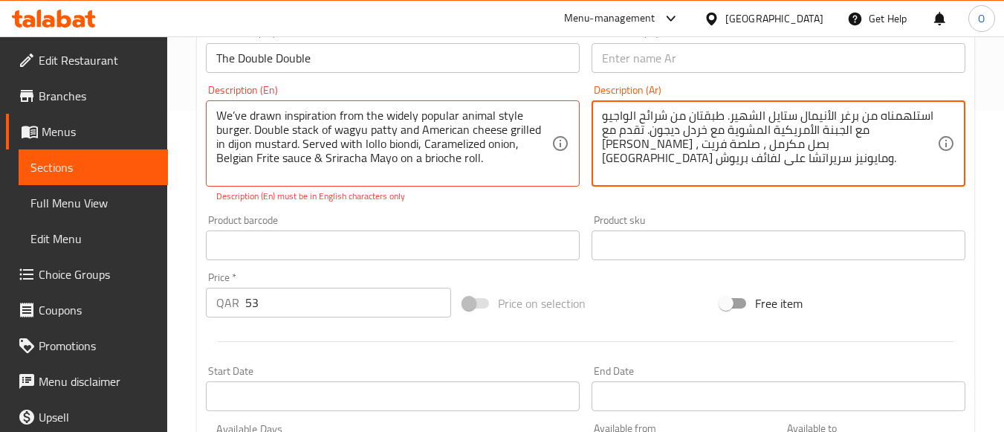
type textarea "استلهمناه من برغر الأنيمال ستايل الشهير. طبقتان من شرائح الواجيو مع الجبنة الأم…"
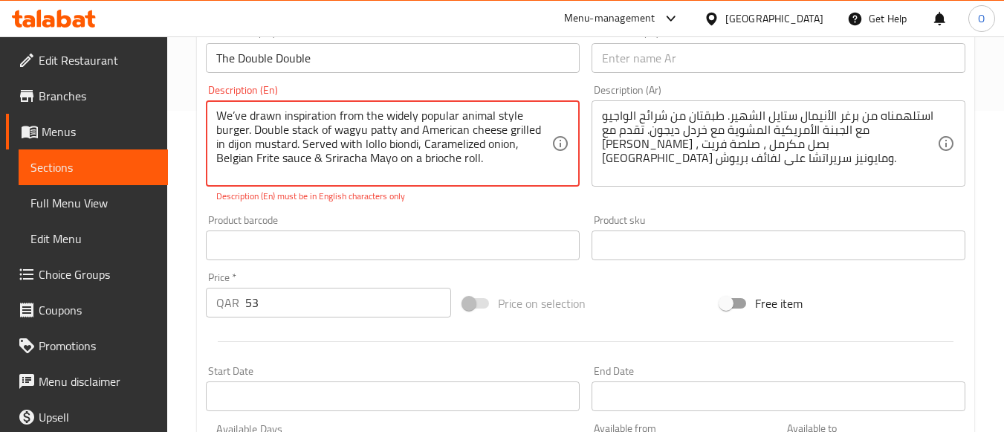
click at [322, 168] on textarea "We’ve drawn inspiration from the widely popular animal style burger. Double sta…" at bounding box center [383, 143] width 335 height 71
paste textarea "american cheese grilled in [GEOGRAPHIC_DATA] mustard. Served with lollo biondi,…"
click at [325, 205] on div "Description (En) We’ve drawn inspiration from the widely popular animal style b…" at bounding box center [393, 144] width 386 height 130
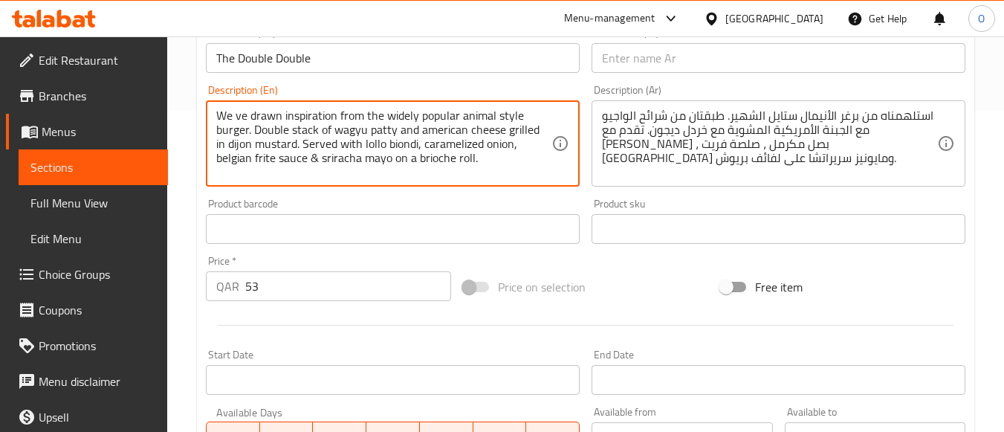
type textarea "We ve drawn inspiration from the widely popular animal style burger. Double sta…"
click at [265, 199] on div "Product barcode Product barcode" at bounding box center [393, 220] width 374 height 45
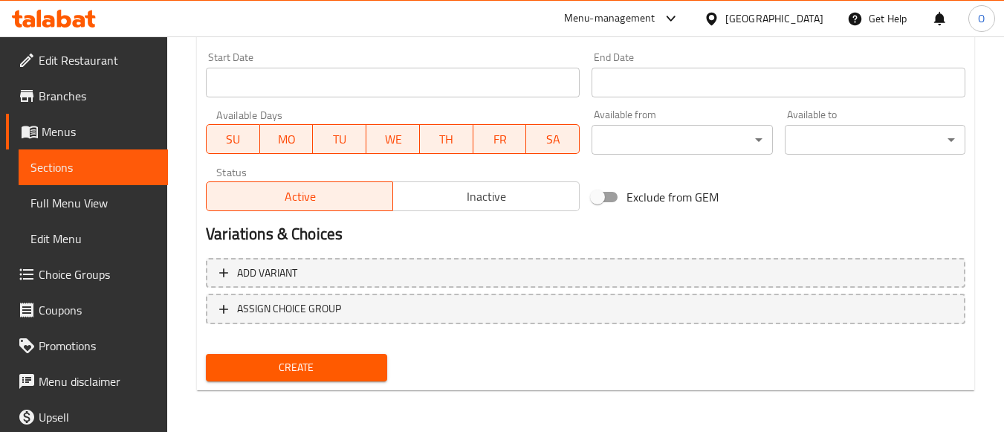
click at [312, 378] on button "Create" at bounding box center [296, 367] width 181 height 27
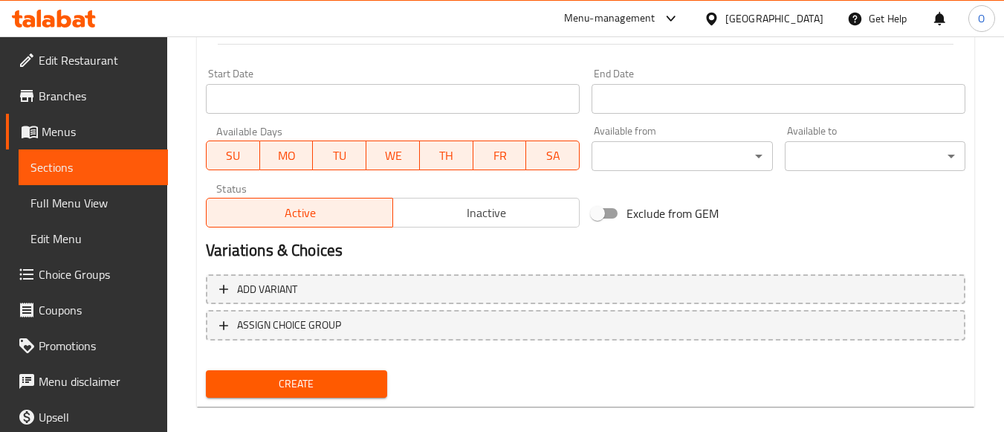
scroll to position [163, 0]
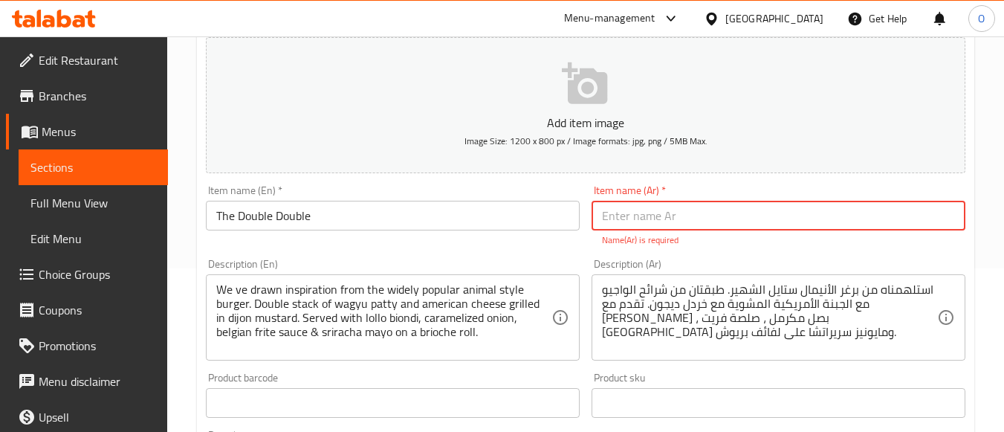
paste input "ضِعف الضِعف (دَبل ذا دّبل)"
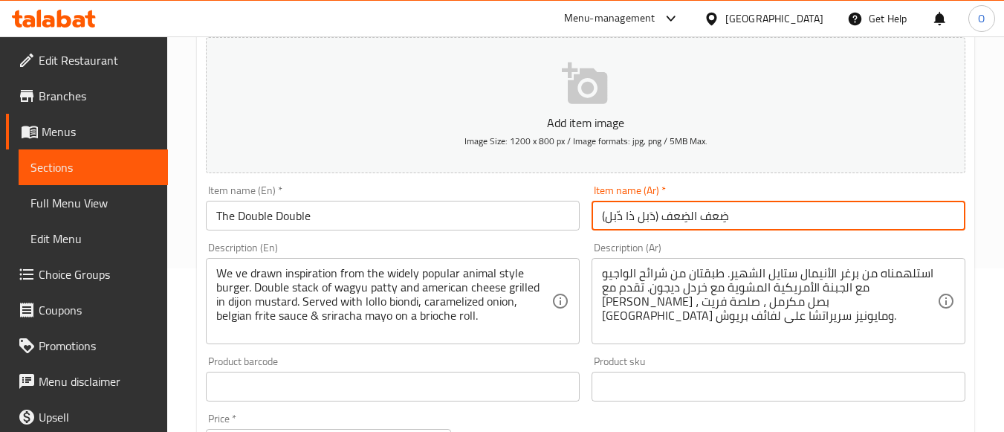
drag, startPoint x: 660, startPoint y: 215, endPoint x: 599, endPoint y: 242, distance: 66.8
click at [599, 242] on div "Add item image Image Size: 1200 x 800 px / Image formats: jpg, png / 5MB Max. I…" at bounding box center [585, 351] width 771 height 640
click at [626, 222] on input "ضِعف الضِعف (دَبل ذا دّبل)" at bounding box center [778, 216] width 374 height 30
drag, startPoint x: 652, startPoint y: 215, endPoint x: 735, endPoint y: 212, distance: 84.0
click at [735, 212] on input "ضِعف الضِعف (دَبل ذا دّبل)" at bounding box center [778, 216] width 374 height 30
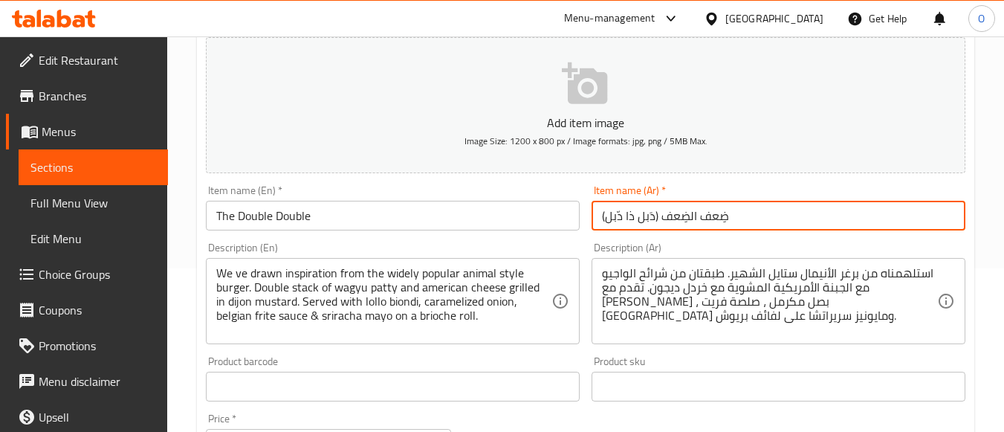
type input "ضِعف الضِعف (دَبل ذا دّبل)"
click at [670, 246] on div "Description (Ar) استلهمناه من برغر الأنيمال ستايل الشهير. طبقتان من شرائح الواج…" at bounding box center [778, 293] width 374 height 102
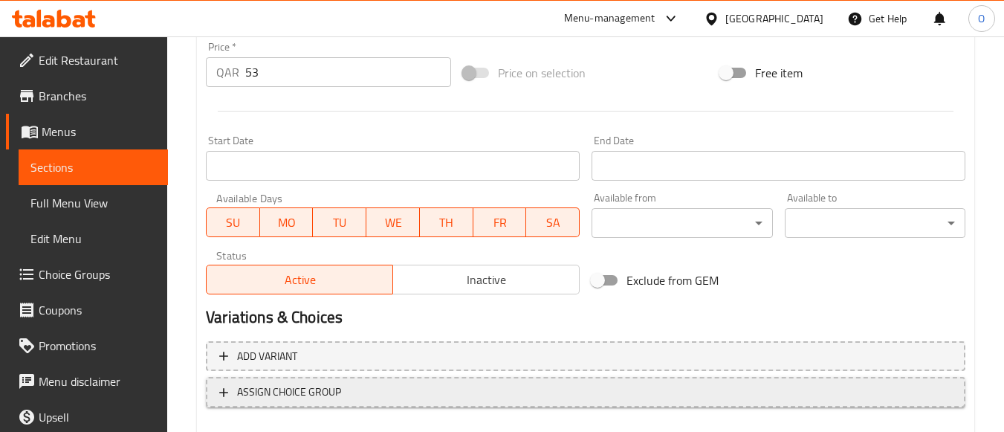
scroll to position [609, 0]
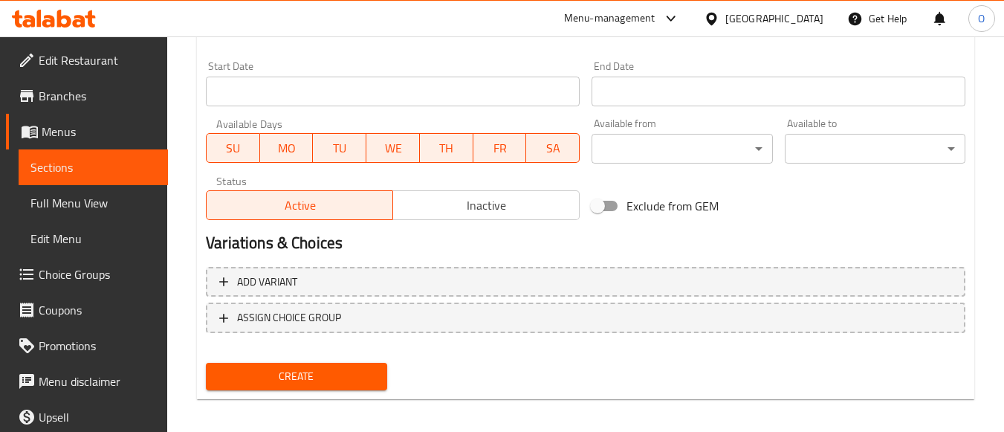
click at [310, 382] on span "Create" at bounding box center [296, 376] width 157 height 19
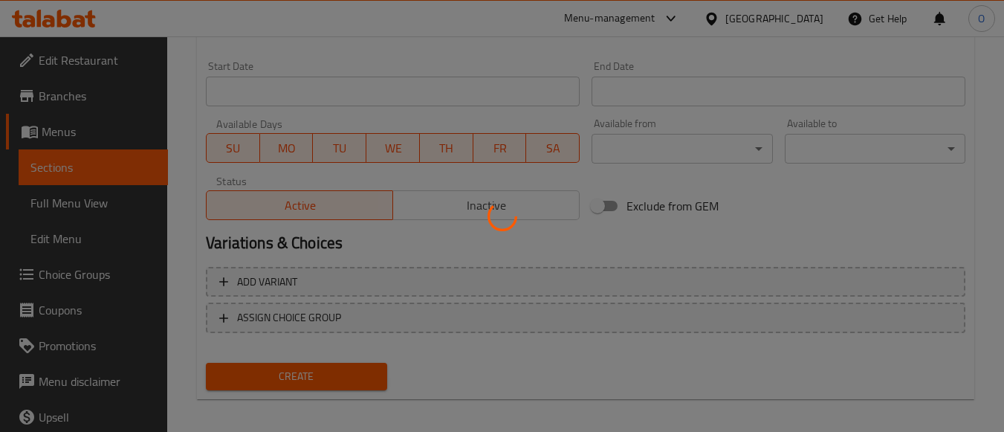
type input "0"
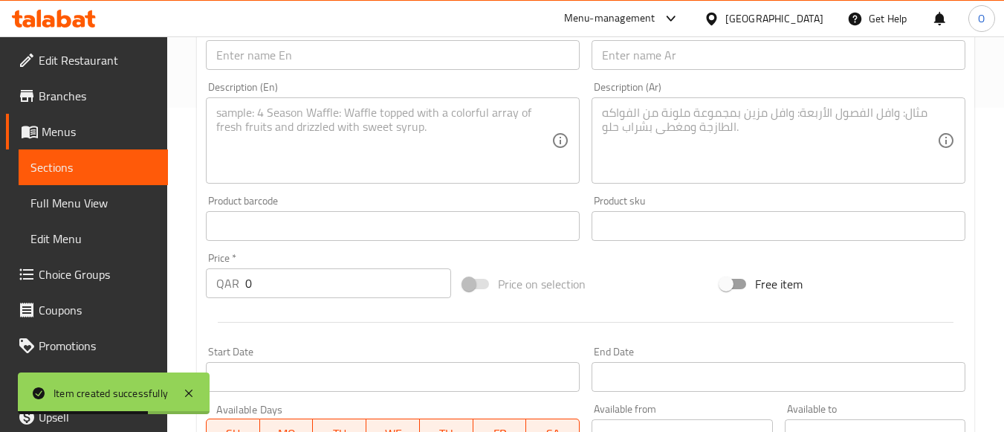
scroll to position [312, 0]
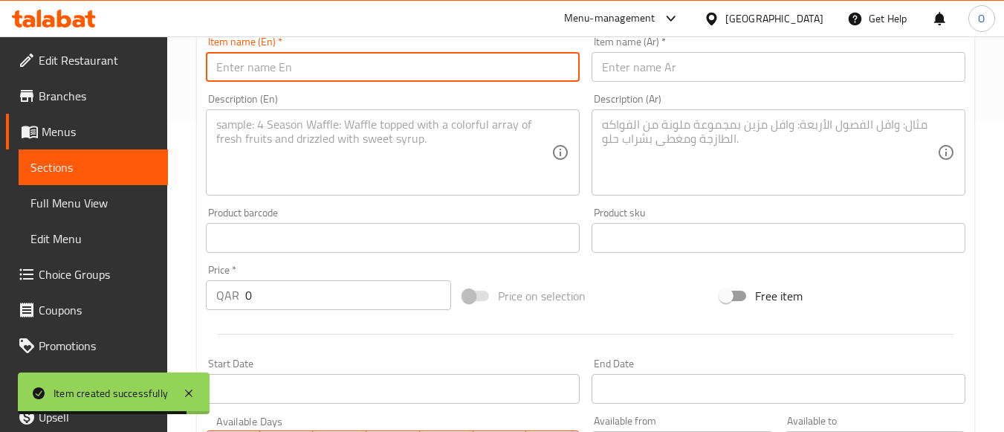
paste input "Steak House"
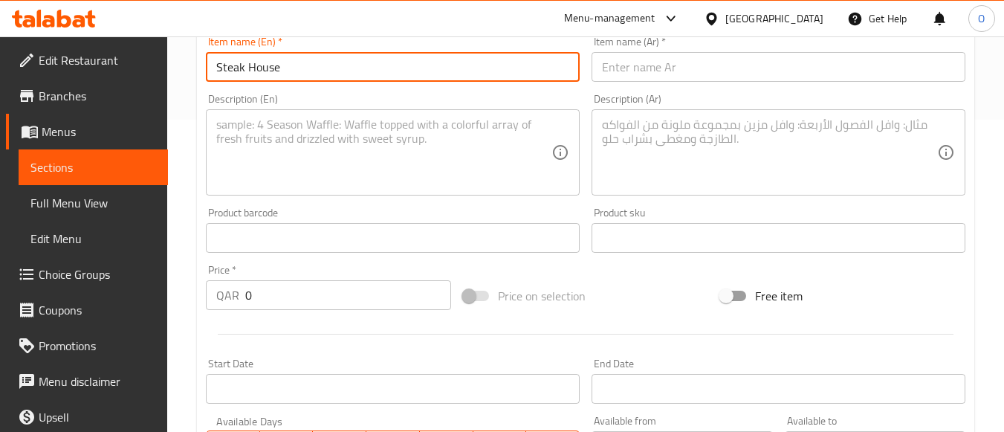
type input "Steak House"
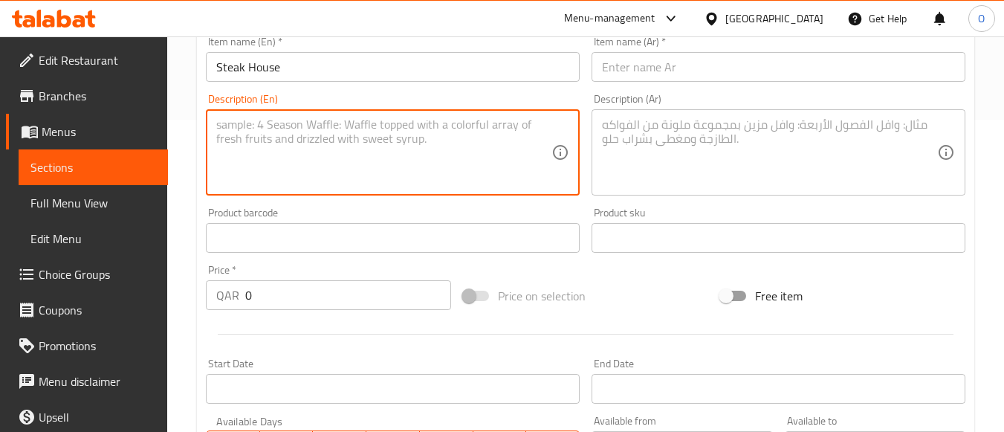
paste textarea "Melt in the mouth premium wagyu beef patty with a slice of melted American chee…"
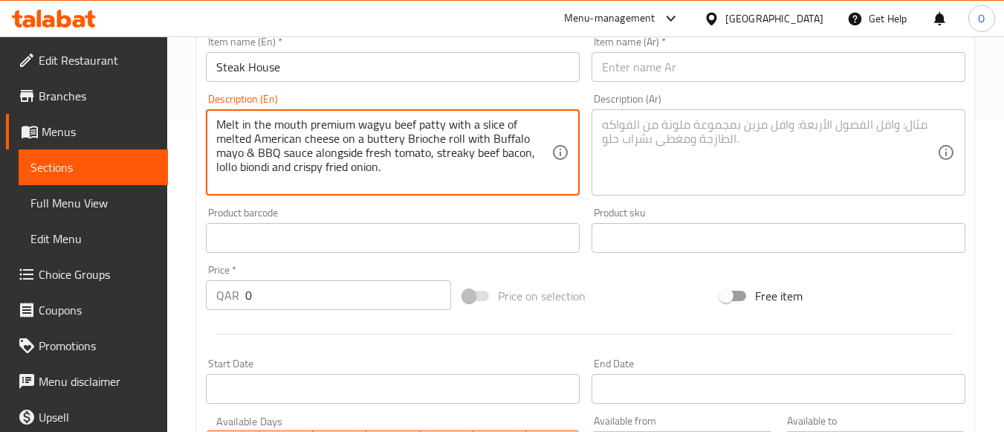
type textarea "Melt in the mouth premium wagyu beef patty with a slice of melted American chee…"
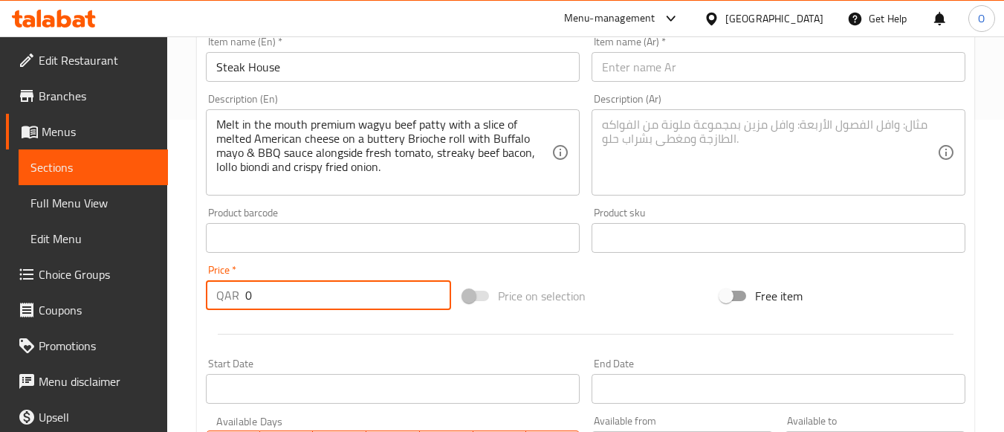
drag, startPoint x: 282, startPoint y: 299, endPoint x: 214, endPoint y: 307, distance: 68.0
click at [214, 307] on div "QAR 0 Price *" at bounding box center [328, 295] width 245 height 30
type input "45"
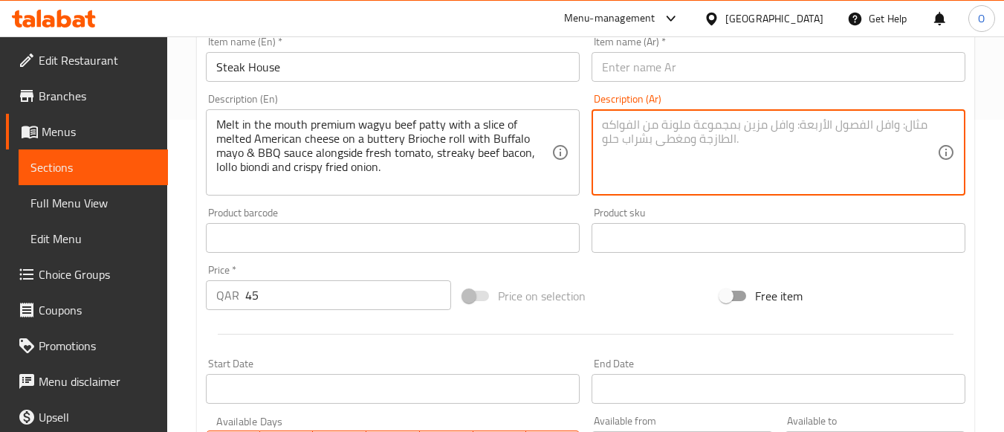
paste textarea "شريحة لحم واجيو مميز يذوب في الفم مع شريحة من جبنة أمريكية مذابة على رغيف بريوش…"
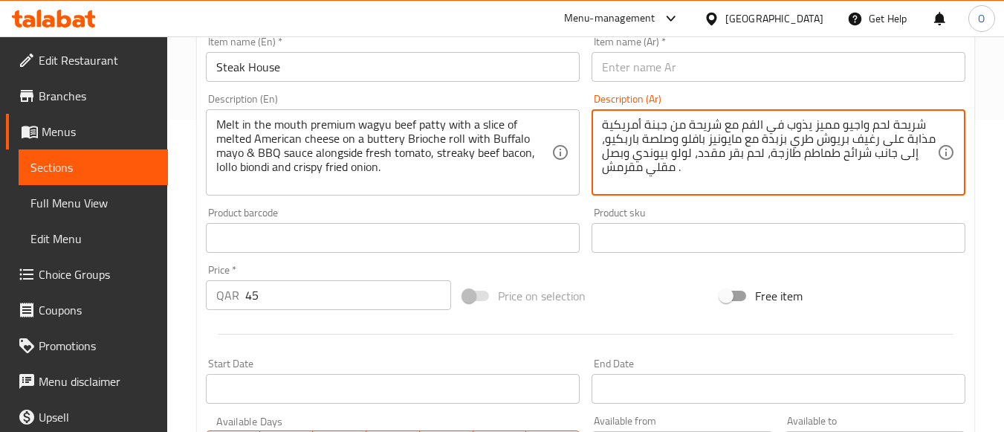
type textarea "شريحة لحم واجيو مميز يذوب في الفم مع شريحة من جبنة أمريكية مذابة على رغيف بريوش…"
click at [309, 61] on input "Steak House" at bounding box center [393, 67] width 374 height 30
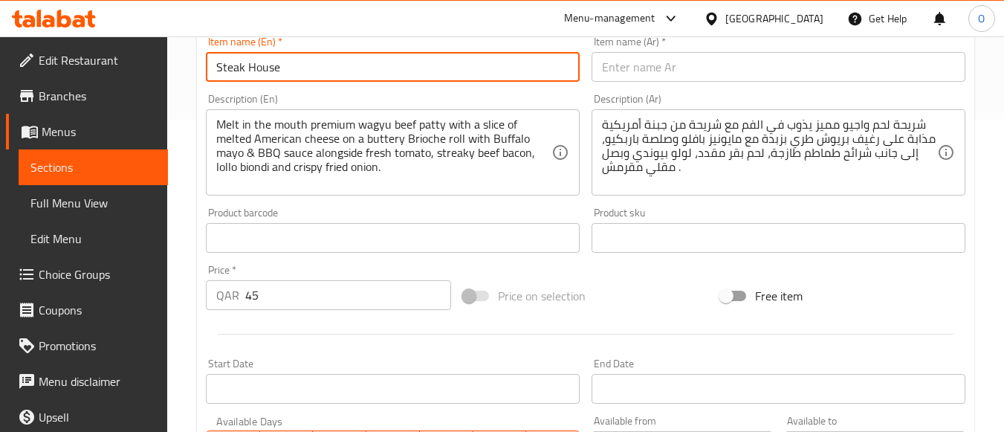
click at [309, 61] on input "Steak House" at bounding box center [393, 67] width 374 height 30
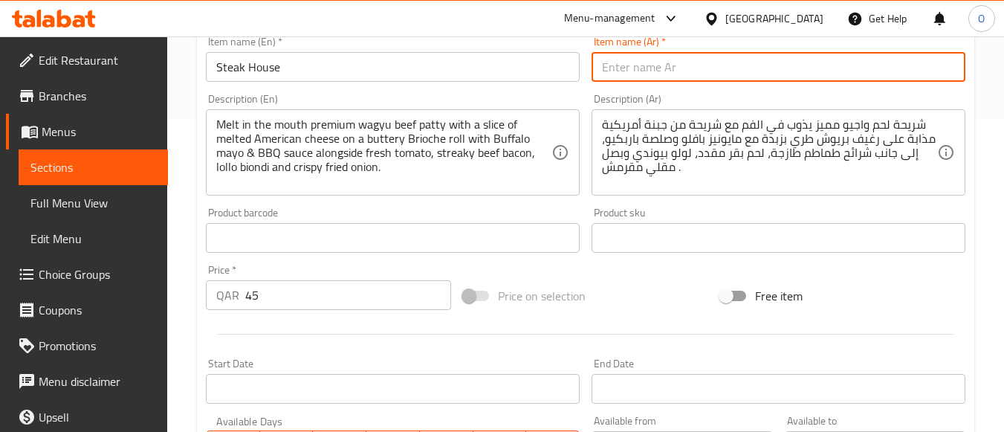
paste input "ستيك هاوس"
type input "ستيك هاوس"
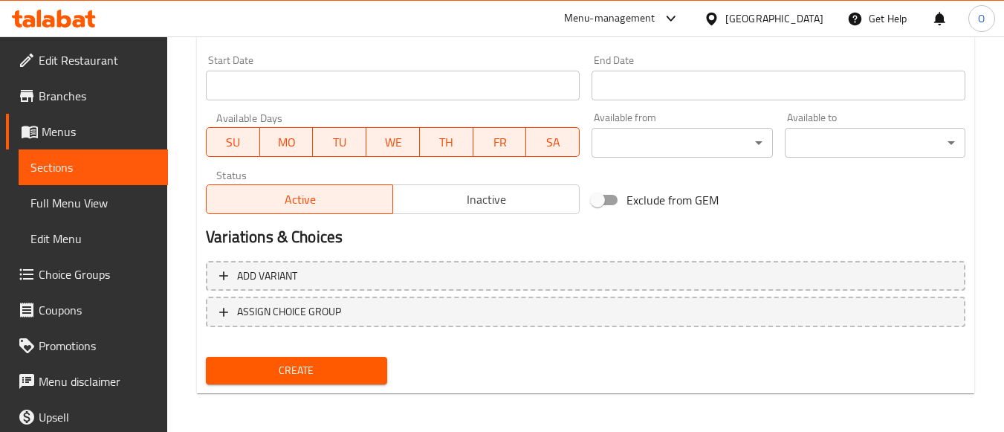
scroll to position [618, 0]
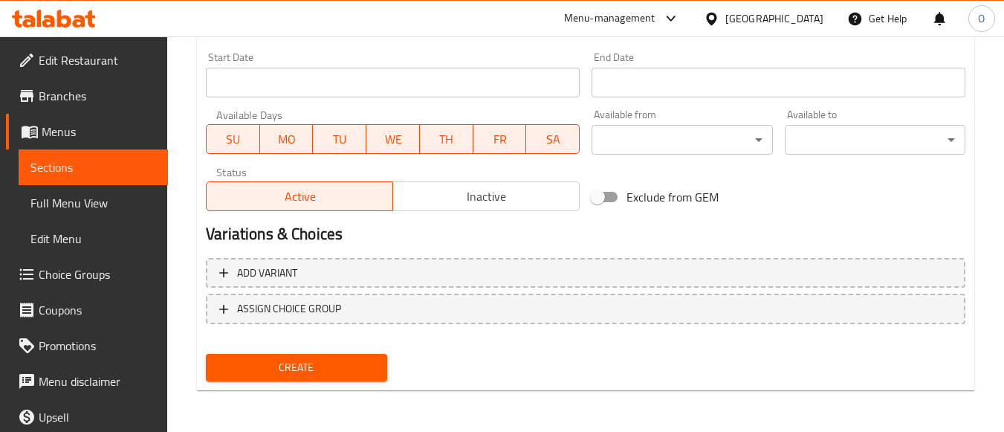
click at [314, 372] on span "Create" at bounding box center [296, 367] width 157 height 19
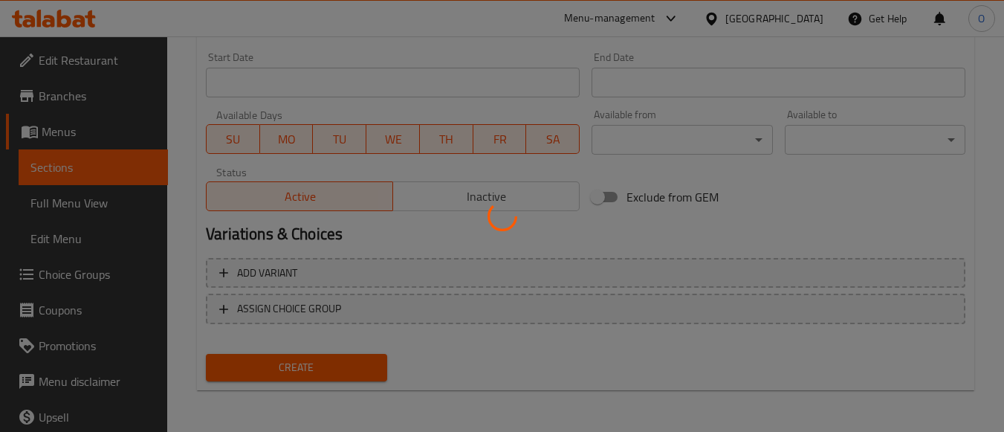
type input "0"
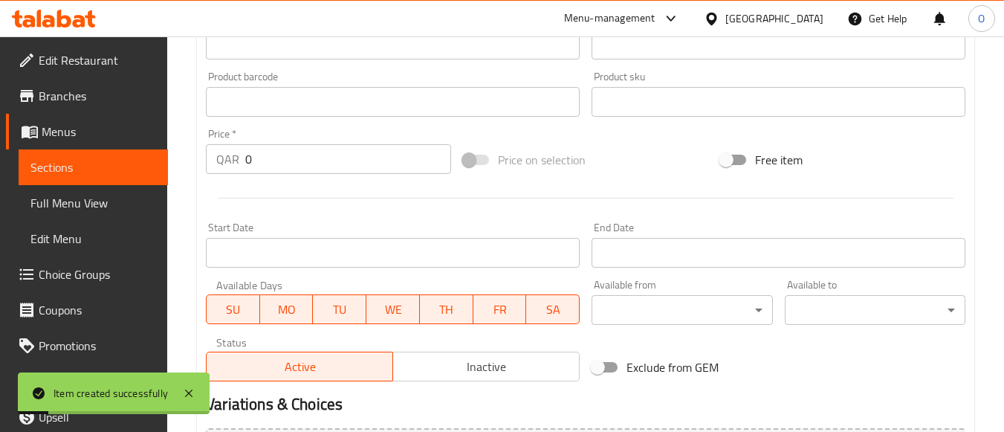
scroll to position [247, 0]
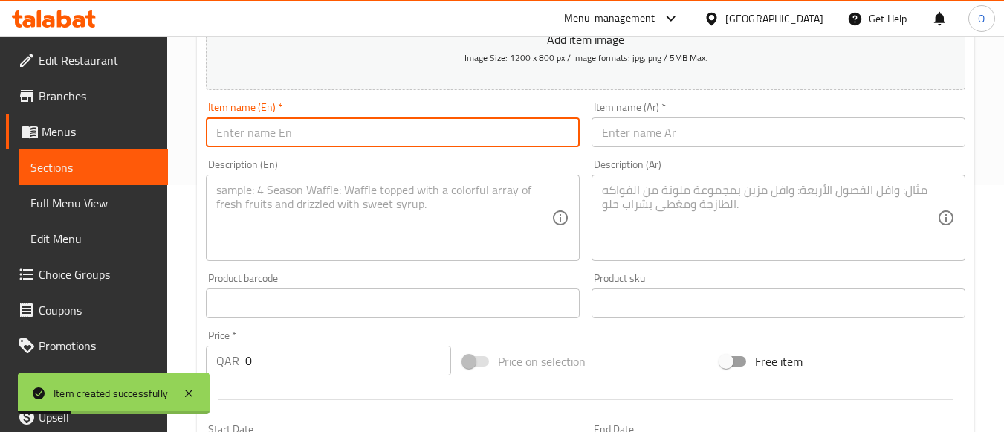
paste input "Classic Cheese Burger"
type input "Classic Cheese Burger"
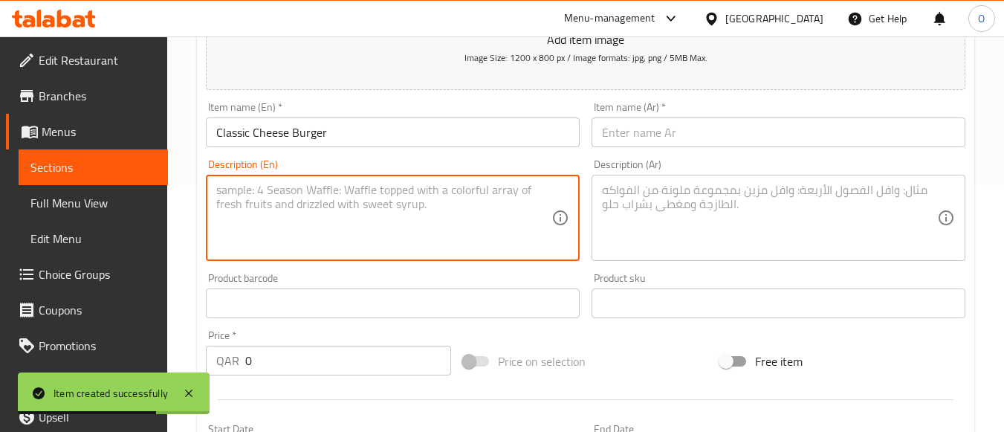
paste textarea "We've kept it simple with our classic cheese burger, letting the natural taste …"
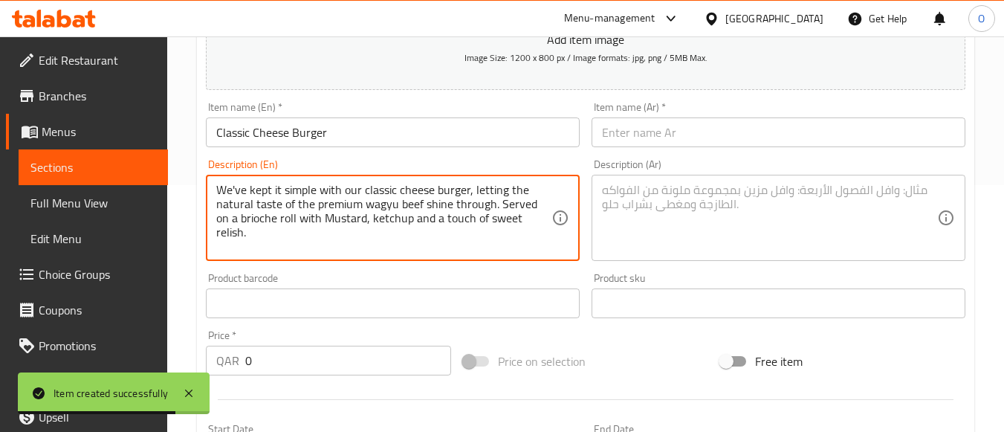
type textarea "We've kept it simple with our classic cheese burger, letting the natural taste …"
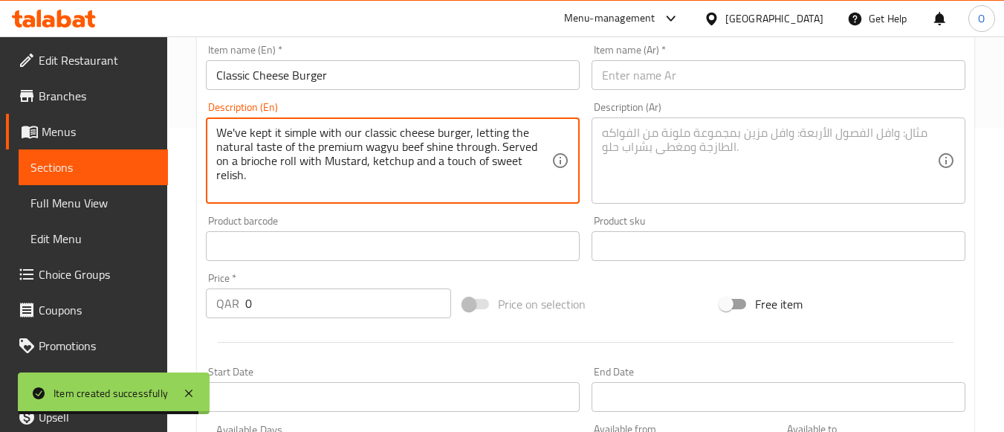
scroll to position [321, 0]
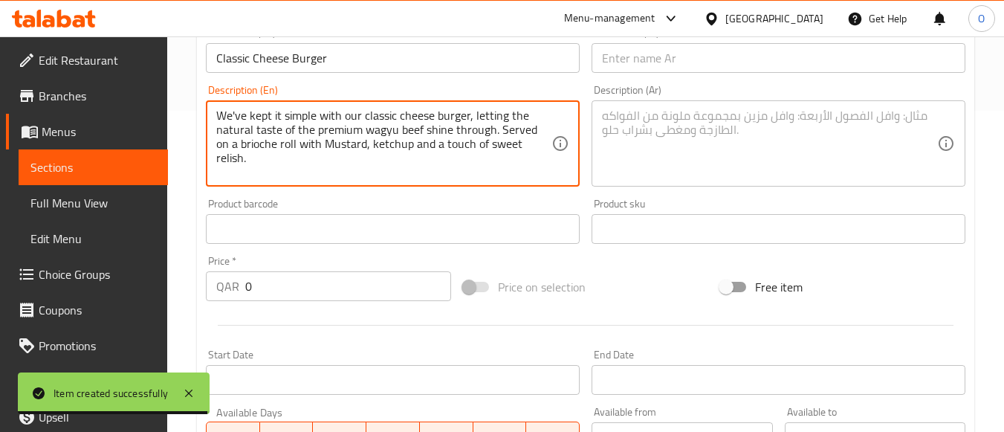
click at [227, 304] on div "Price   * QAR 0 Price *" at bounding box center [328, 278] width 257 height 57
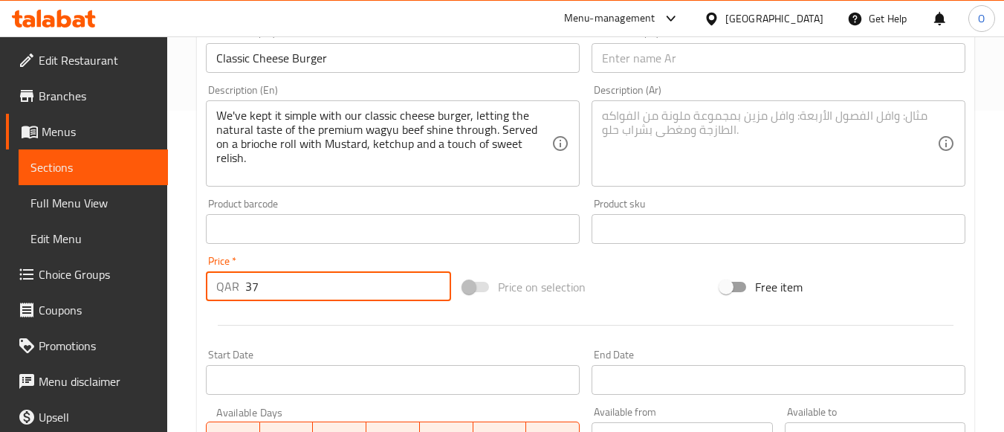
type input "37"
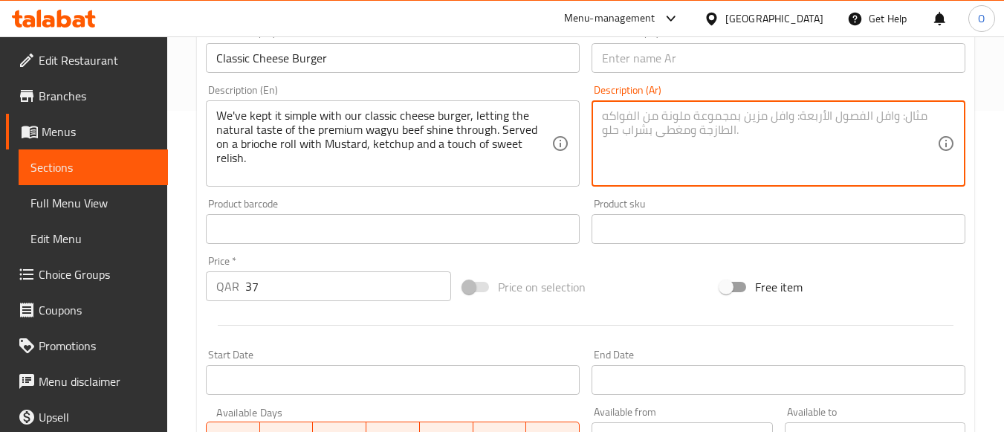
paste textarea "لقد أبقينا الأمر بسيطا مع برجر الجبن الكلاسيكي الخاص بنا ، مما سمح للمذاق الطبي…"
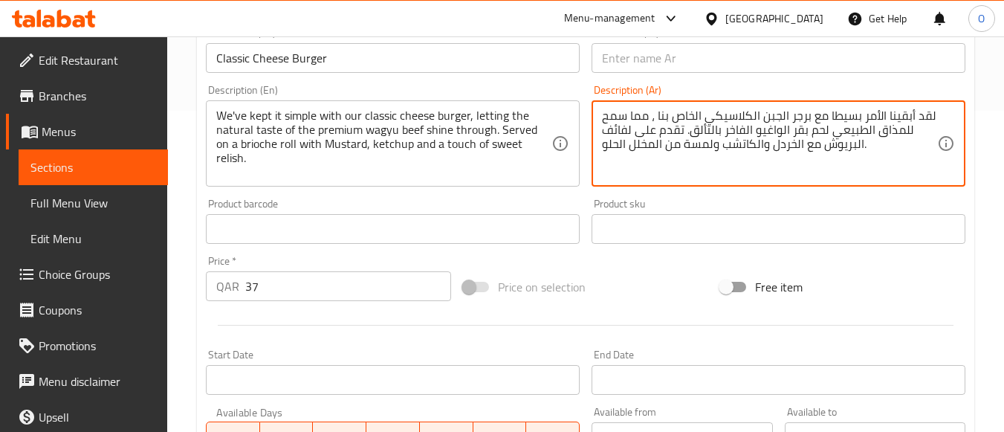
type textarea "لقد أبقينا الأمر بسيطا مع برجر الجبن الكلاسيكي الخاص بنا ، مما سمح للمذاق الطبي…"
click at [666, 106] on div "لقد أبقينا الأمر بسيطا مع برجر الجبن الكلاسيكي الخاص بنا ، مما سمح للمذاق الطبي…" at bounding box center [778, 143] width 374 height 86
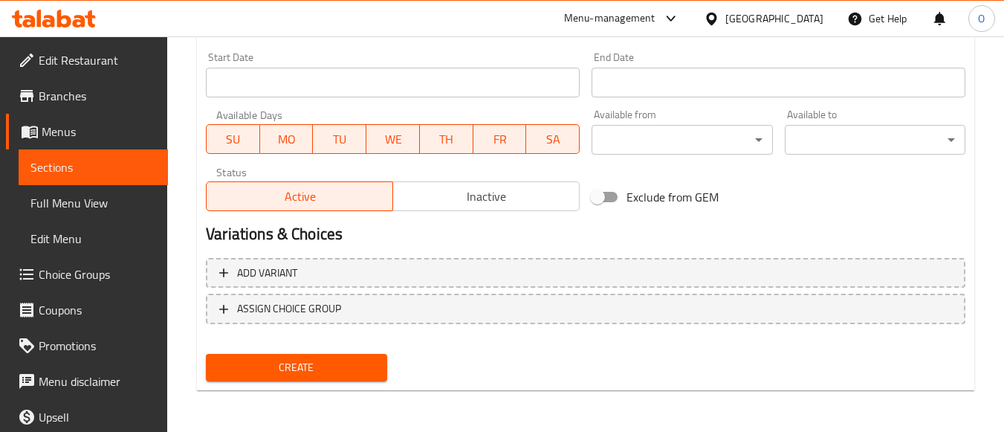
click at [305, 355] on button "Create" at bounding box center [296, 367] width 181 height 27
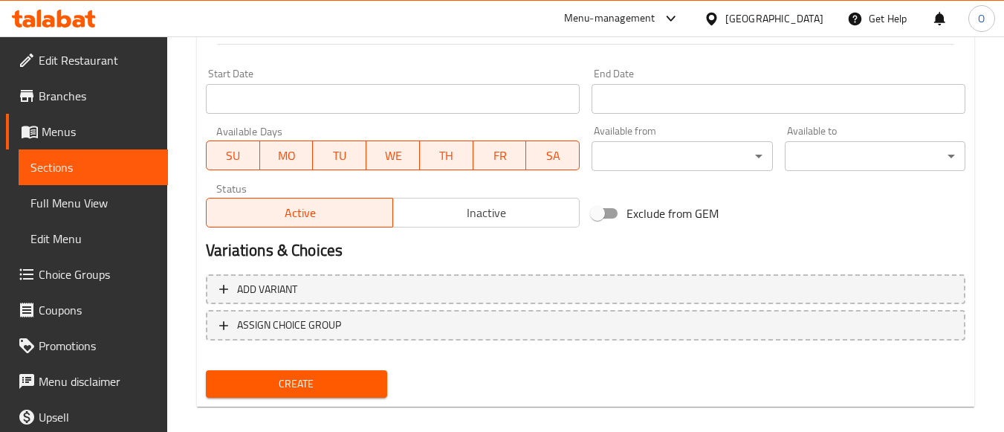
scroll to position [163, 0]
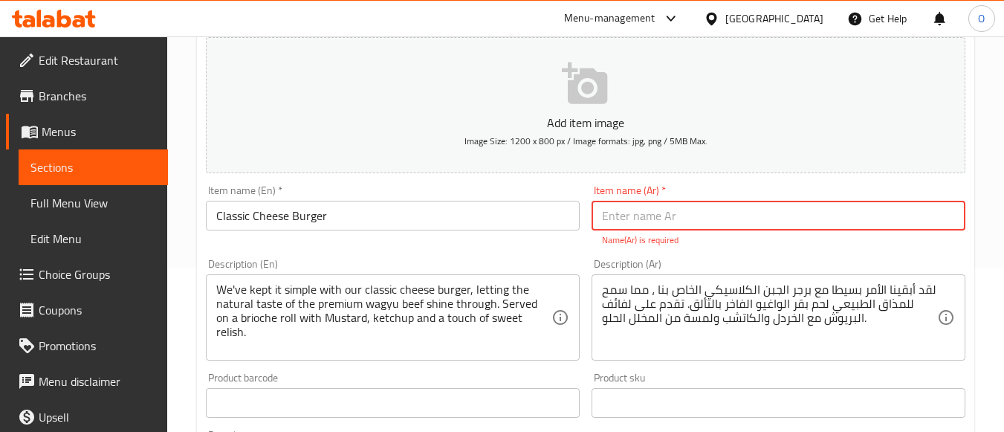
paste input "برجر بالجبن"
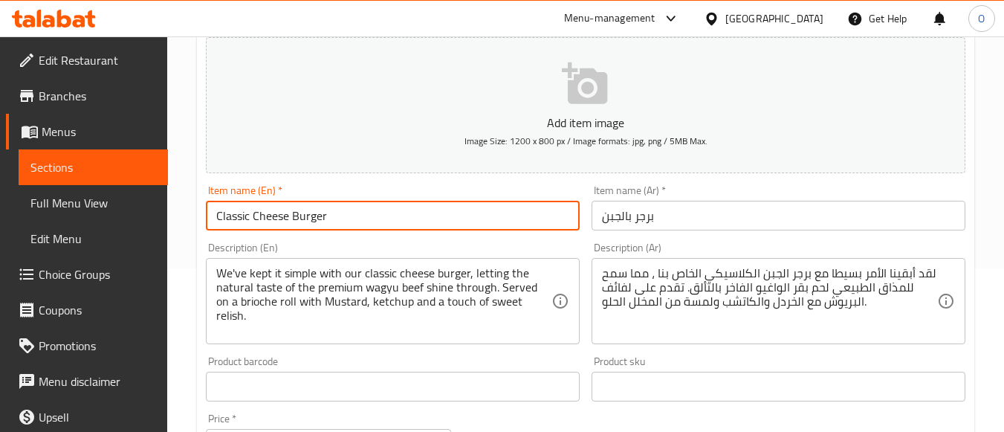
click at [231, 218] on input "Classic Cheese Burger" at bounding box center [393, 216] width 374 height 30
click at [595, 216] on input "برجر بالجبن" at bounding box center [778, 216] width 374 height 30
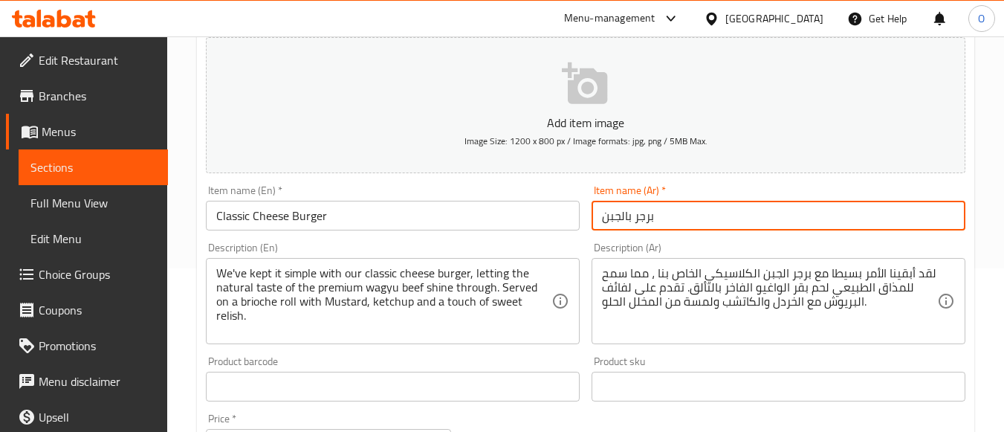
paste input "كلاسيكي"
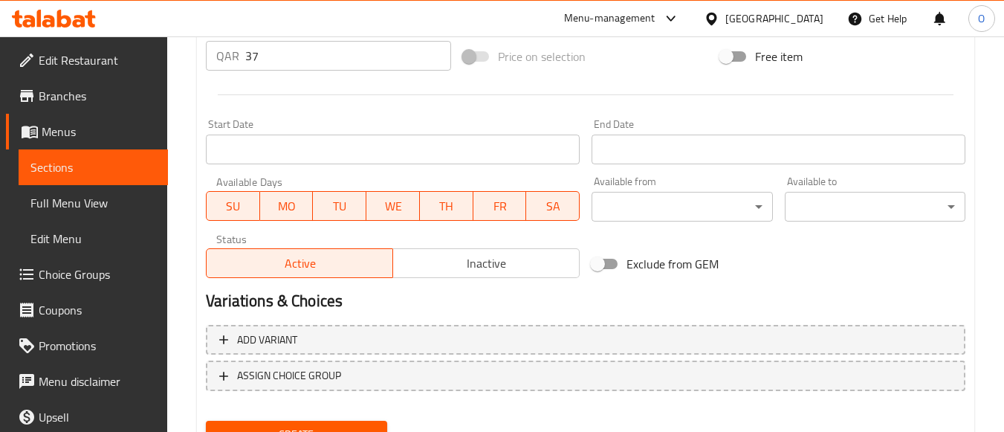
scroll to position [618, 0]
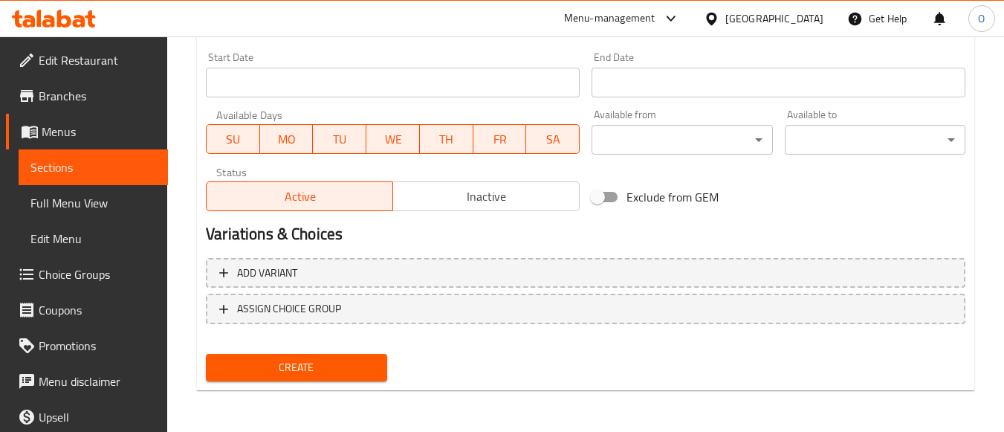
type input "كلاسيكي برجر ب[GEOGRAPHIC_DATA]"
click at [302, 376] on span "Create" at bounding box center [296, 367] width 157 height 19
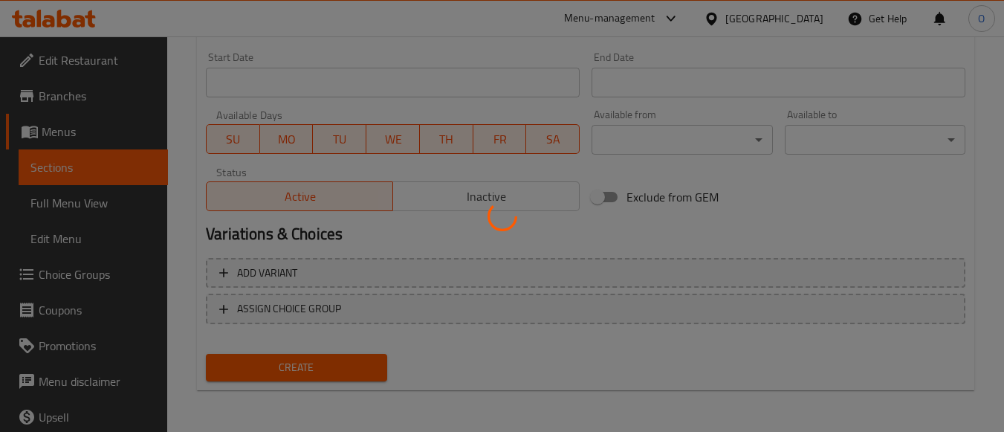
type input "0"
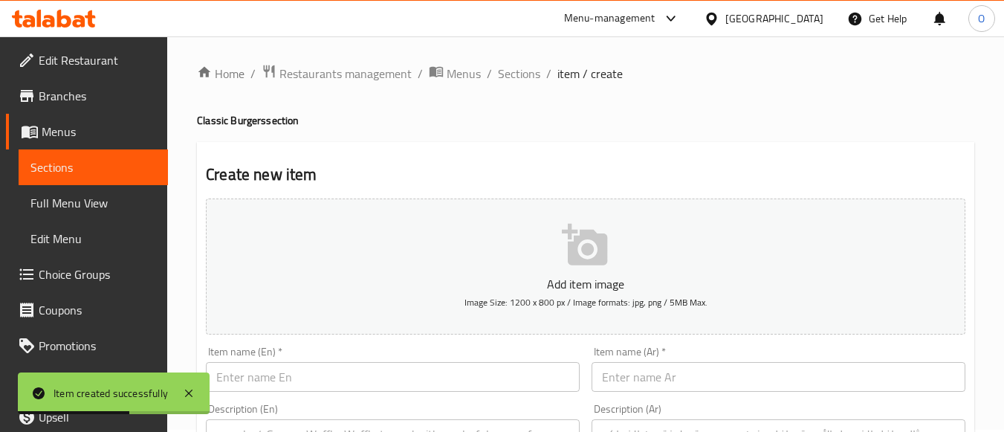
scroll to position [0, 0]
click at [526, 79] on span "Sections" at bounding box center [519, 76] width 42 height 18
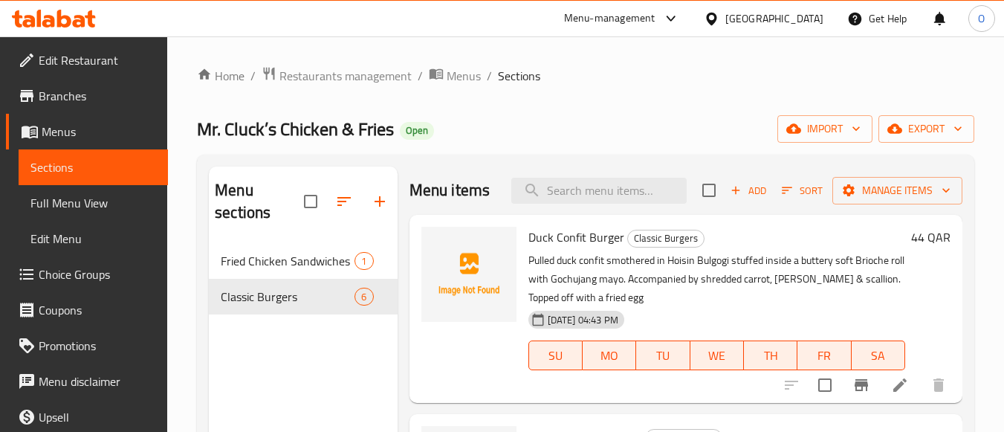
click at [383, 196] on icon "button" at bounding box center [380, 201] width 18 height 18
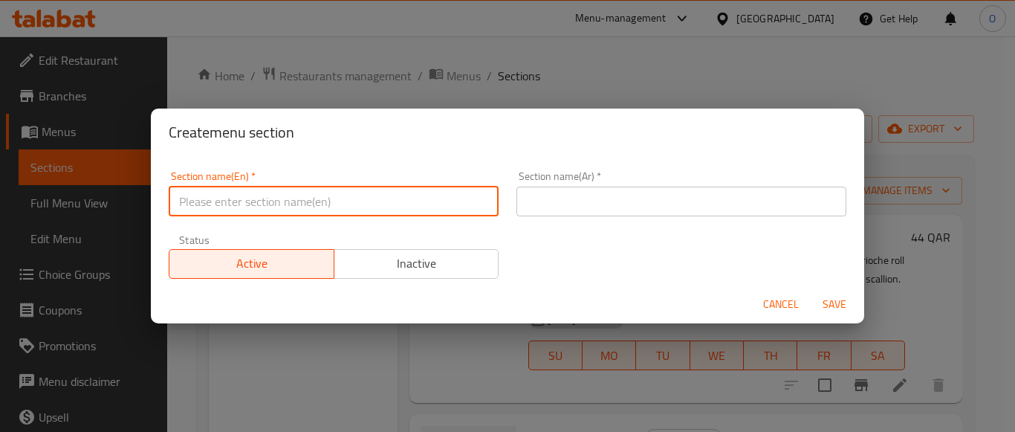
paste input "Bil Arabi"
type input "Bil Arabi"
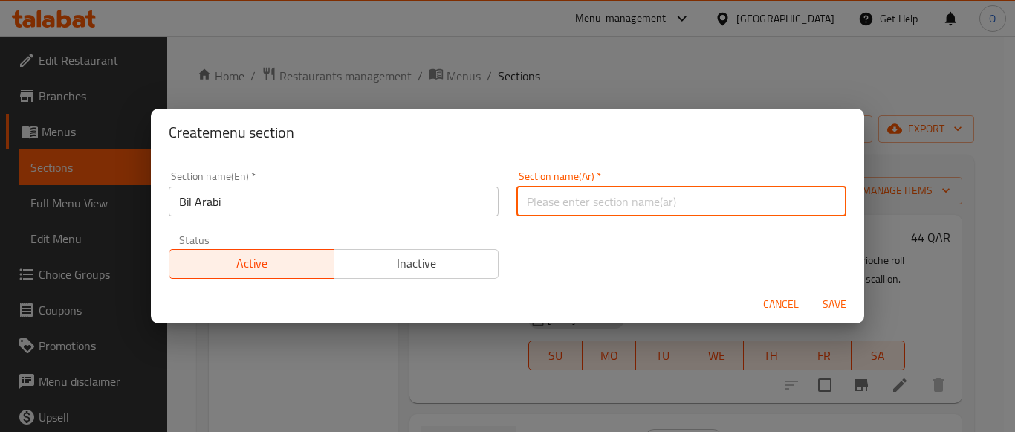
paste input "بالعربي"
type input "بالعربي"
click at [830, 304] on span "Save" at bounding box center [834, 304] width 36 height 19
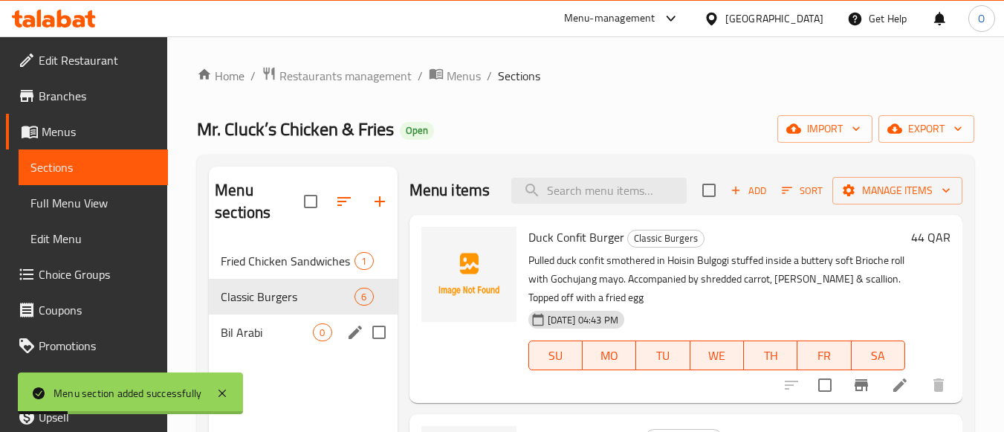
click at [261, 345] on div "Bil Arabi 0" at bounding box center [303, 332] width 188 height 36
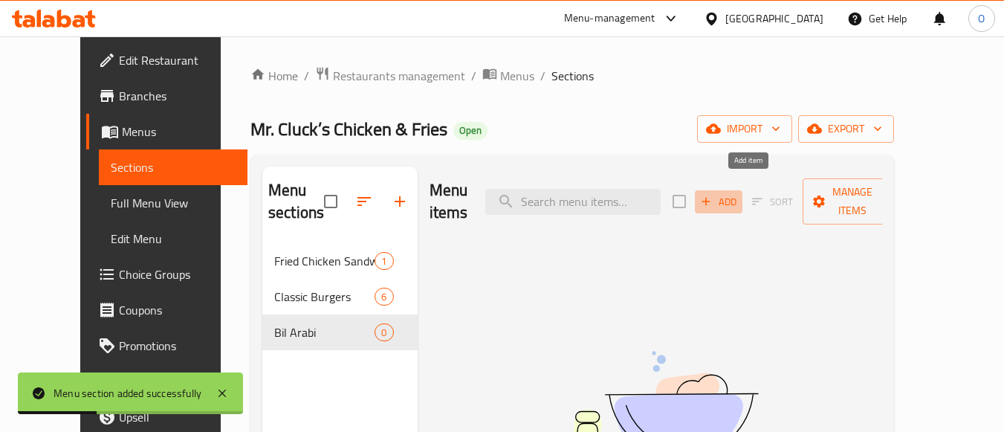
click at [712, 195] on icon "button" at bounding box center [705, 201] width 13 height 13
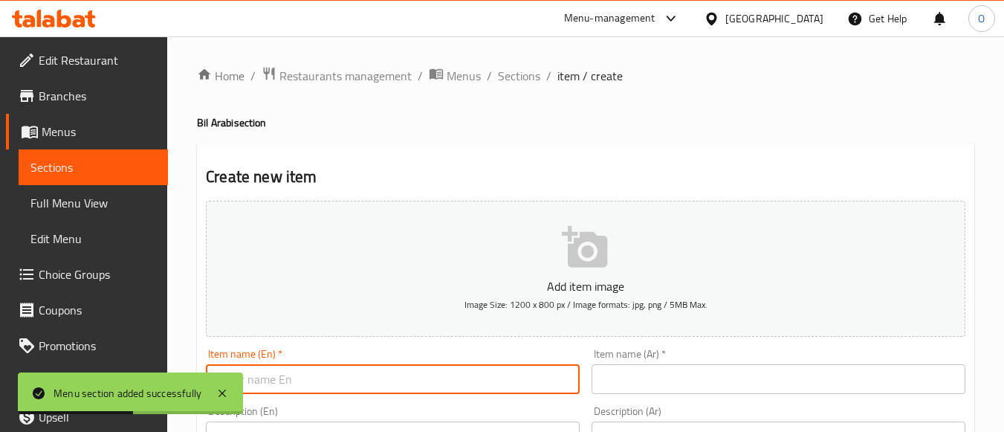
paste input "[PERSON_NAME] served with Succulent Lamb Shank"
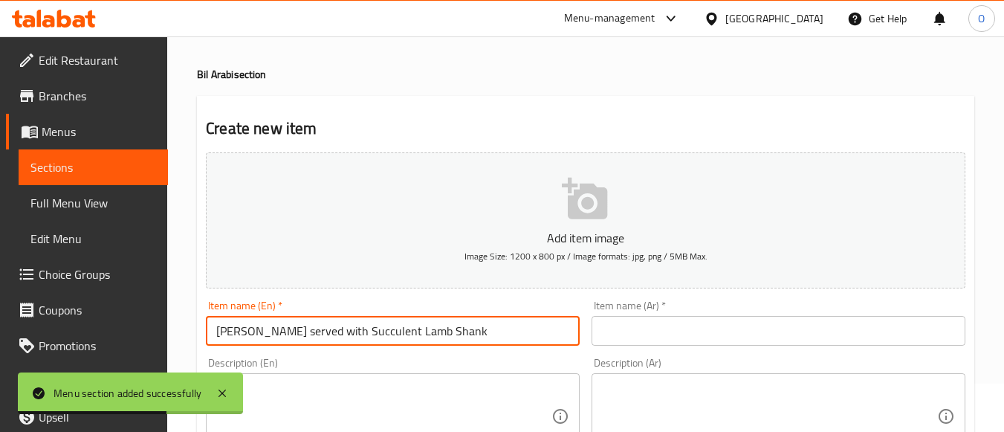
scroll to position [74, 0]
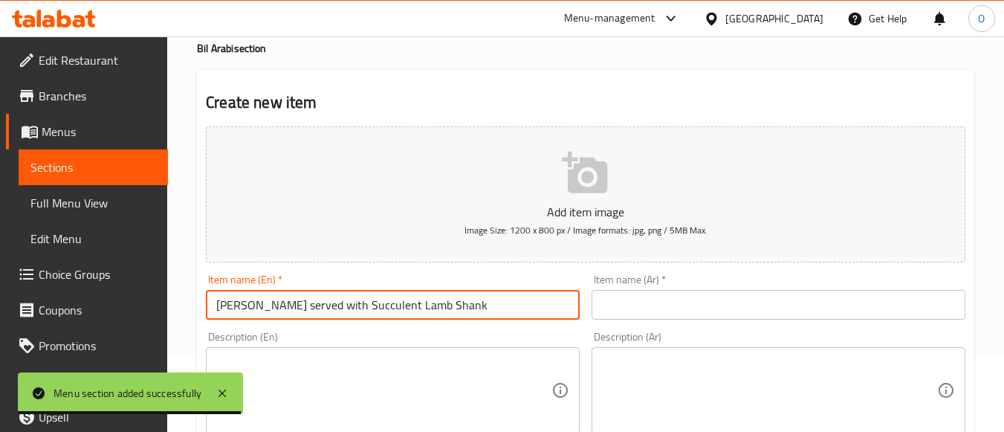
click at [288, 305] on input "[PERSON_NAME] served with Succulent Lamb Shank" at bounding box center [393, 305] width 374 height 30
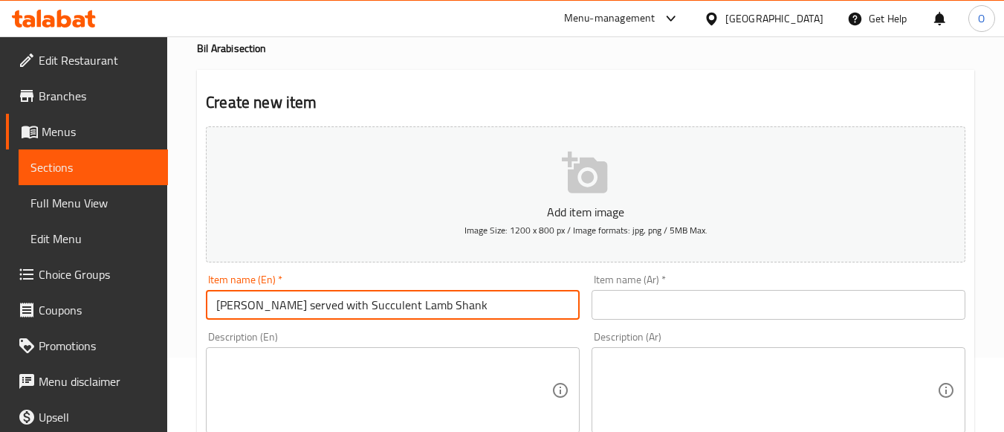
click at [288, 305] on input "[PERSON_NAME] served with Succulent Lamb Shank" at bounding box center [393, 305] width 374 height 30
paste input "Served W"
type input "Riz Al Malaki Served With Succulent Lamb Shank"
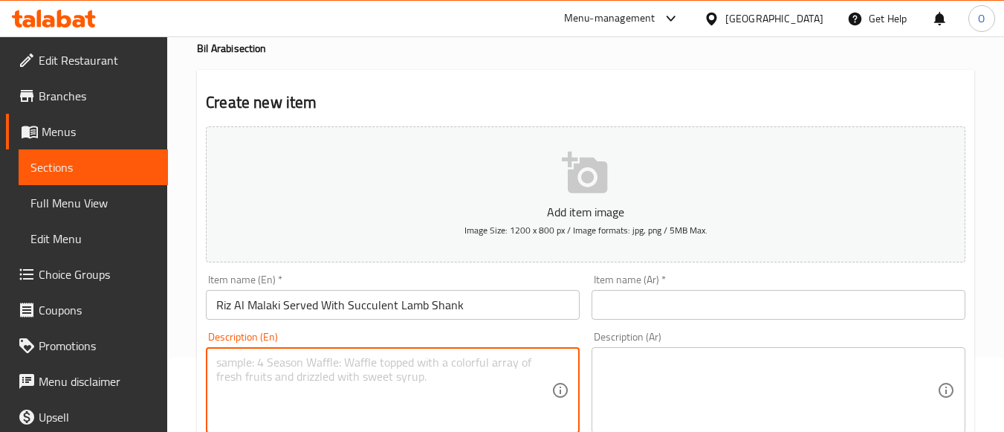
paste textarea "Fall-off-the-bone lamb shank, gently braised in a slow-simmered Gulf spiced bro…"
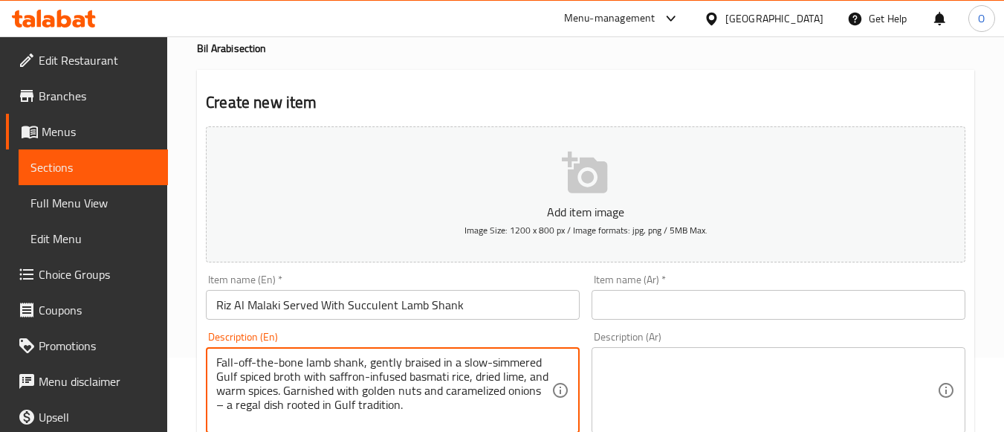
type textarea "Fall-off-the-bone lamb shank, gently braised in a slow-simmered Gulf spiced bro…"
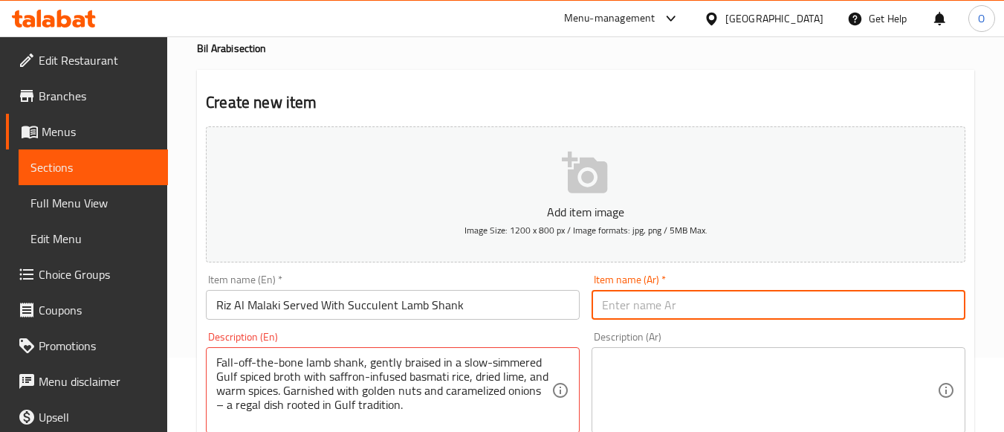
paste input "رز الملكي مع ساق الضأن الطرية"
type input "رز الملكي مع ساق الضأن الطرية"
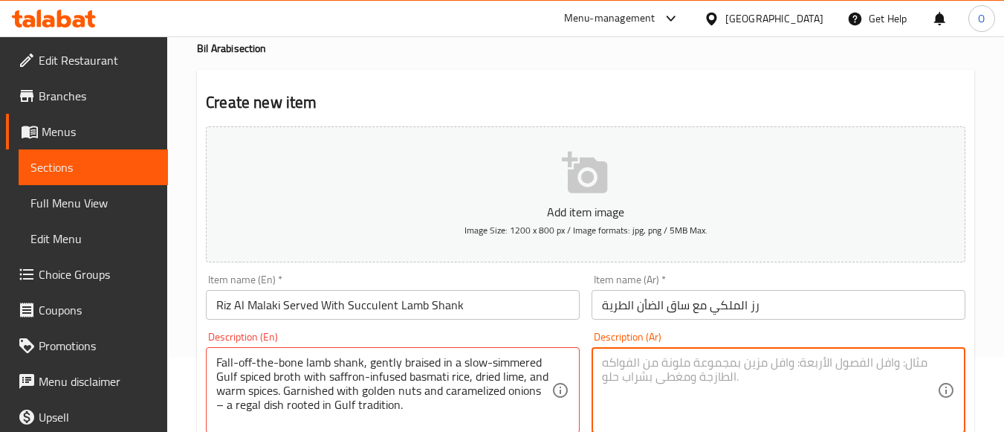
paste textarea "ساق ضأن طري يسقط عن العظم، مطهو بلطف في مرق خليجي متبل ببطء مع أرز بسمتي بنكهة …"
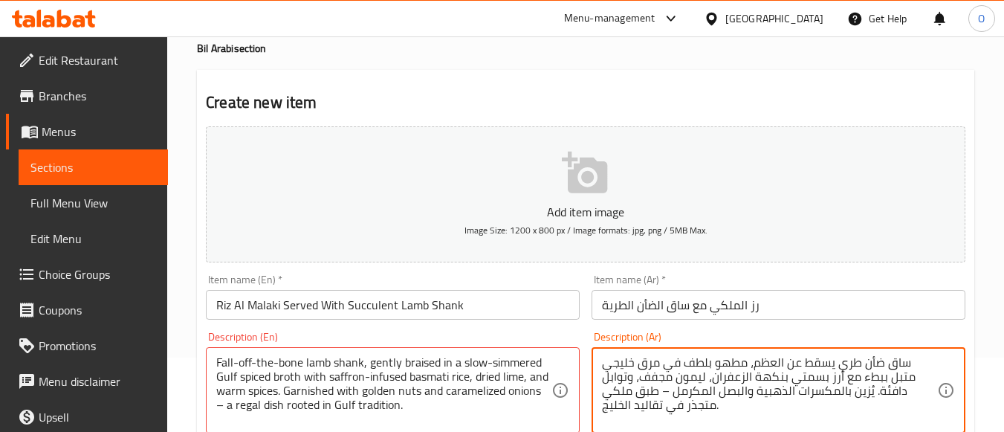
type textarea "ساق ضأن طري يسقط عن العظم، مطهو بلطف في مرق خليجي متبل ببطء مع أرز بسمتي بنكهة …"
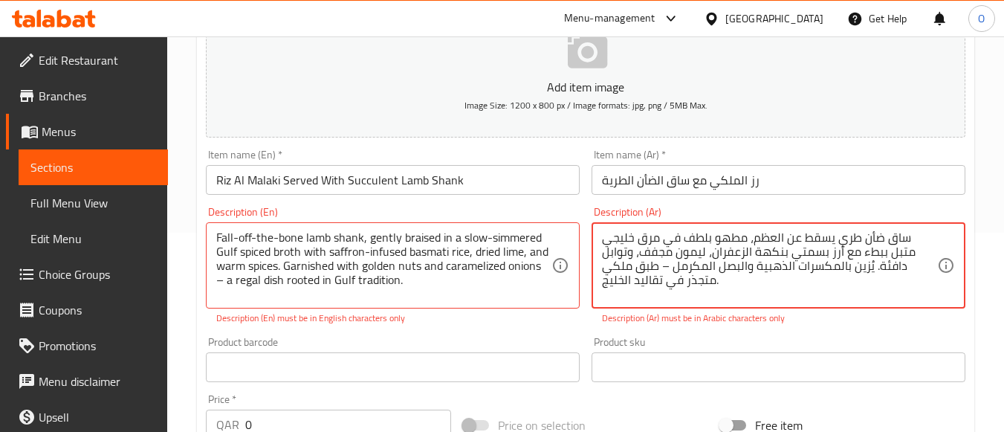
scroll to position [223, 0]
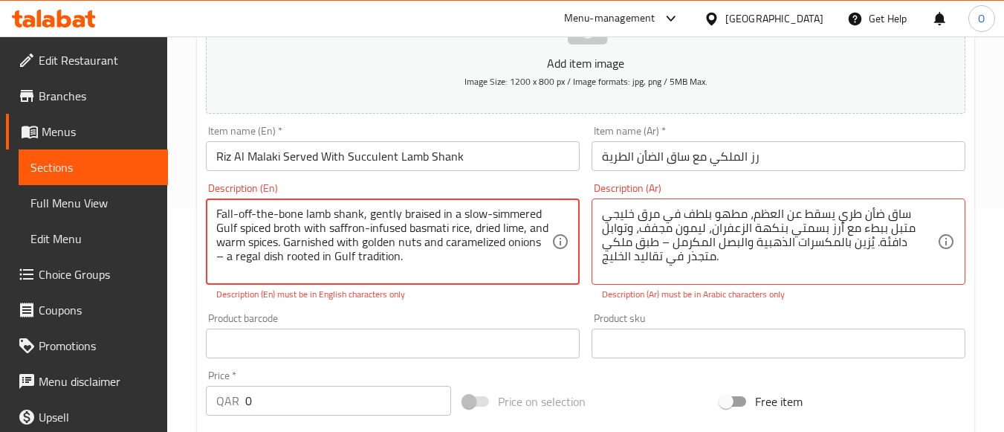
click at [368, 229] on textarea "Fall-off-the-bone lamb shank, gently braised in a slow-simmered Gulf spiced bro…" at bounding box center [383, 242] width 335 height 71
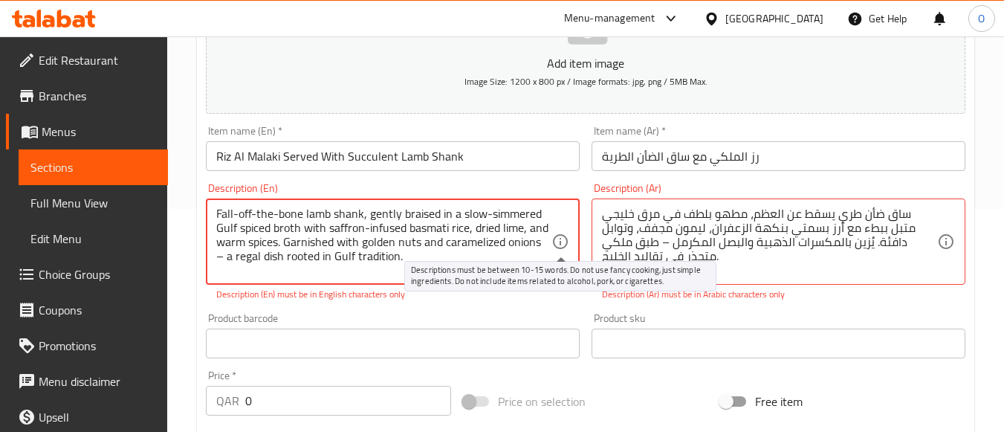
drag, startPoint x: 543, startPoint y: 246, endPoint x: 557, endPoint y: 245, distance: 14.1
click at [557, 245] on div "Fall-off-the-bone lamb shank, gently braised in a slow-simmered Gulf spiced bro…" at bounding box center [393, 241] width 374 height 86
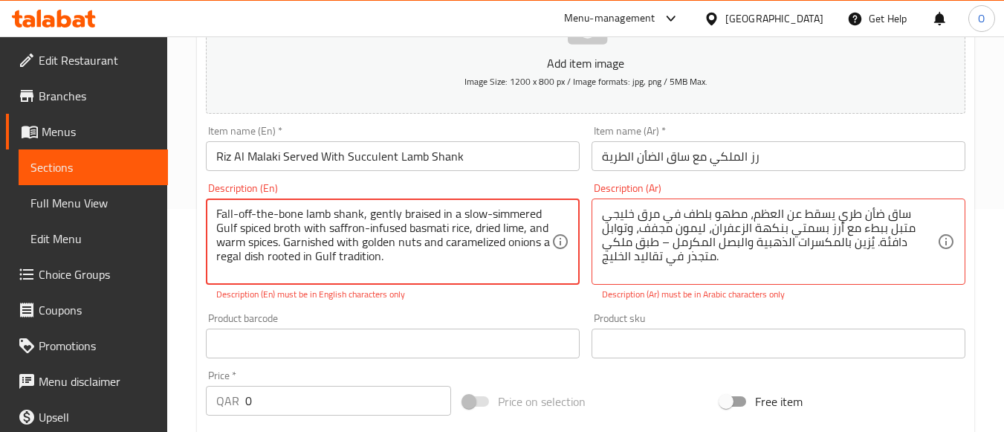
type textarea "Fall-off-the-bone lamb shank, gently braised in a slow-simmered Gulf spiced bro…"
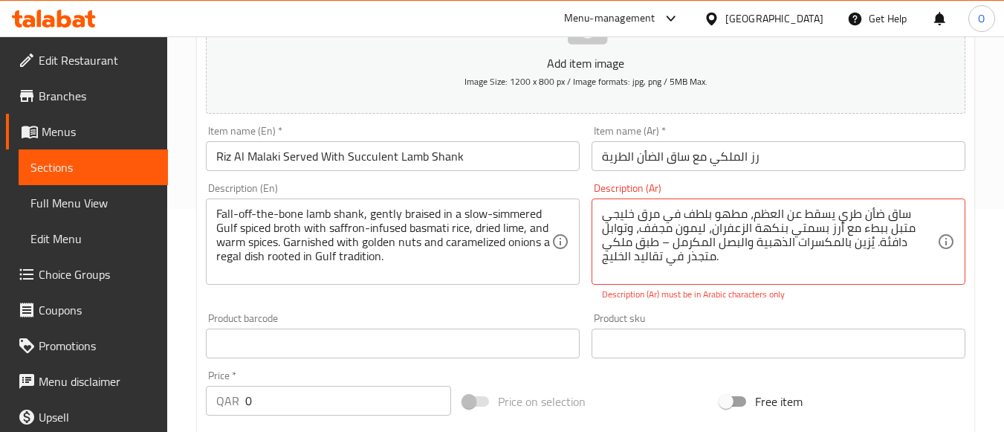
click at [529, 308] on div "Product barcode Product barcode" at bounding box center [393, 335] width 386 height 57
click at [616, 303] on div "Description (Ar) ساق ضأن طري يسقط عن العظم، مطهو بلطف في مرق خليجي متبل ببطء مع…" at bounding box center [778, 242] width 386 height 130
drag, startPoint x: 724, startPoint y: 240, endPoint x: 711, endPoint y: 246, distance: 14.6
type textarea "ساق ضأن طري يسقط عن العظم، مطهو بلطف في مرق خليجي متبل ببطء مع أرز بسمتي بنكهة …"
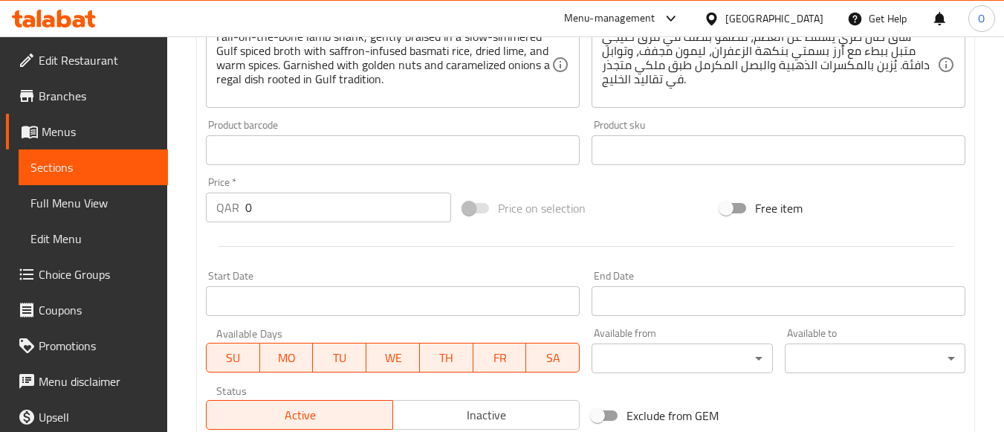
scroll to position [395, 0]
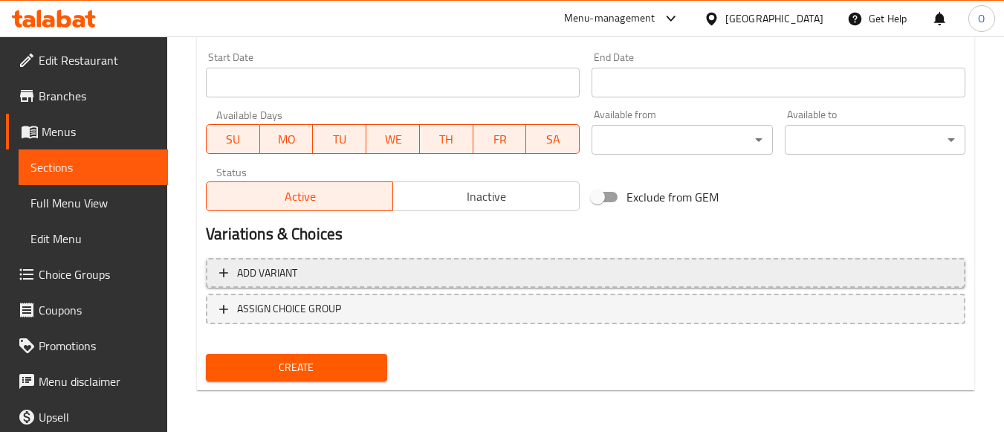
click at [595, 267] on span "Add variant" at bounding box center [585, 273] width 733 height 19
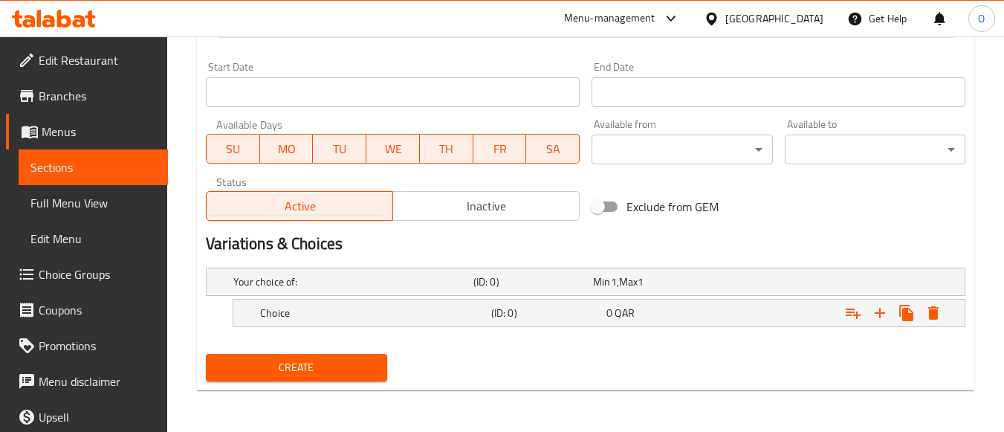
scroll to position [608, 0]
click at [890, 311] on button "Expand" at bounding box center [879, 312] width 27 height 27
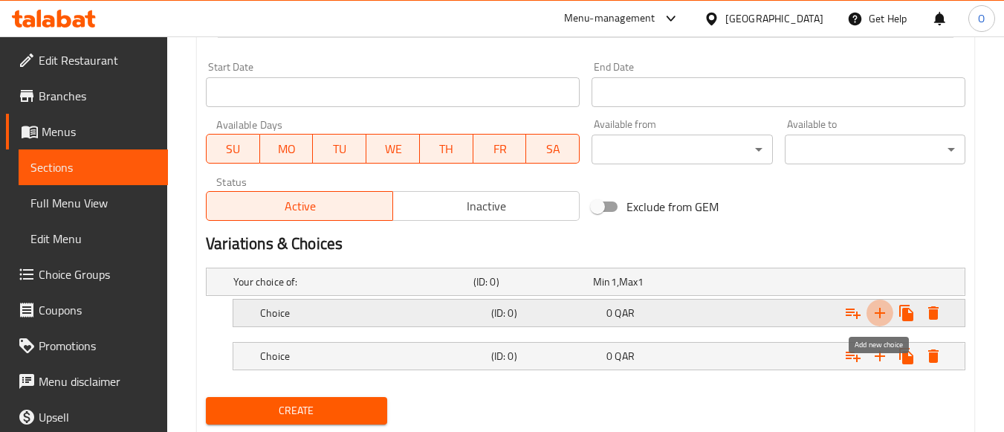
click at [890, 311] on button "Expand" at bounding box center [879, 312] width 27 height 27
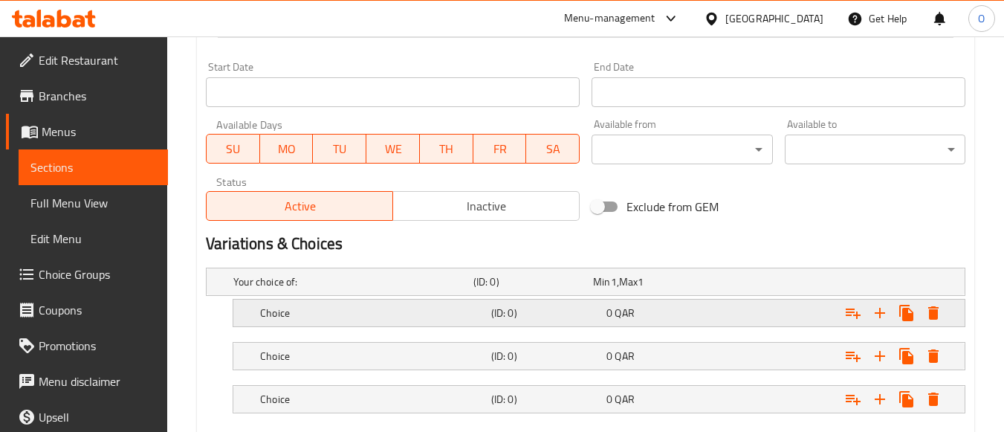
click at [418, 323] on div "Choice (ID: 0) 0 QAR" at bounding box center [603, 312] width 692 height 33
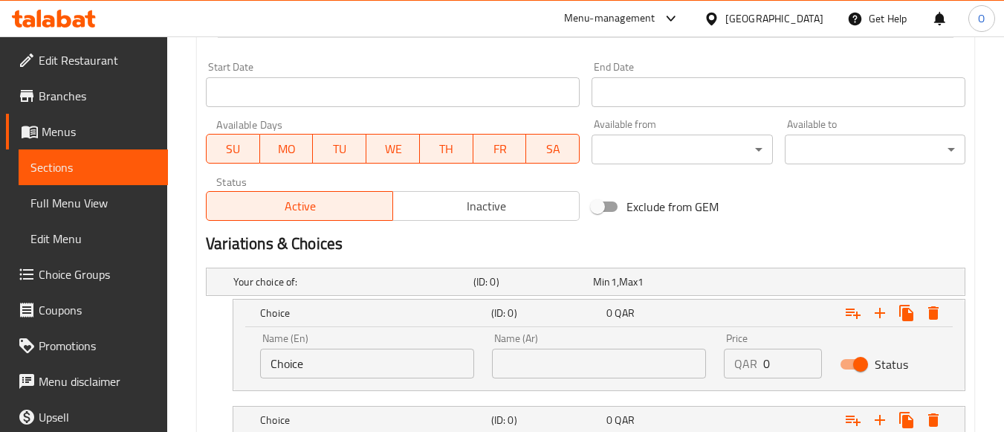
click at [325, 372] on input "Choice" at bounding box center [367, 363] width 214 height 30
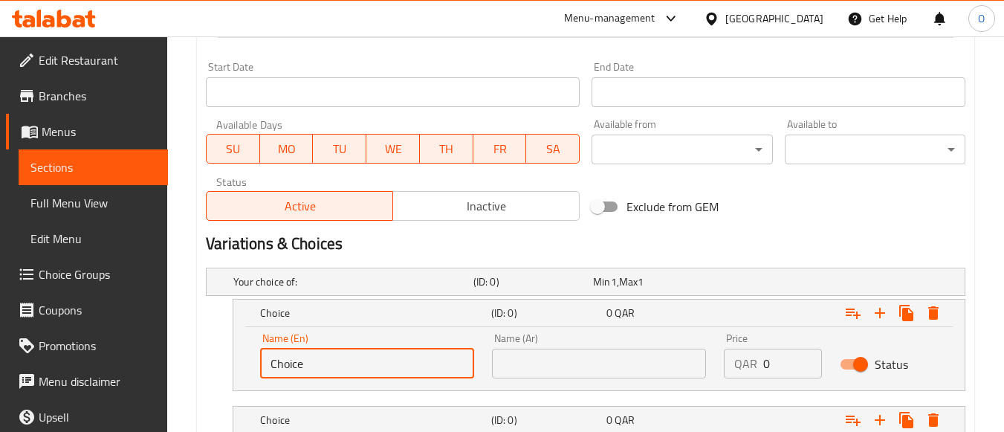
click at [325, 372] on input "Choice" at bounding box center [367, 363] width 214 height 30
paste input "Solo Meal"
type input "Solo Meal"
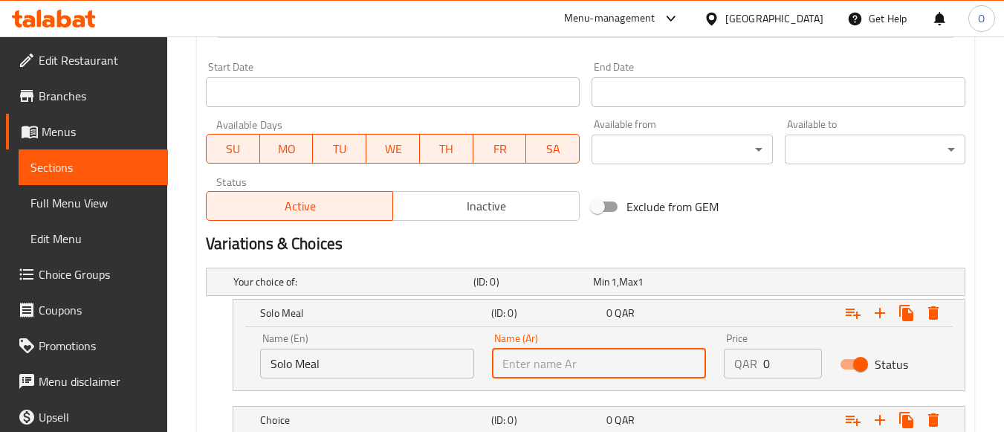
paste input "وجبة فردية"
type input "وجبة فردية"
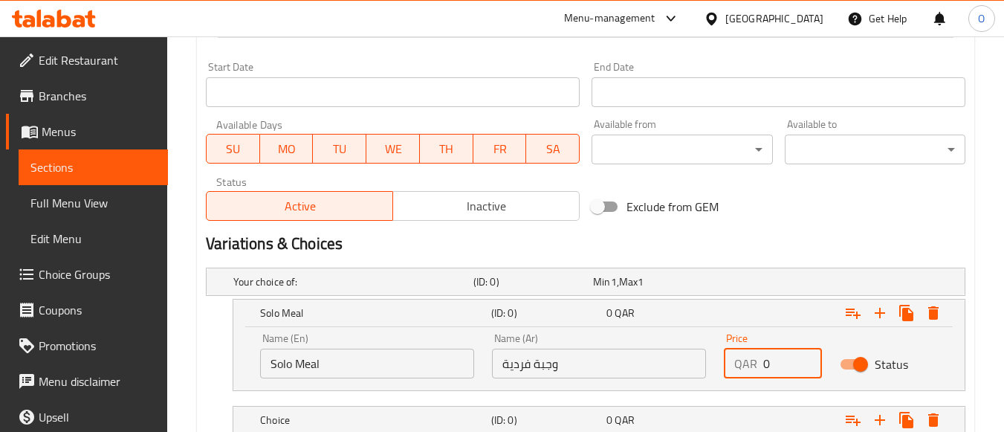
drag, startPoint x: 778, startPoint y: 362, endPoint x: 760, endPoint y: 368, distance: 18.8
click at [760, 368] on div "QAR 0 Price" at bounding box center [773, 363] width 98 height 30
paste input "114.0"
type input "114.00"
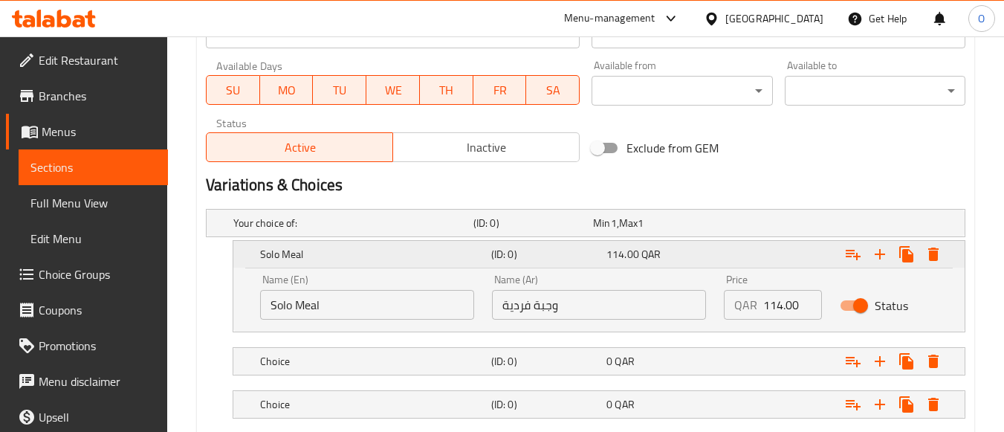
scroll to position [757, 0]
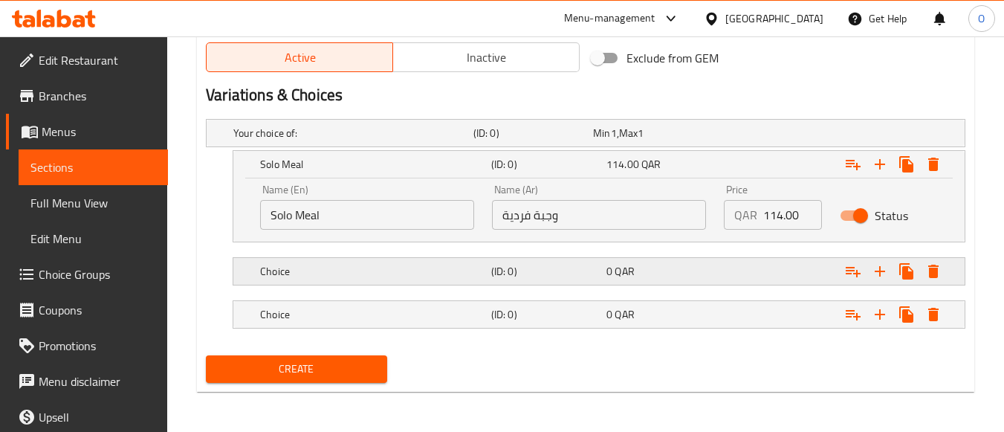
click at [507, 275] on h5 "(ID: 0)" at bounding box center [545, 271] width 109 height 15
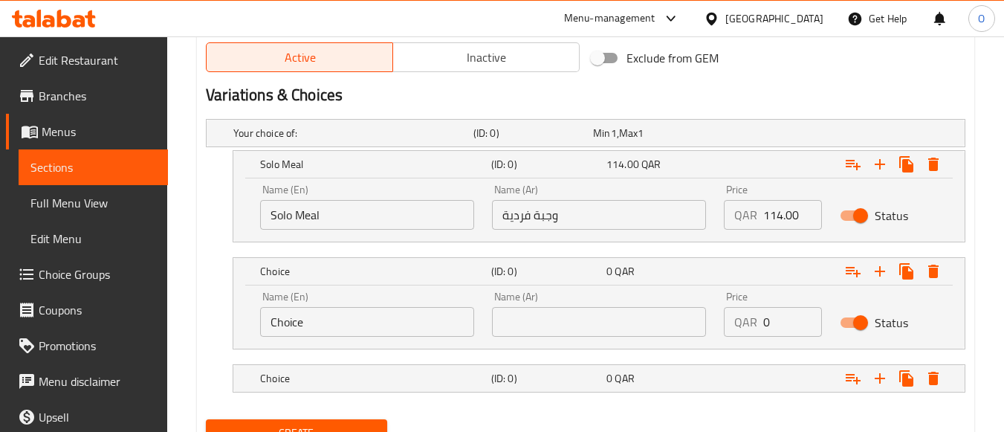
click at [366, 333] on input "Choice" at bounding box center [367, 322] width 214 height 30
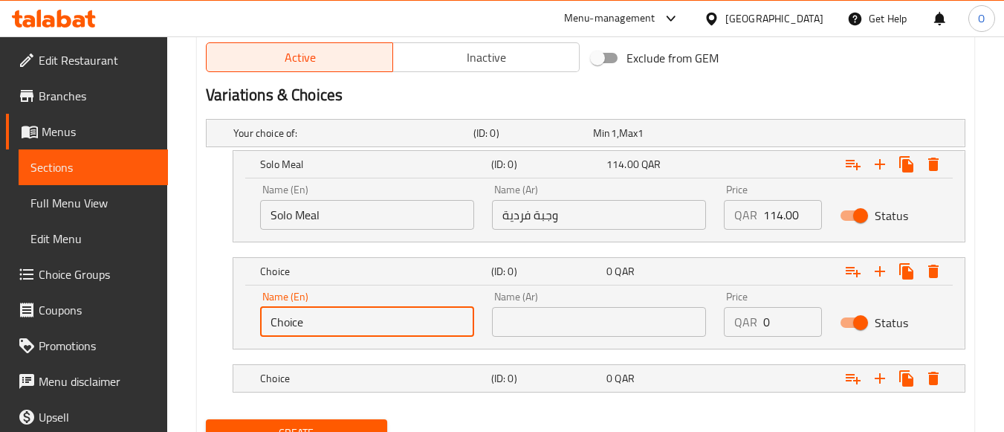
click at [366, 333] on input "Choice" at bounding box center [367, 322] width 214 height 30
paste input "Sharing For 2"
type input "Sharing For 2"
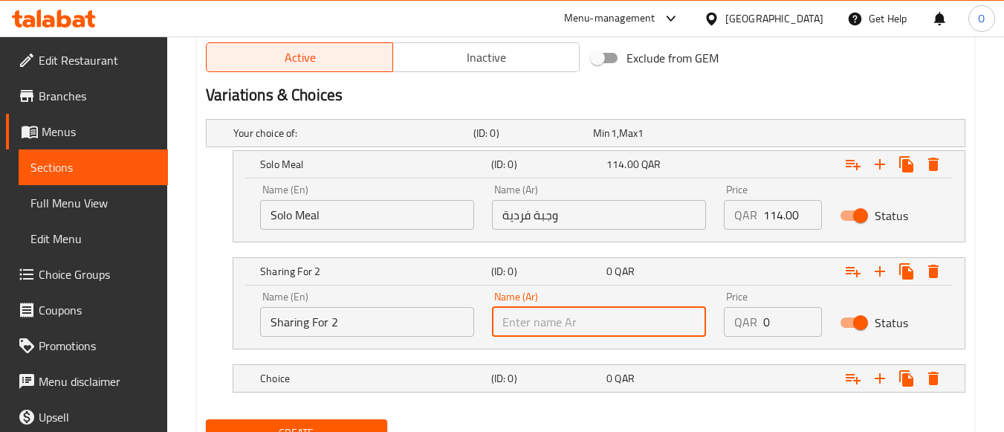
paste input "المشاركة لشخصين"
type input "المشاركة لشخصين"
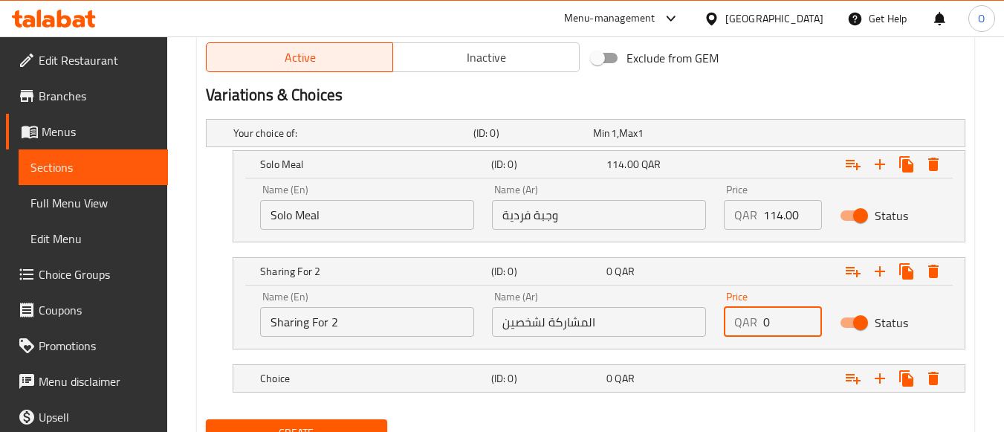
drag, startPoint x: 785, startPoint y: 319, endPoint x: 767, endPoint y: 325, distance: 19.0
click at [767, 325] on input "0" at bounding box center [792, 322] width 59 height 30
click at [763, 326] on input "0" at bounding box center [792, 322] width 59 height 30
paste input "213.0"
type input "213.00"
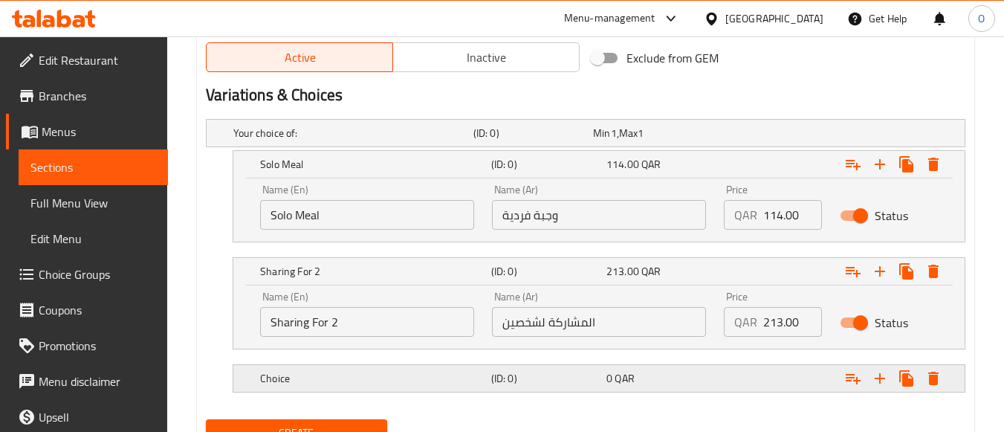
click at [350, 387] on div "Choice" at bounding box center [372, 378] width 231 height 21
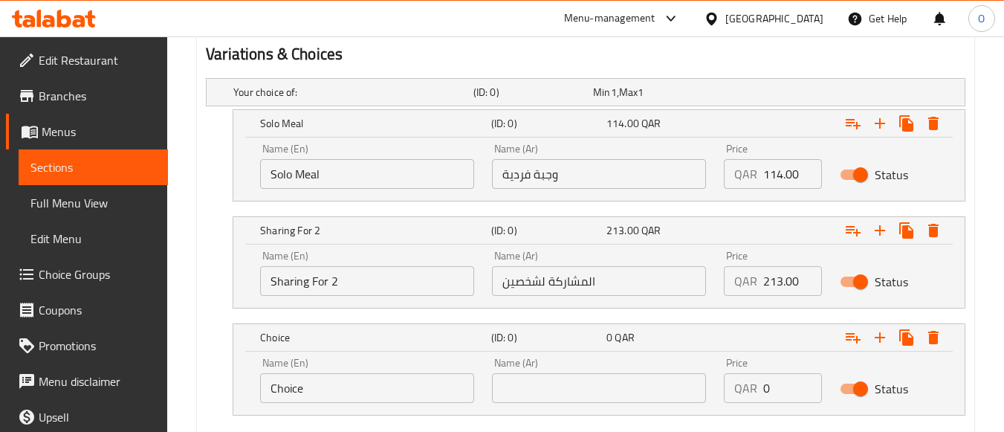
scroll to position [831, 0]
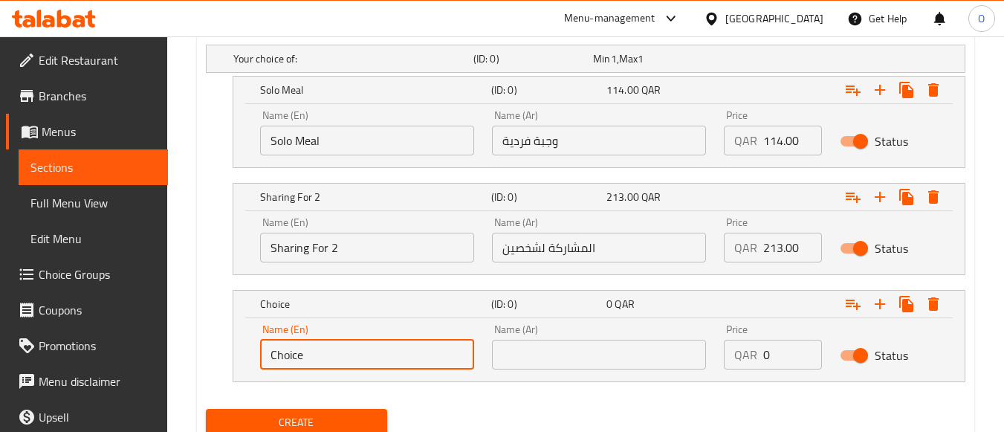
click at [336, 355] on input "Choice" at bounding box center [367, 355] width 214 height 30
paste input "Family Meal For 4"
type input "Family Meal For 4"
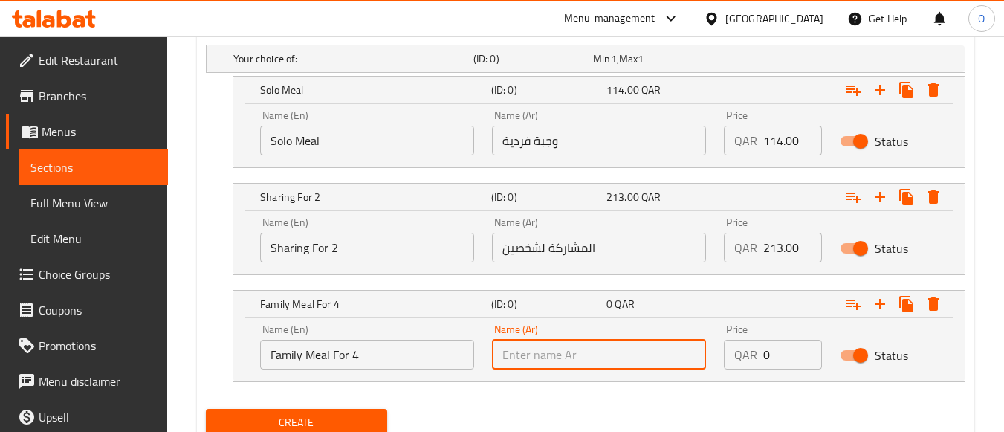
paste input "وجبة عائلية لأربعة أشخاص"
type input "وجبة عائلية لأربعة أشخاص"
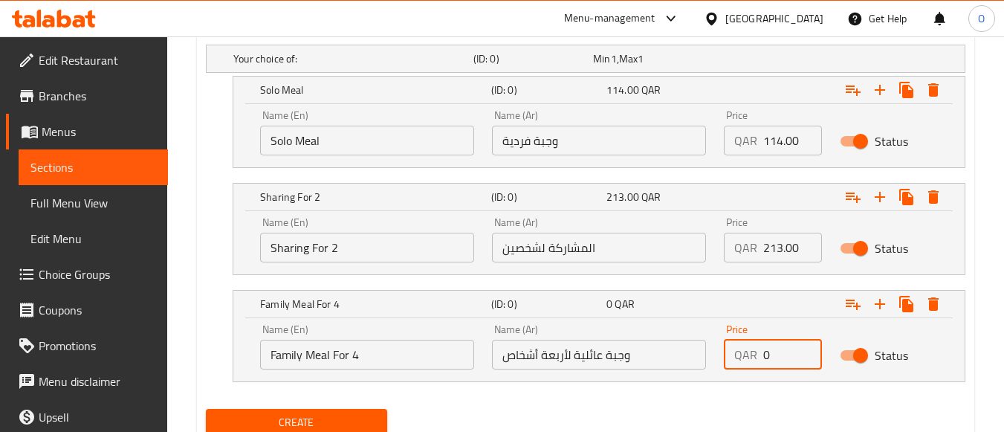
drag, startPoint x: 787, startPoint y: 356, endPoint x: 756, endPoint y: 367, distance: 33.1
click at [756, 367] on div "QAR 0 Price" at bounding box center [773, 355] width 98 height 30
paste input "401.0"
type input "401.00"
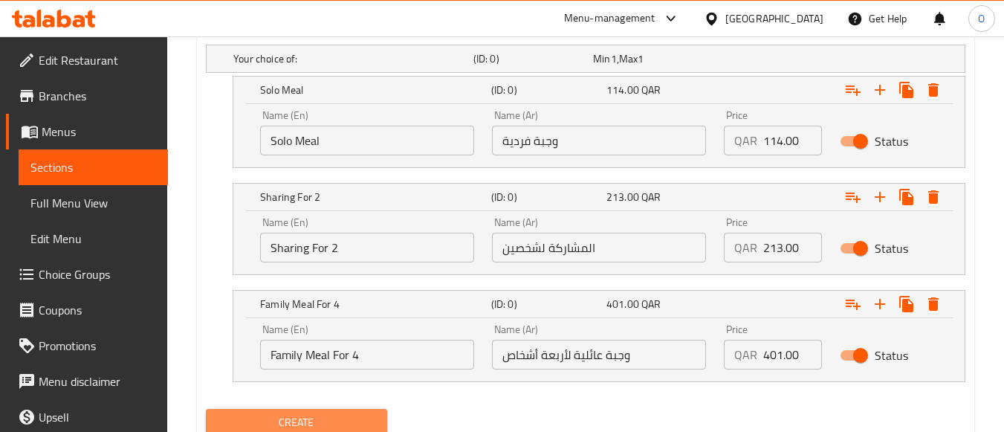
click at [327, 417] on span "Create" at bounding box center [296, 422] width 157 height 19
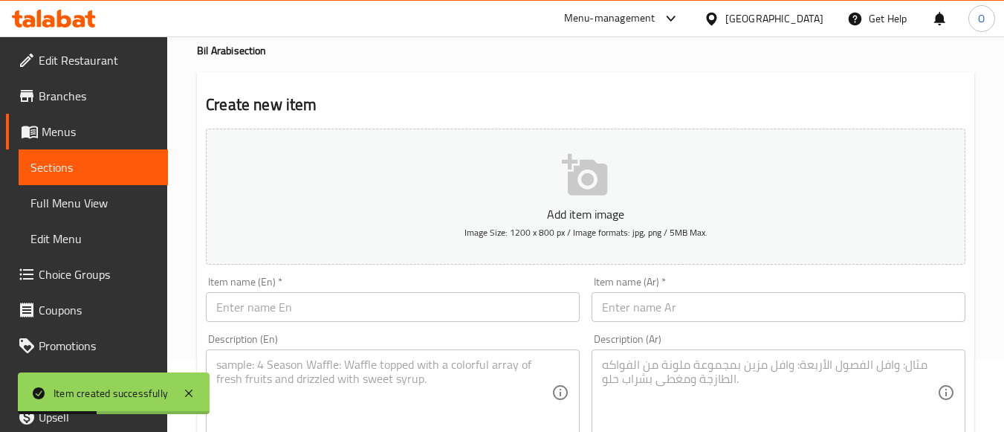
scroll to position [0, 0]
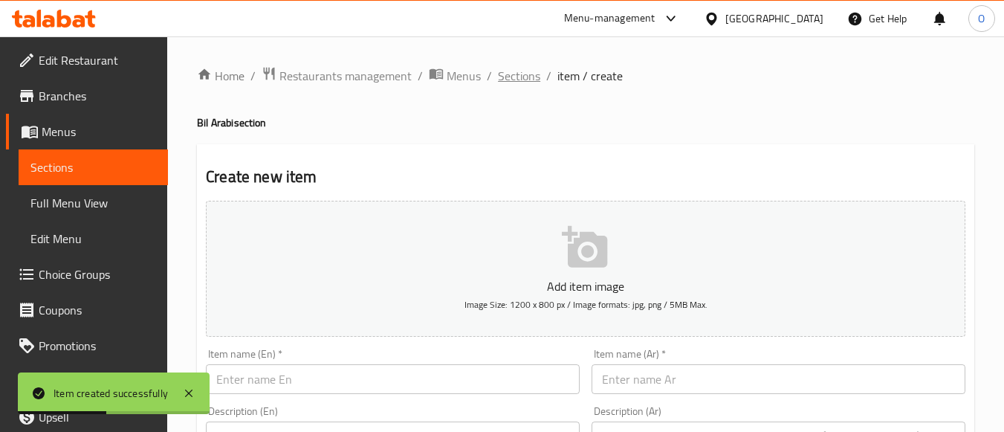
click at [505, 78] on span "Sections" at bounding box center [519, 76] width 42 height 18
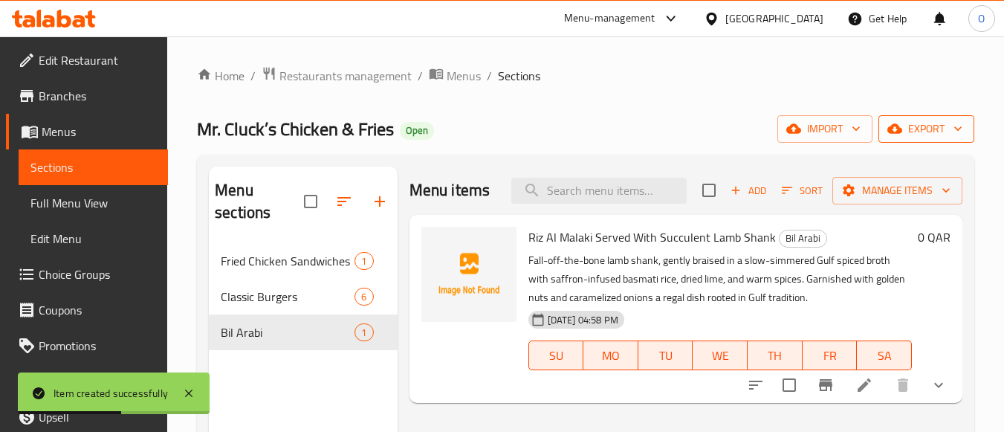
click at [946, 126] on span "export" at bounding box center [926, 129] width 72 height 19
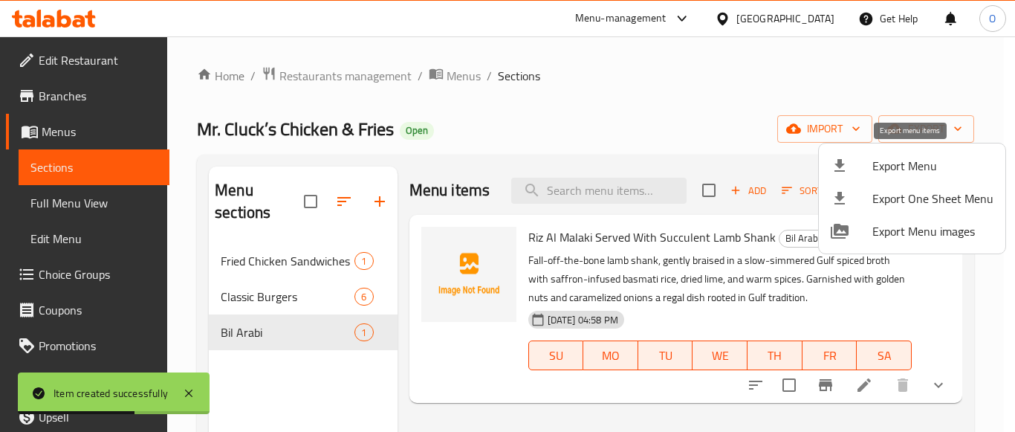
click at [873, 168] on span "Export Menu" at bounding box center [932, 166] width 121 height 18
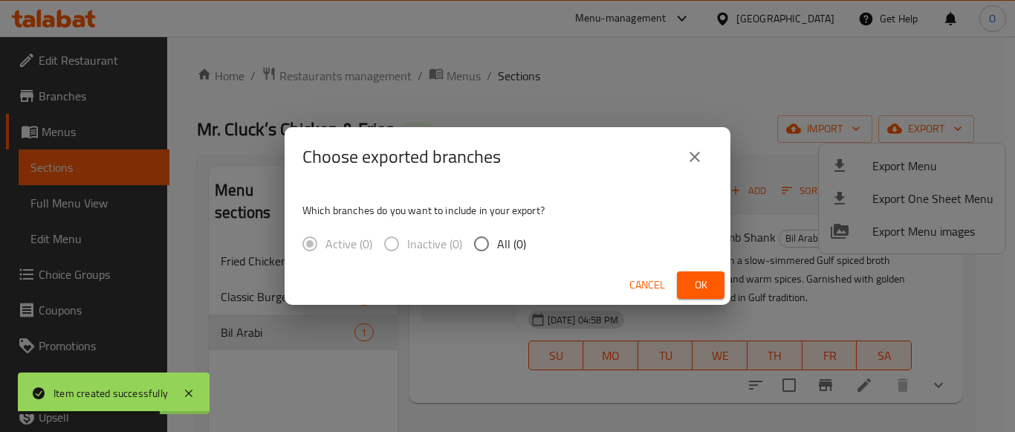
click at [726, 288] on div "Cancel Ok" at bounding box center [508, 284] width 446 height 39
click at [688, 288] on button "Ok" at bounding box center [701, 284] width 48 height 27
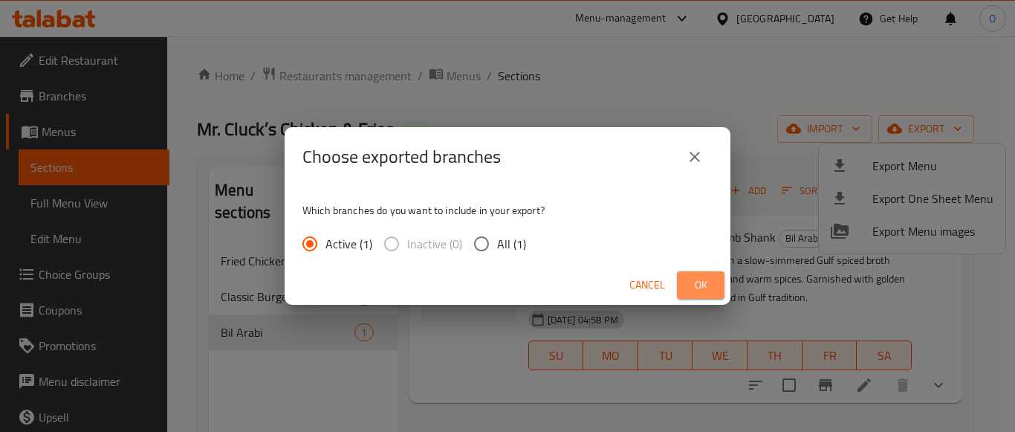
click at [696, 289] on span "Ok" at bounding box center [701, 285] width 24 height 19
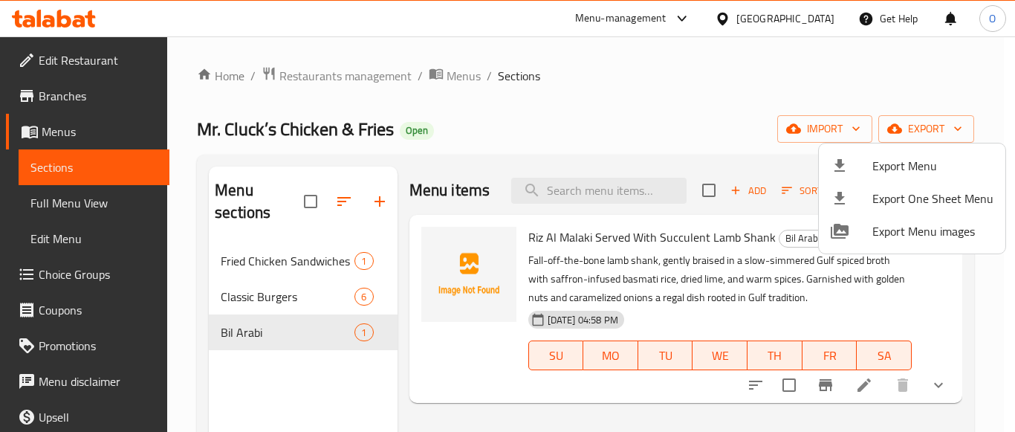
click at [946, 123] on div at bounding box center [507, 216] width 1015 height 432
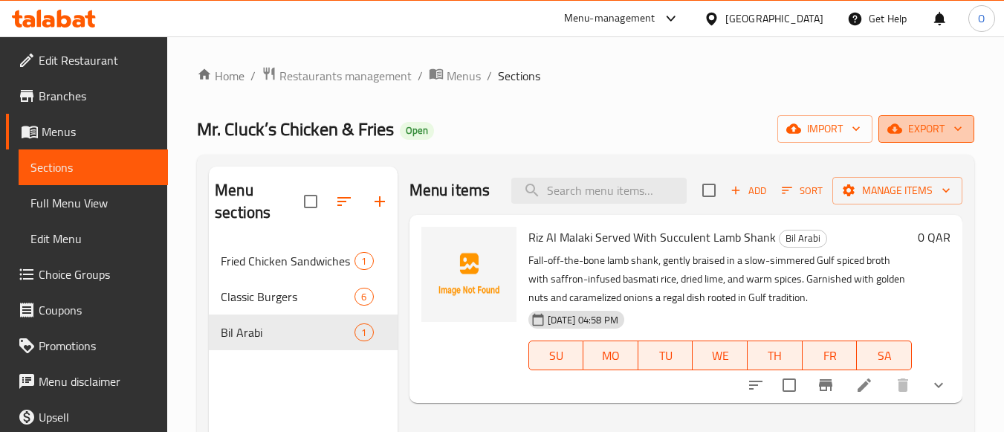
click at [912, 133] on span "export" at bounding box center [926, 129] width 72 height 19
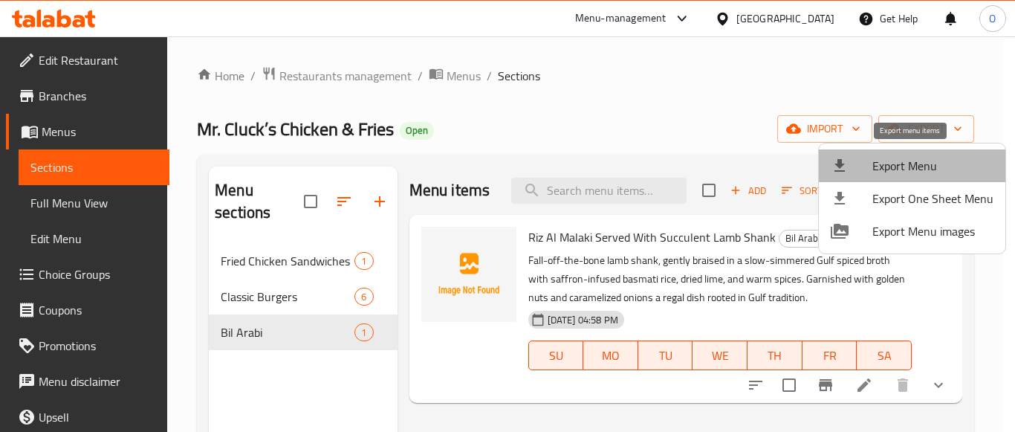
click at [913, 169] on span "Export Menu" at bounding box center [932, 166] width 121 height 18
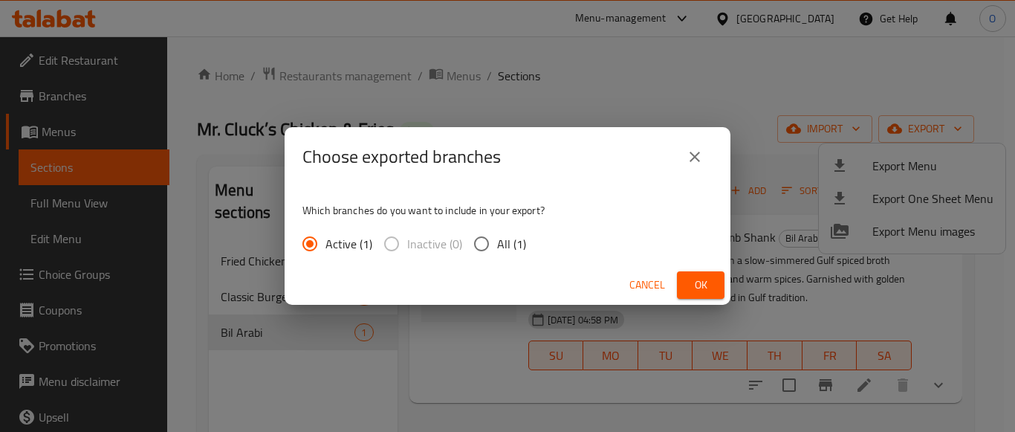
click at [705, 294] on button "Ok" at bounding box center [701, 284] width 48 height 27
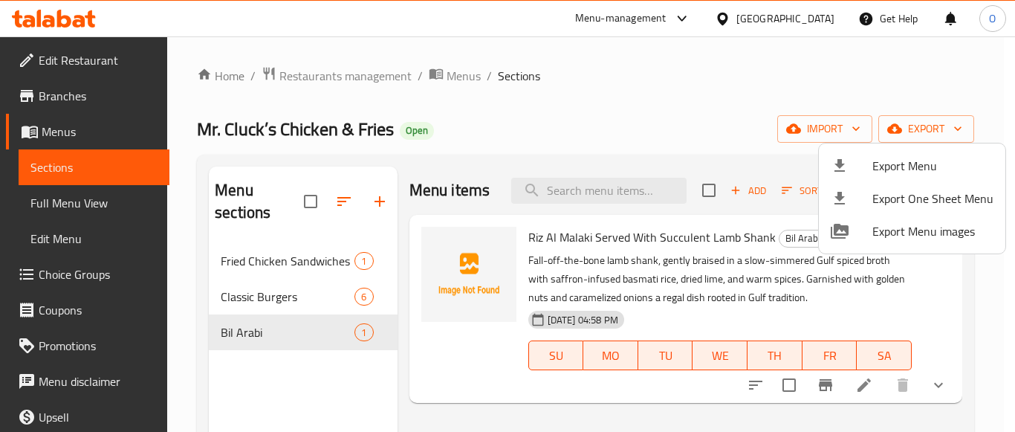
click at [84, 207] on div at bounding box center [507, 216] width 1015 height 432
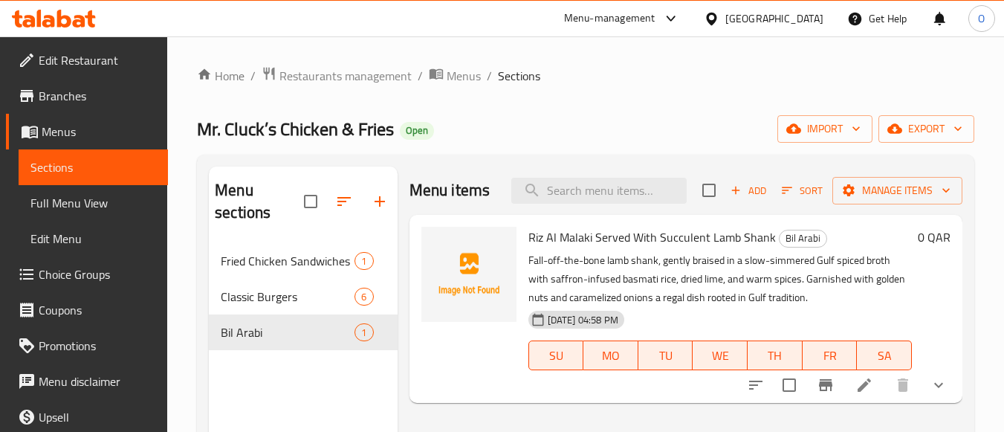
click at [84, 207] on span "Full Menu View" at bounding box center [93, 203] width 126 height 18
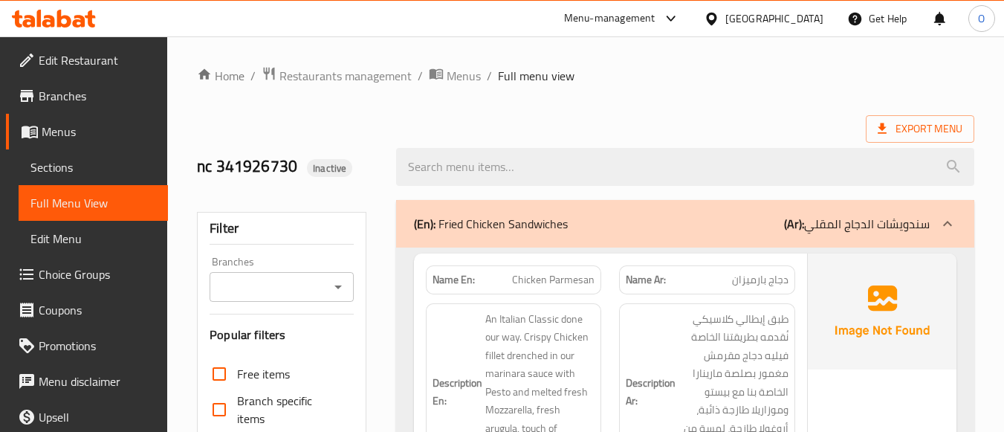
scroll to position [446, 0]
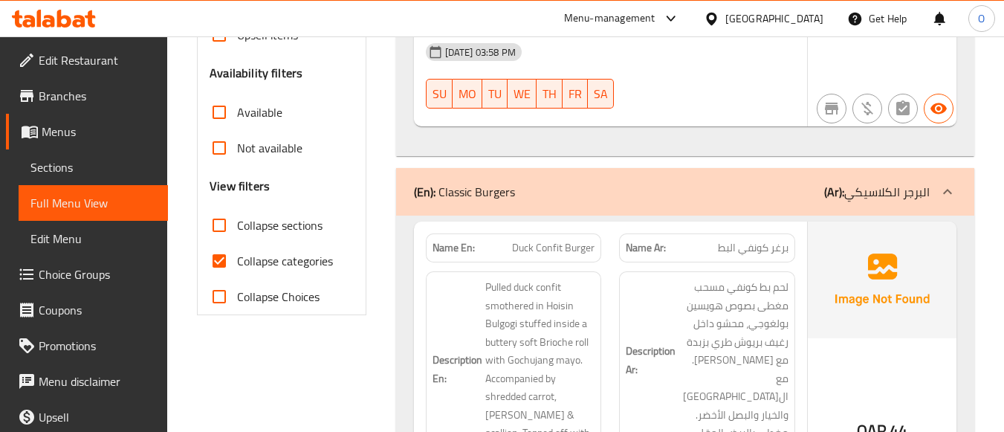
click at [215, 253] on input "Collapse categories" at bounding box center [219, 261] width 36 height 36
checkbox input "false"
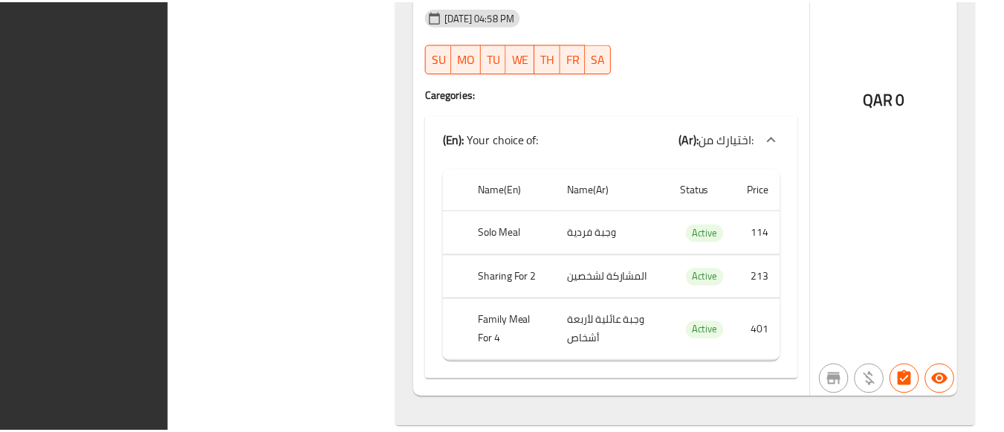
scroll to position [3115, 0]
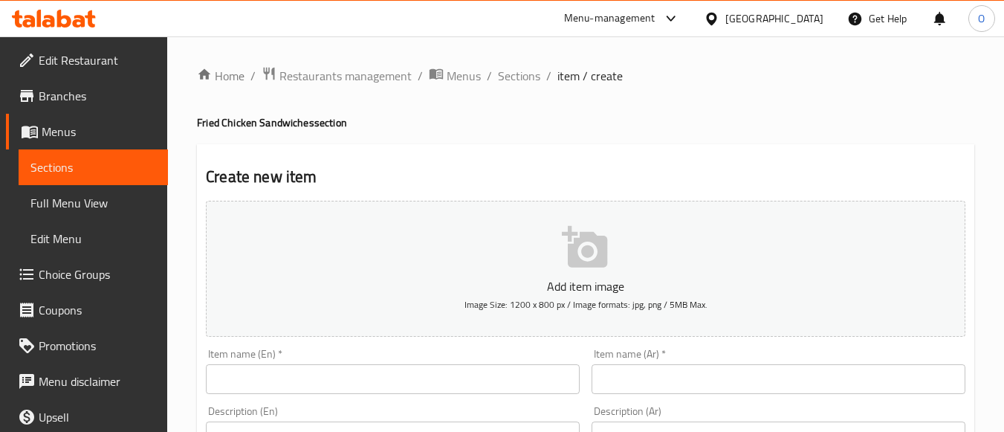
click at [59, 279] on span "Choice Groups" at bounding box center [97, 274] width 117 height 18
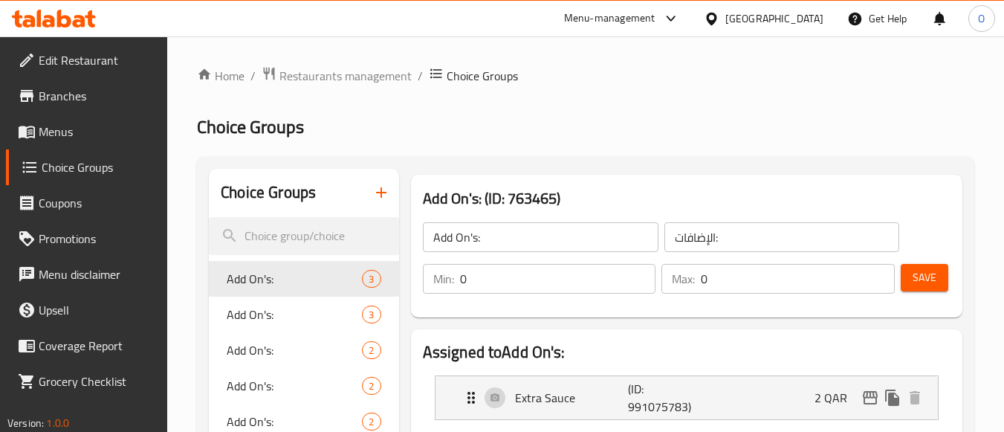
click at [384, 187] on icon "button" at bounding box center [381, 193] width 18 height 18
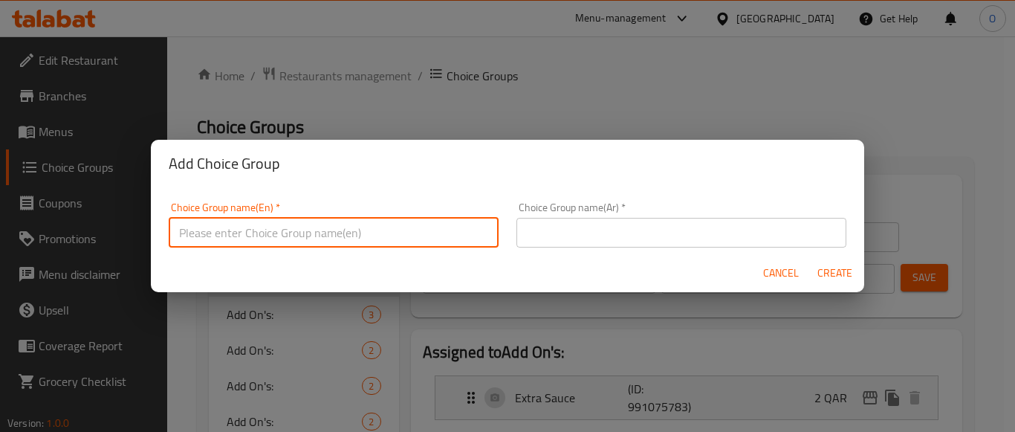
click at [360, 242] on input "text" at bounding box center [334, 233] width 330 height 30
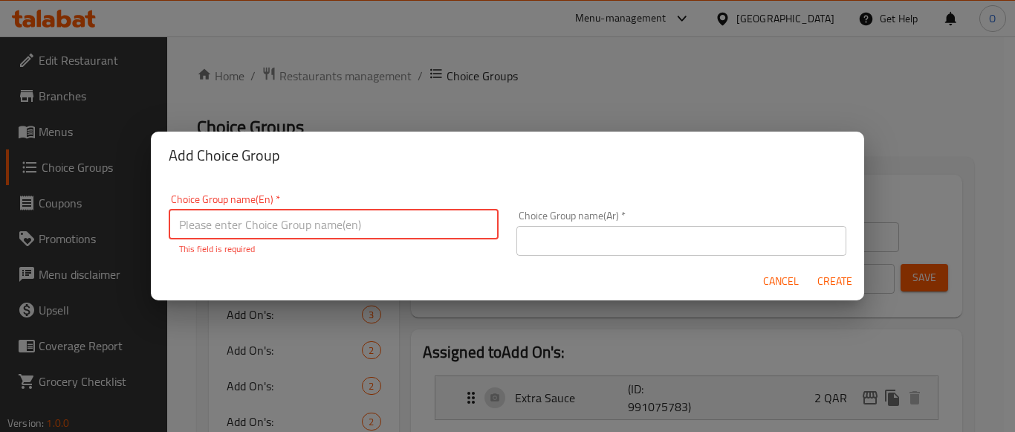
click at [337, 231] on input "text" at bounding box center [334, 225] width 330 height 30
type input "Addon"
click at [198, 233] on input "Addon" at bounding box center [334, 225] width 330 height 30
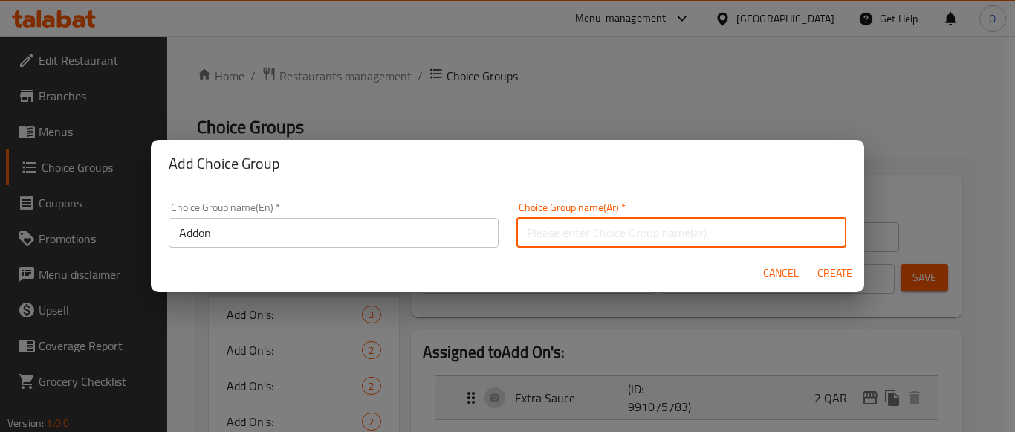
paste input "إضافة"
type input "إضافة"
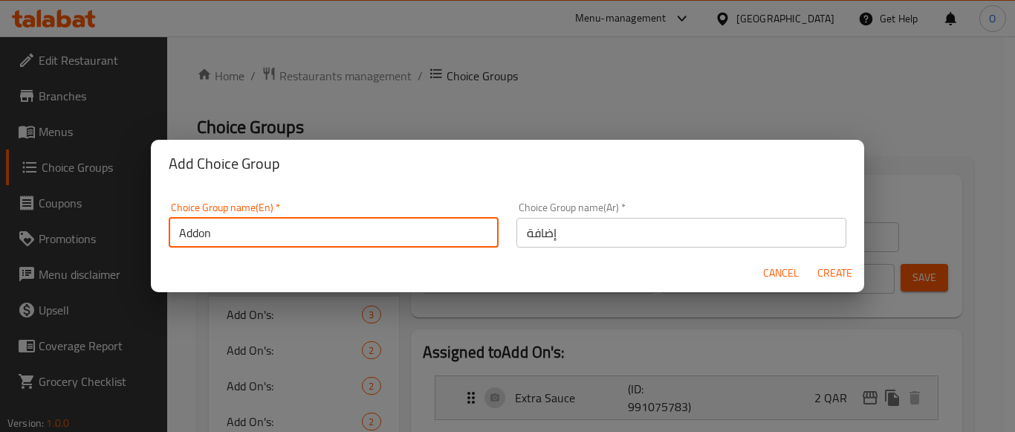
click at [210, 241] on input "Addon" at bounding box center [334, 233] width 330 height 30
click at [232, 228] on input "Addons" at bounding box center [334, 233] width 330 height 30
type input "Addons"
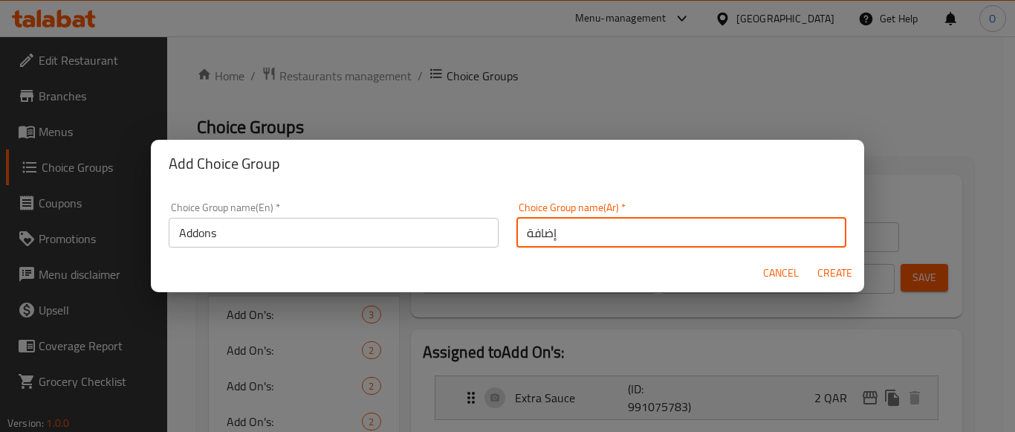
drag, startPoint x: 612, startPoint y: 233, endPoint x: 583, endPoint y: 234, distance: 29.0
click at [583, 234] on input "إضافة" at bounding box center [681, 233] width 330 height 30
paste input "لإضافات"
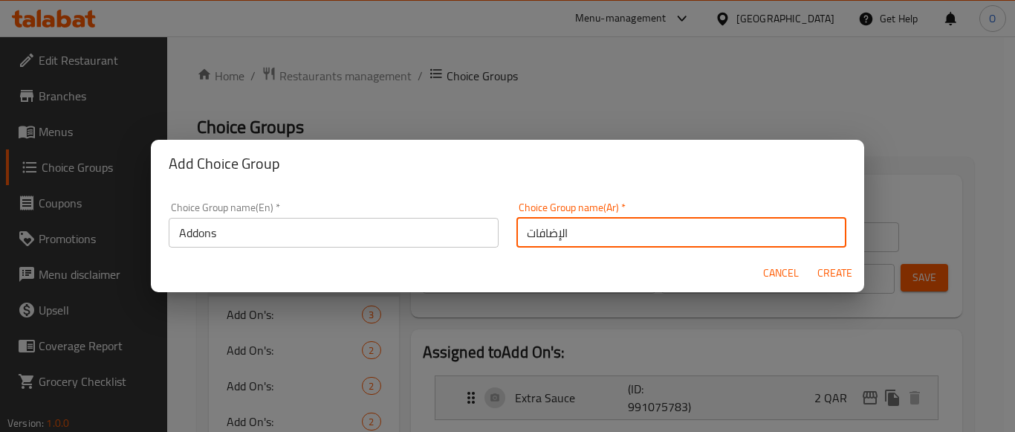
type input "الإضافات"
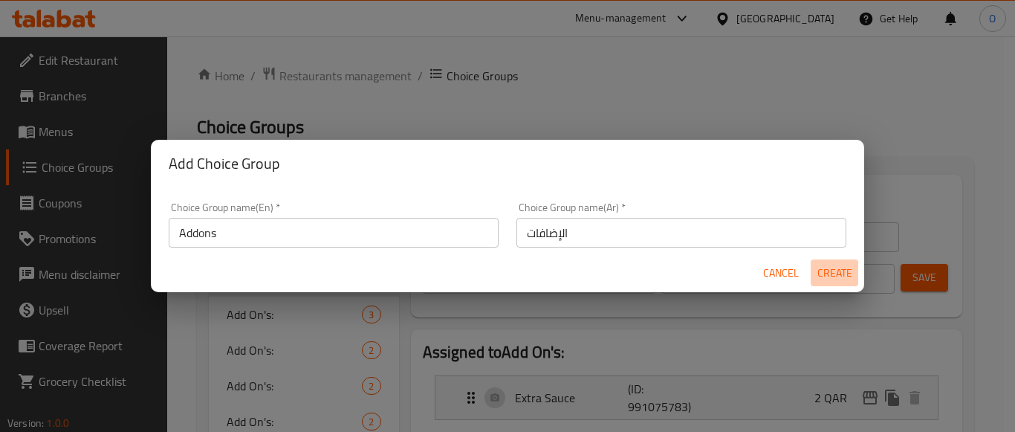
click at [845, 279] on span "Create" at bounding box center [834, 273] width 36 height 19
type input "Addons"
type input "الإضافات"
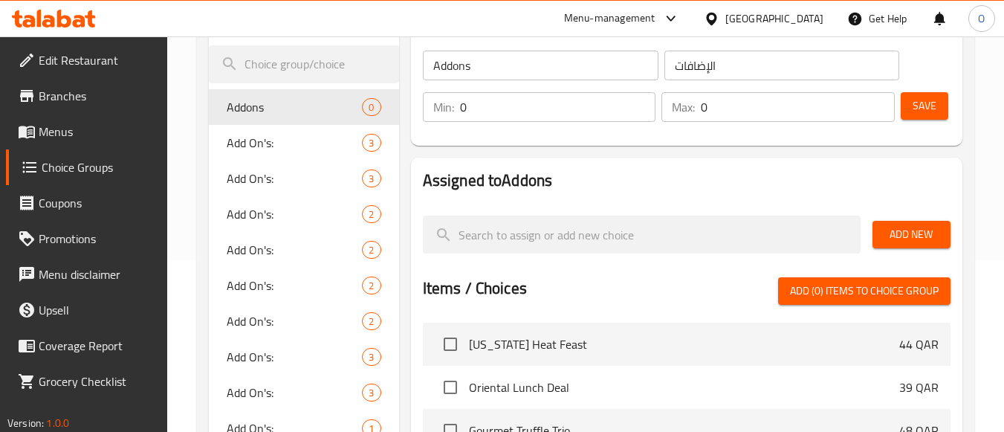
scroll to position [223, 0]
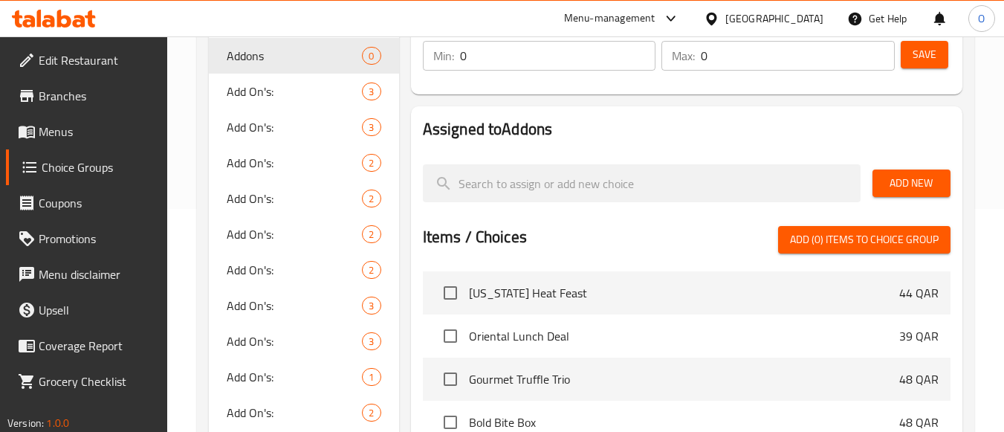
click at [903, 174] on span "Add New" at bounding box center [911, 183] width 54 height 19
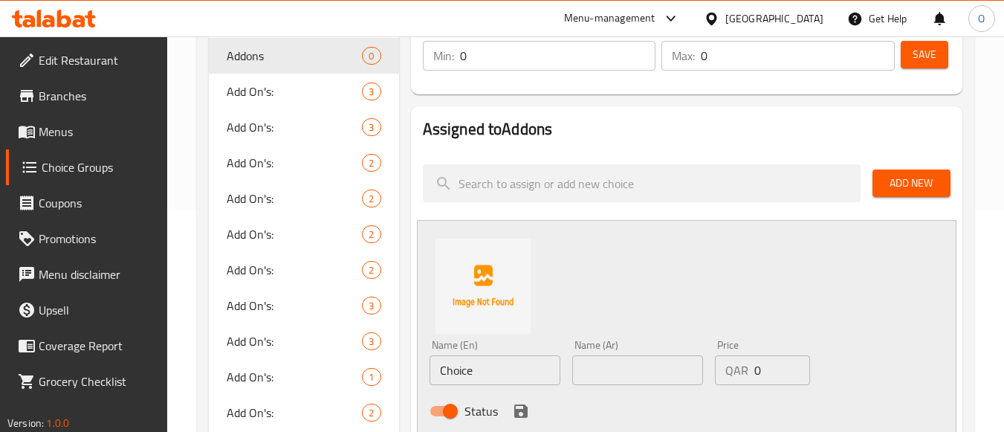
click at [513, 369] on input "Choice" at bounding box center [494, 370] width 131 height 30
paste input "Extra Chees"
type input "Extra Cheese"
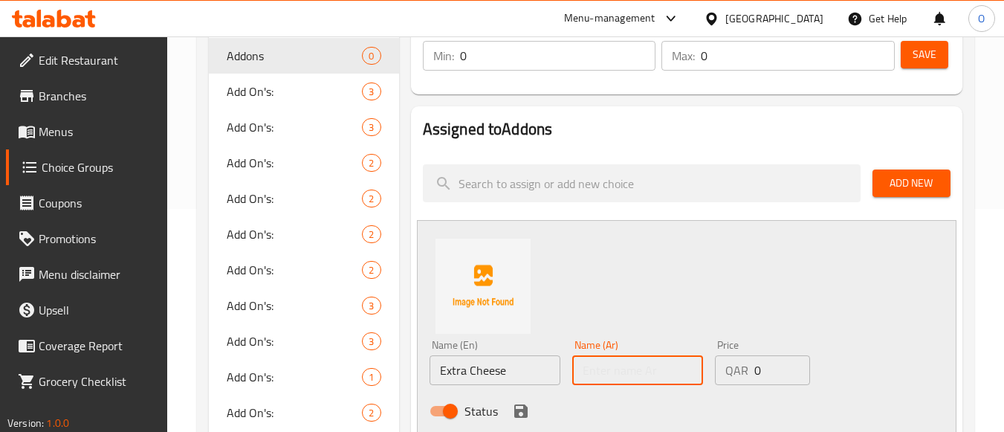
paste input "جبن إضافي"
type input "جبن إضافي"
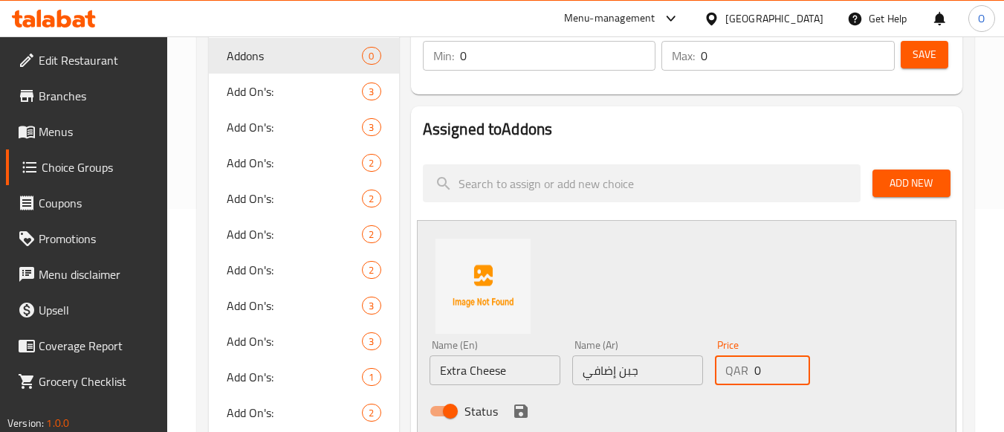
drag, startPoint x: 770, startPoint y: 365, endPoint x: 734, endPoint y: 365, distance: 36.4
click at [735, 365] on div "QAR 0 Price" at bounding box center [762, 370] width 95 height 30
paste input "5.0"
type input "5.00"
click at [770, 277] on div "Name (En) Extra Cheese Name (En) Name (Ar) جبن إضافي Name (Ar) Price QAR 5.00 P…" at bounding box center [686, 329] width 539 height 218
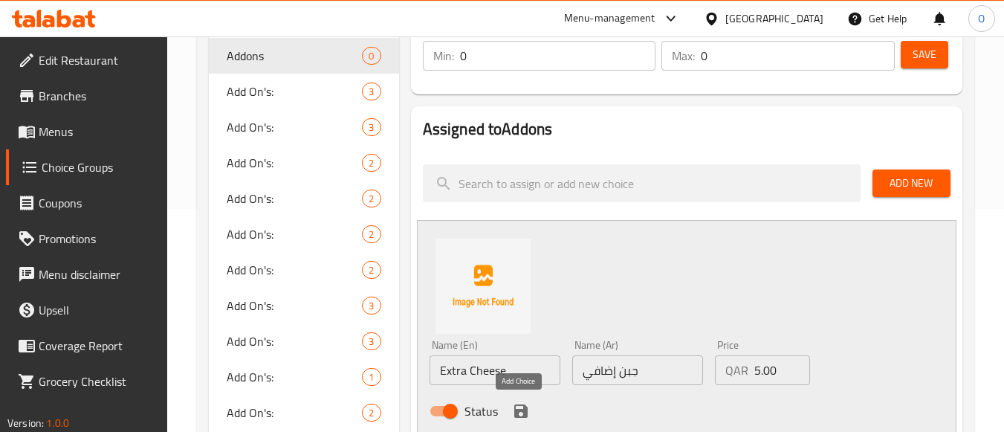
click at [528, 411] on icon "save" at bounding box center [521, 411] width 18 height 18
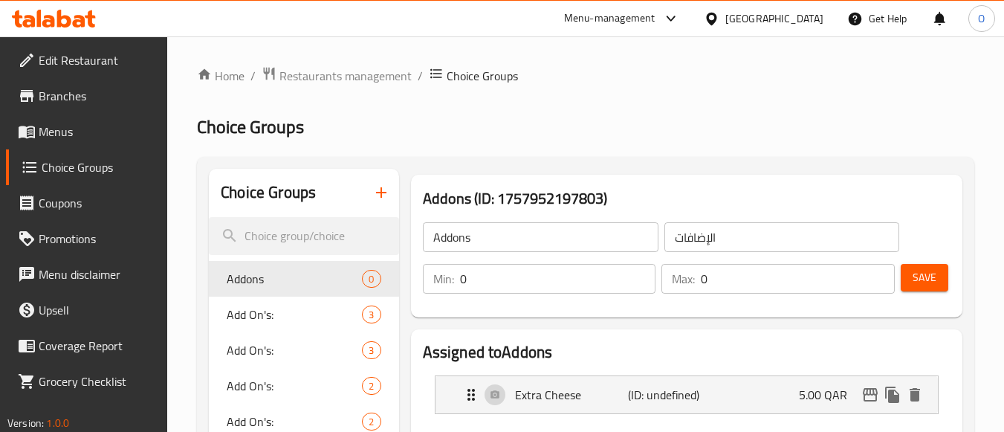
scroll to position [223, 0]
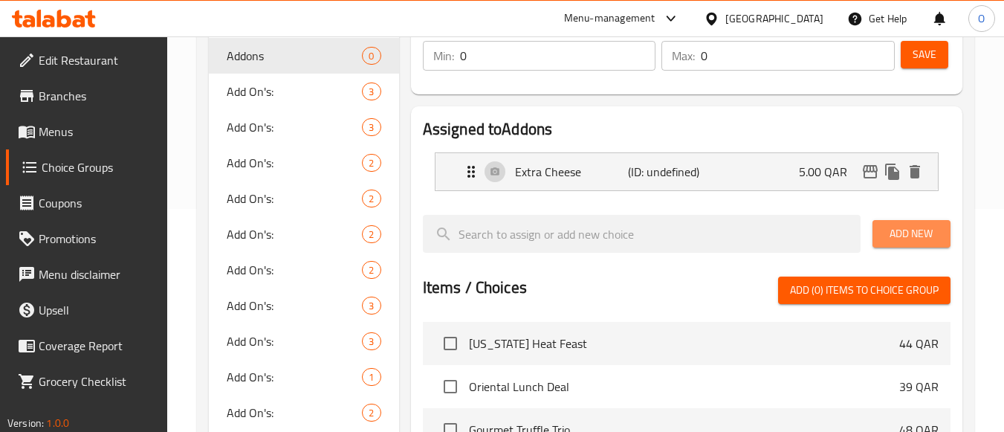
click at [886, 221] on button "Add New" at bounding box center [911, 233] width 78 height 27
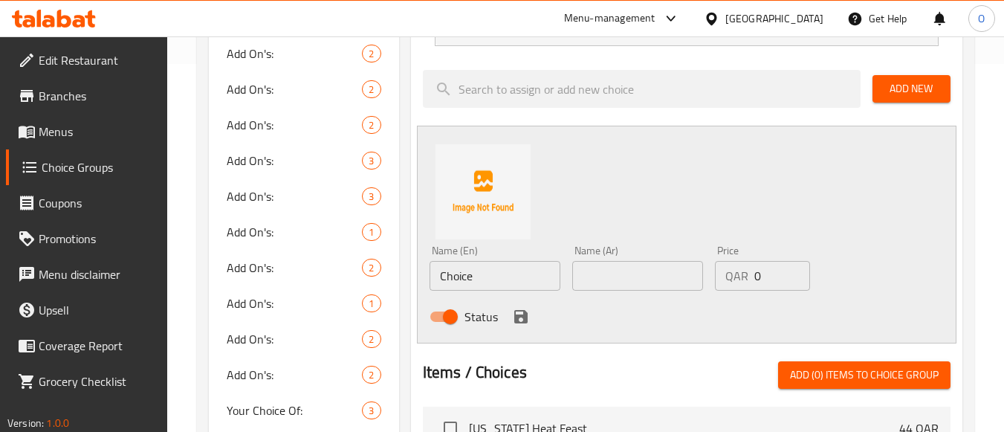
scroll to position [371, 0]
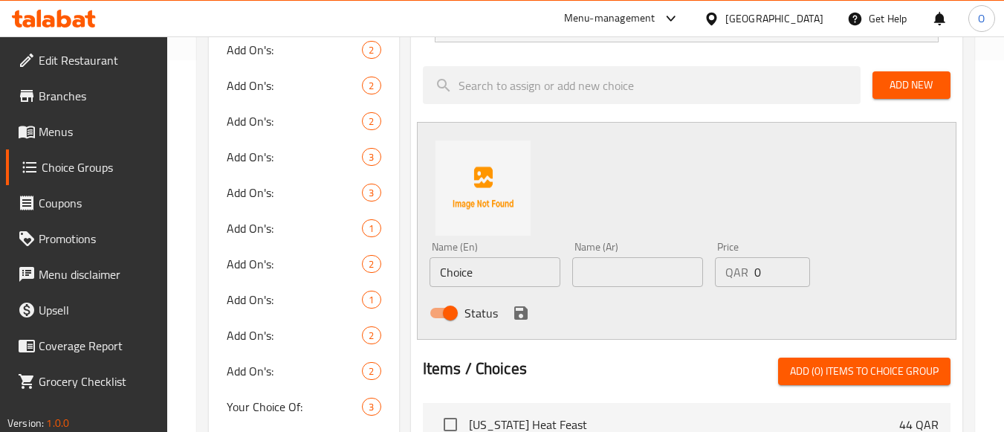
click at [511, 272] on input "Choice" at bounding box center [494, 272] width 131 height 30
paste input "Upgrade To Meal With Regular Drink & Regular Fries"
type input "Upgrade To Meal With Regular Drink & Regular Fries"
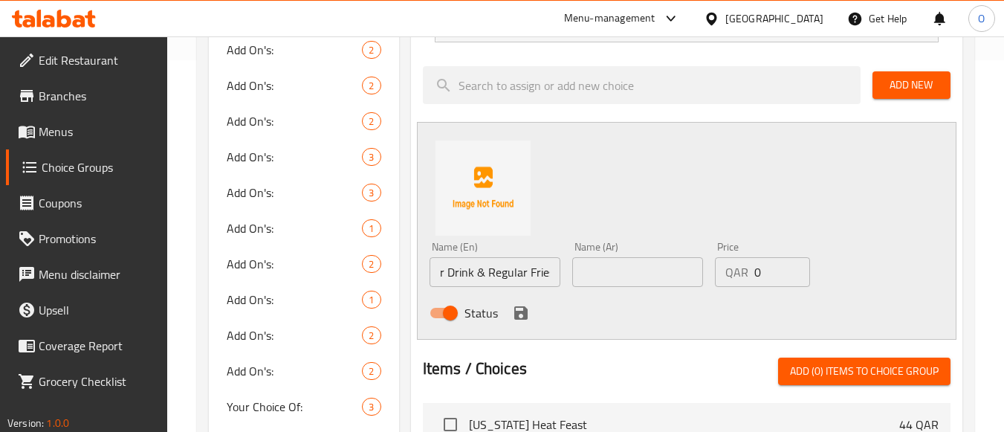
scroll to position [0, 0]
click at [630, 273] on input "text" at bounding box center [637, 272] width 131 height 30
paste input "ترقية إلى وجبة مع مشروب عادي وبطاطس عادية"
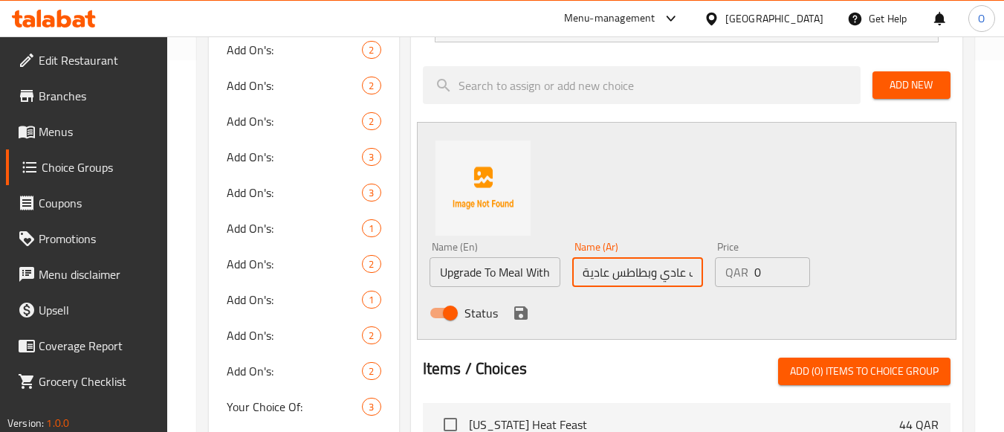
scroll to position [0, 126]
type input "ترقية إلى وجبة مع مشروب عادي وبطاطس عادية"
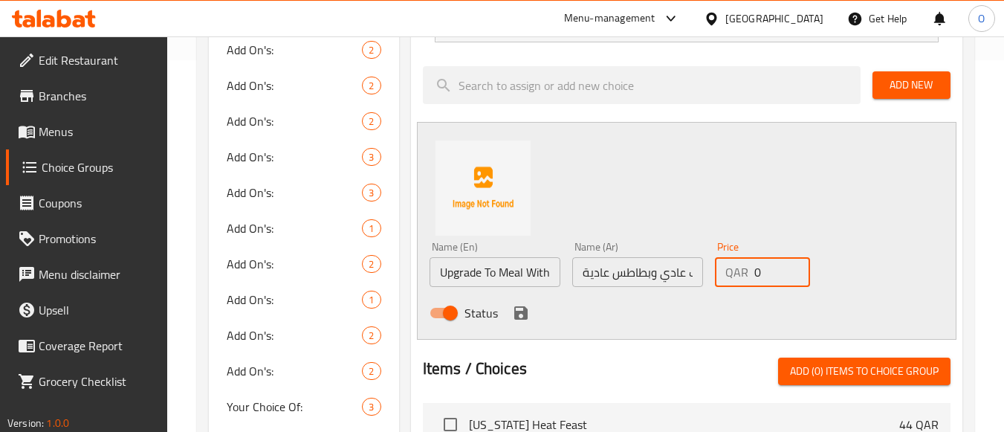
drag, startPoint x: 762, startPoint y: 270, endPoint x: 743, endPoint y: 278, distance: 21.0
click at [743, 278] on div "QAR 0 Price" at bounding box center [762, 272] width 95 height 30
paste input "14.0"
type input "14.00"
click at [524, 314] on icon "save" at bounding box center [520, 312] width 13 height 13
